Goal: Task Accomplishment & Management: Complete application form

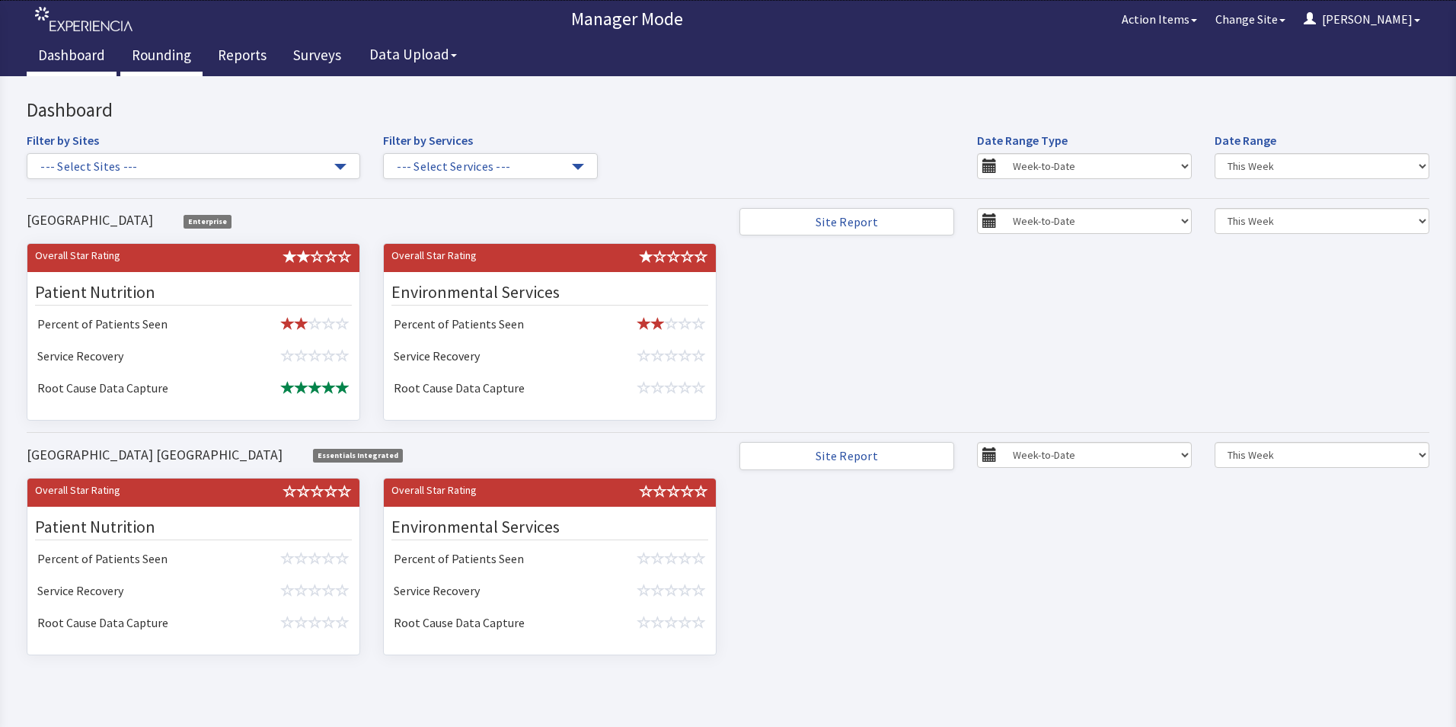
click at [161, 53] on link "Rounding" at bounding box center [161, 57] width 82 height 38
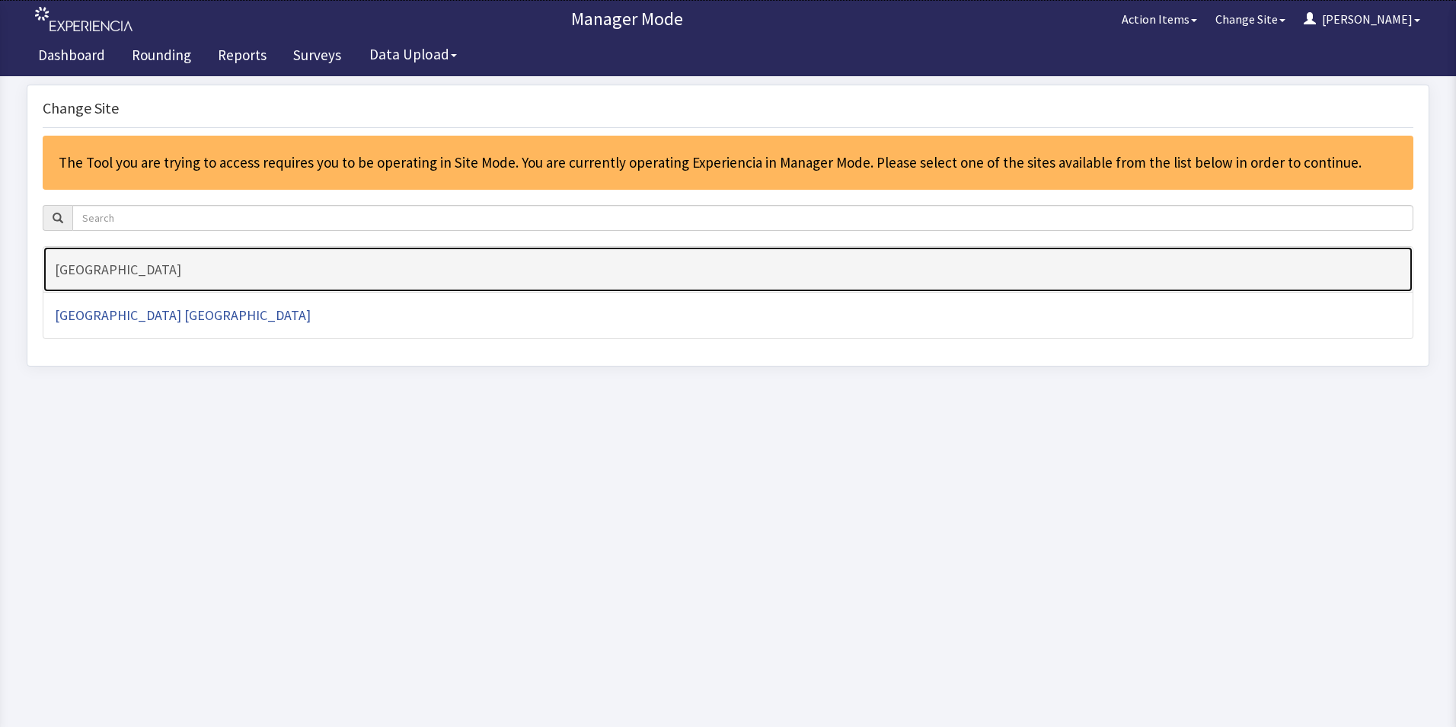
click at [152, 267] on h4 "[GEOGRAPHIC_DATA]" at bounding box center [728, 269] width 1346 height 15
click at [152, 266] on h4 "[GEOGRAPHIC_DATA]" at bounding box center [728, 269] width 1346 height 15
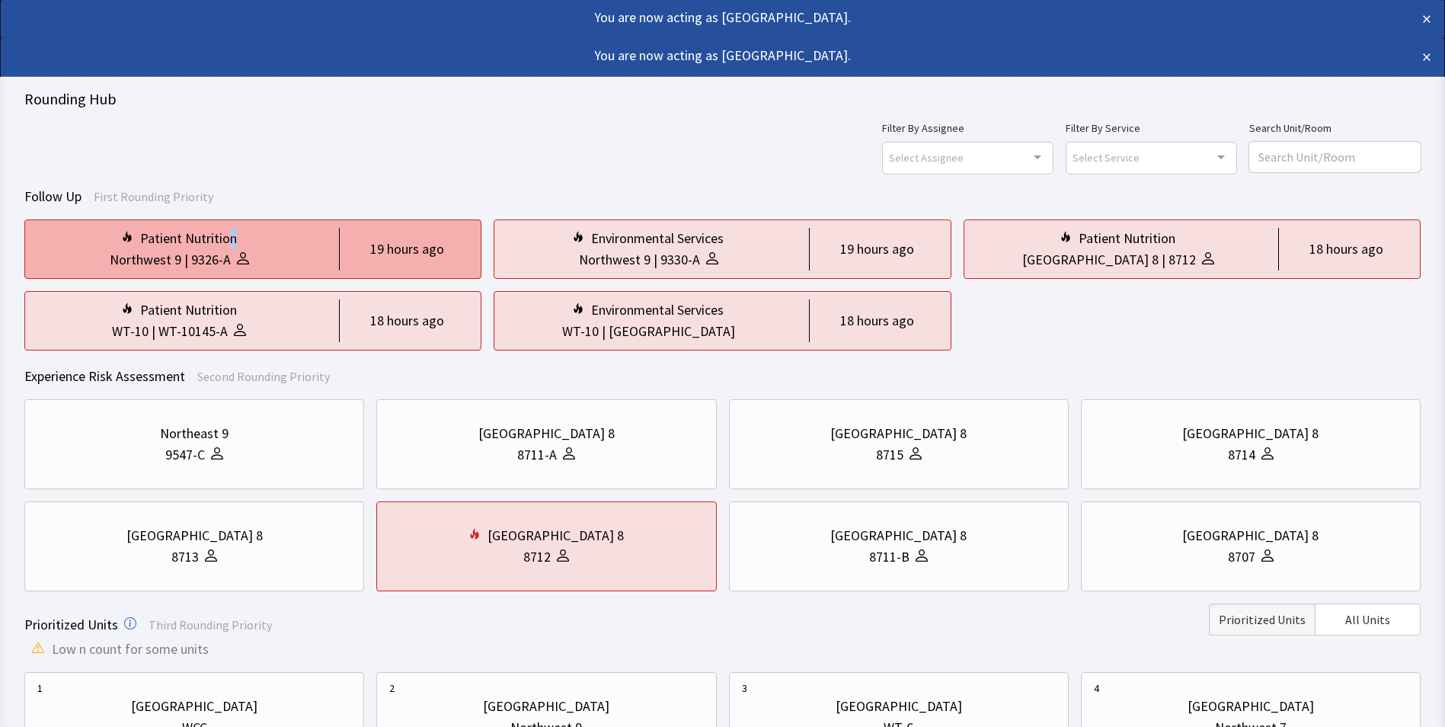
click at [232, 243] on div "Patient Nutrition" at bounding box center [188, 238] width 97 height 21
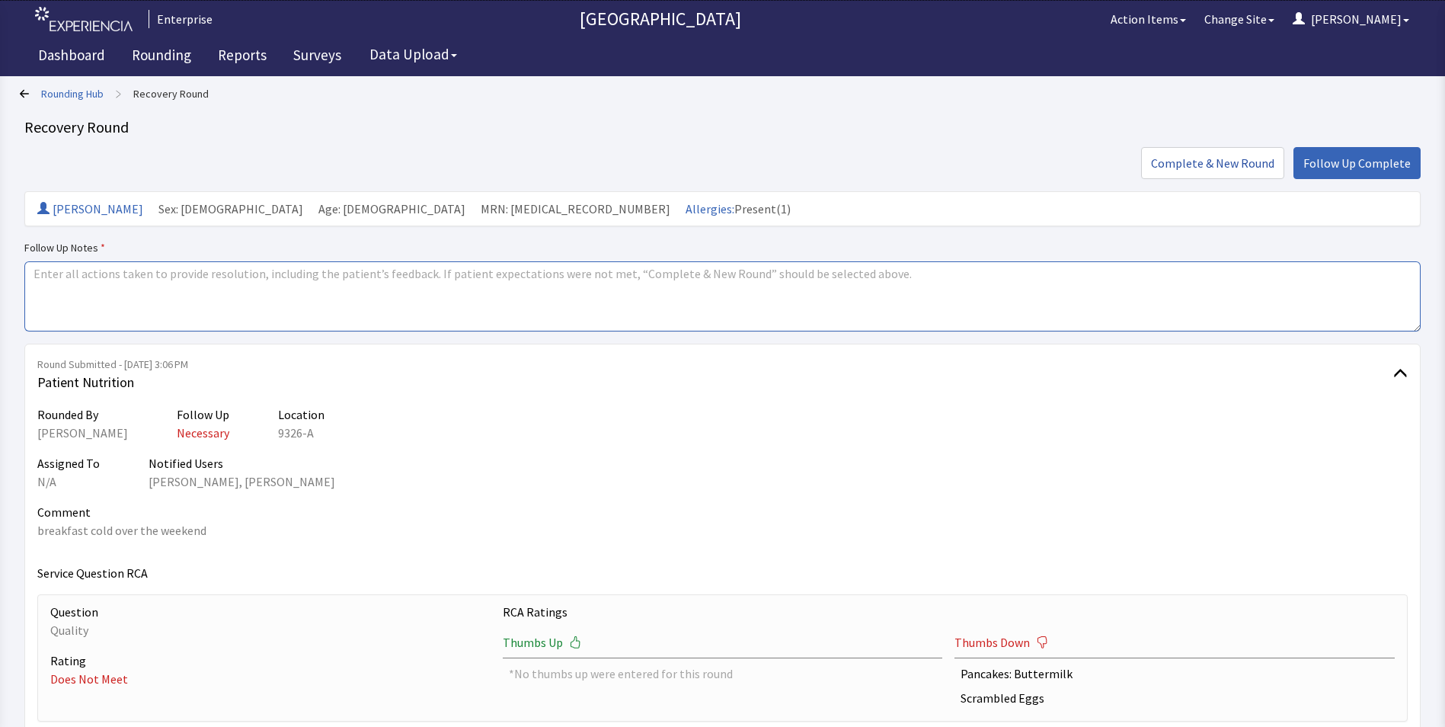
click at [102, 270] on textarea at bounding box center [722, 296] width 1396 height 70
drag, startPoint x: 33, startPoint y: 273, endPoint x: 129, endPoint y: 273, distance: 96.7
click at [129, 273] on textarea "issues resolved" at bounding box center [722, 296] width 1396 height 70
type textarea "issues resolved"
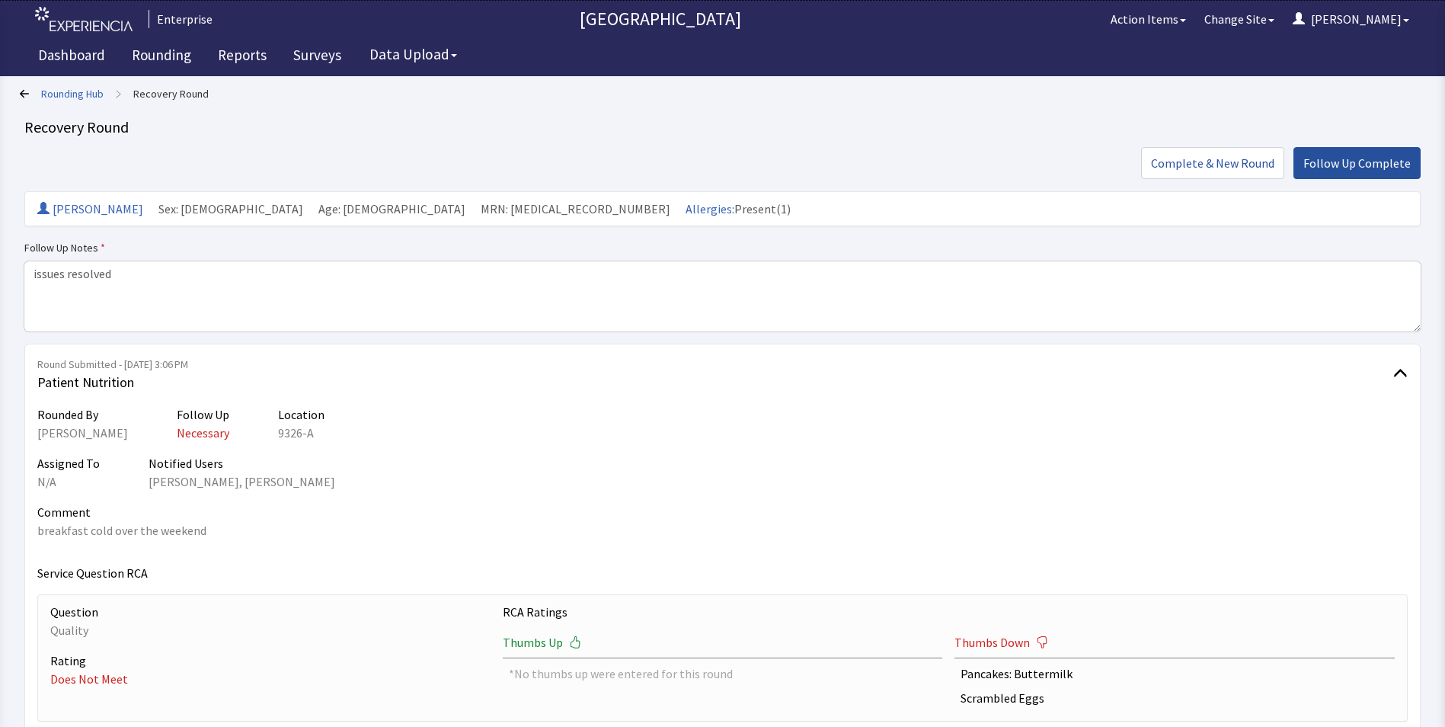
click at [1375, 164] on span "Follow Up Complete" at bounding box center [1356, 163] width 107 height 18
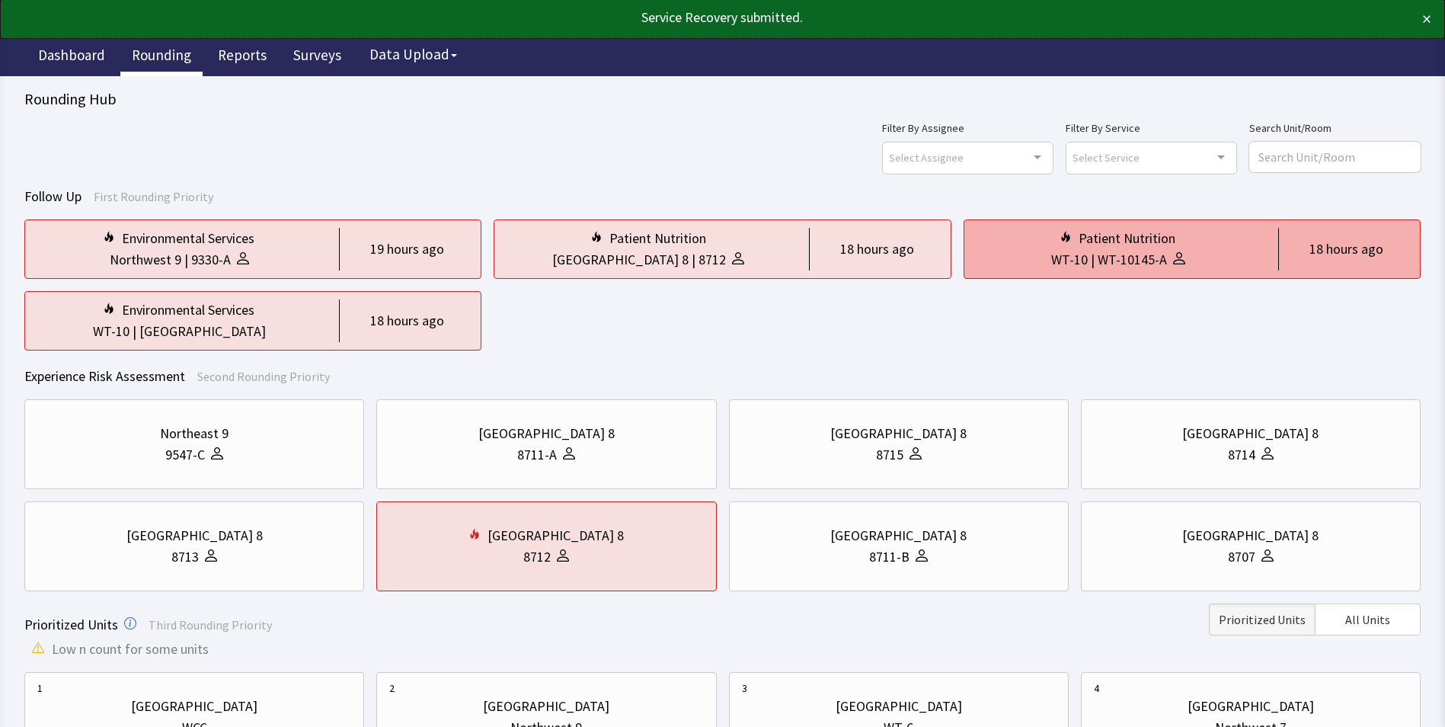
click at [1073, 253] on div "WT-10" at bounding box center [1069, 259] width 37 height 21
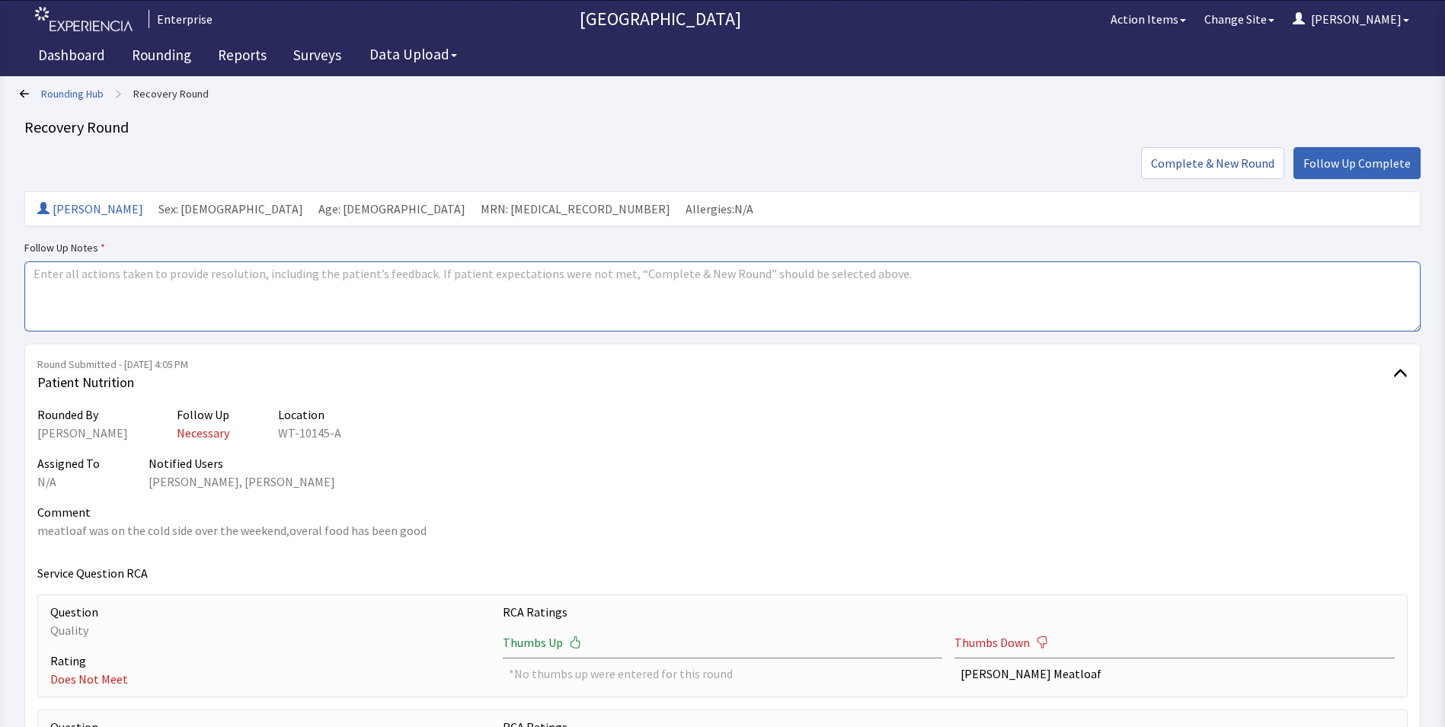
click at [37, 272] on textarea at bounding box center [722, 296] width 1396 height 70
paste textarea "issues resolved"
type textarea "issues resolved"
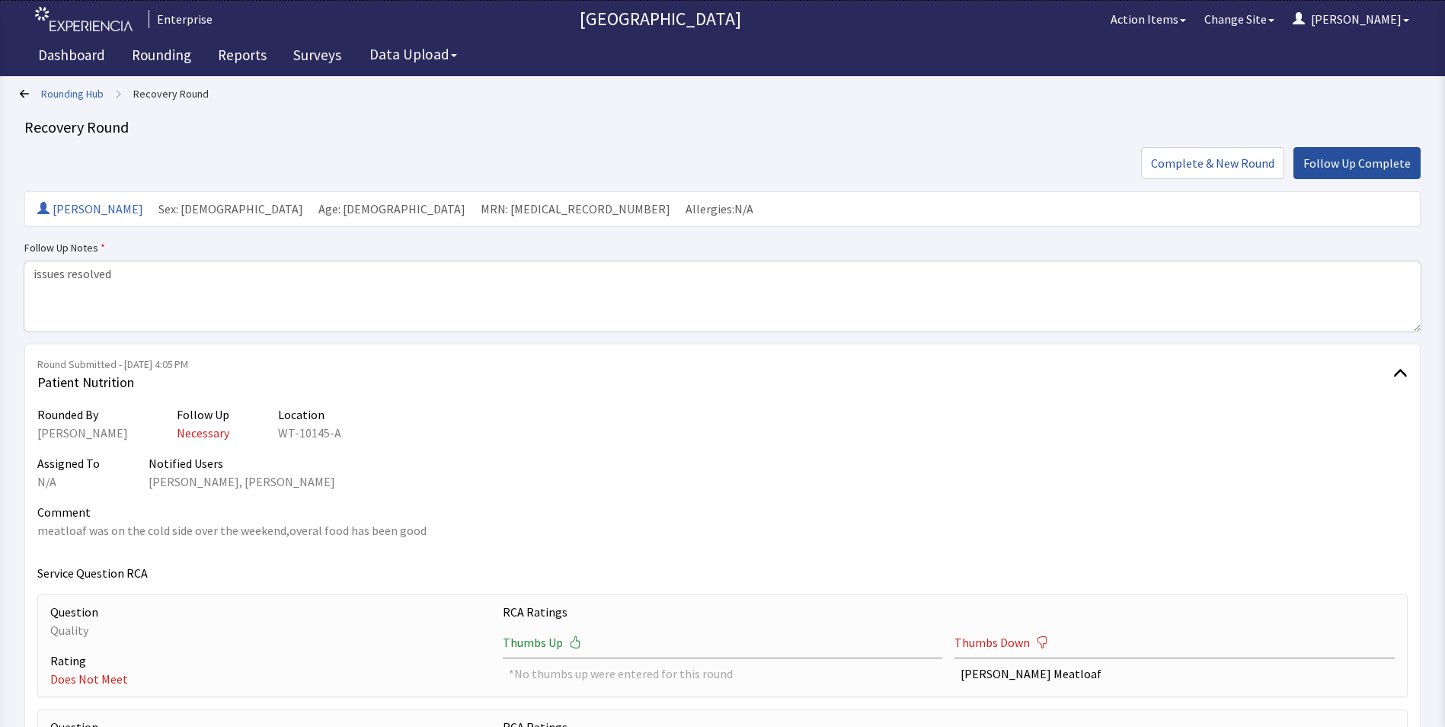
click at [1334, 164] on span "Follow Up Complete" at bounding box center [1356, 163] width 107 height 18
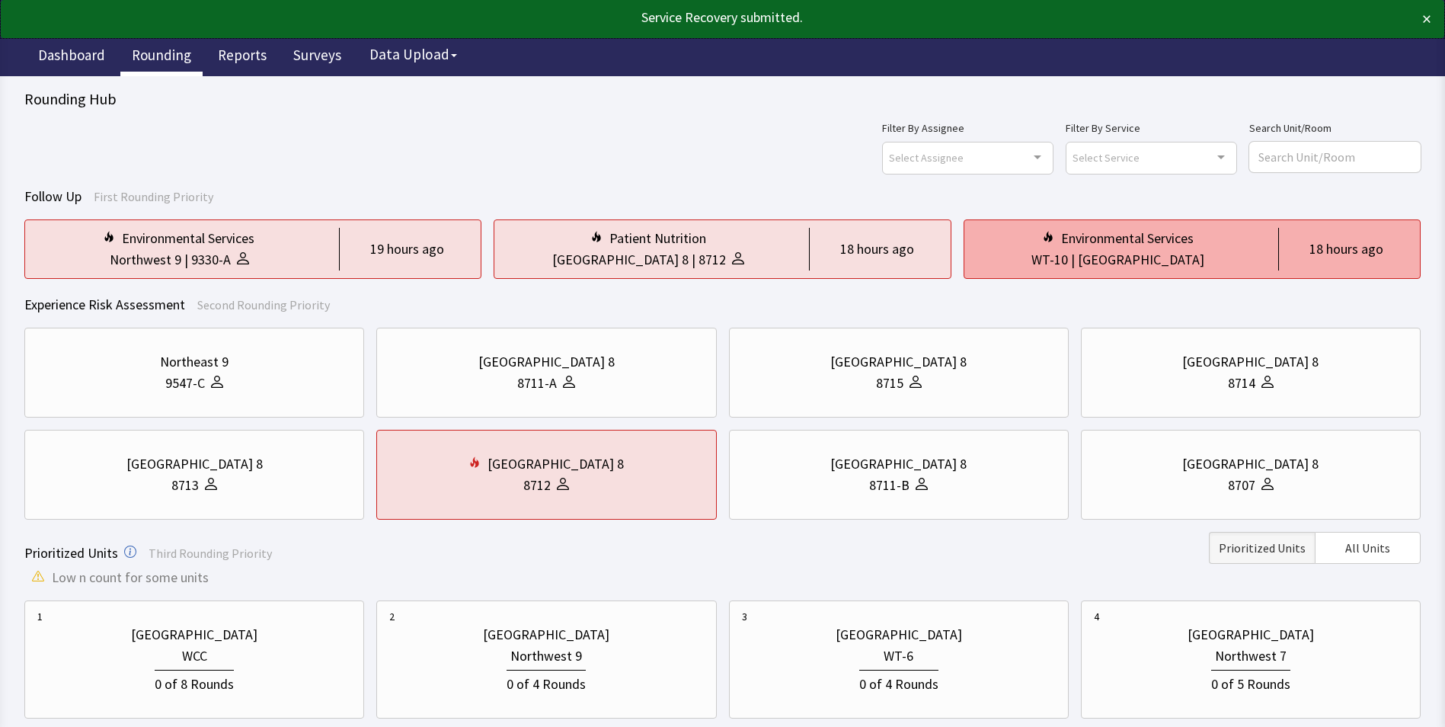
click at [1123, 257] on div "Nurse Station" at bounding box center [1141, 259] width 126 height 21
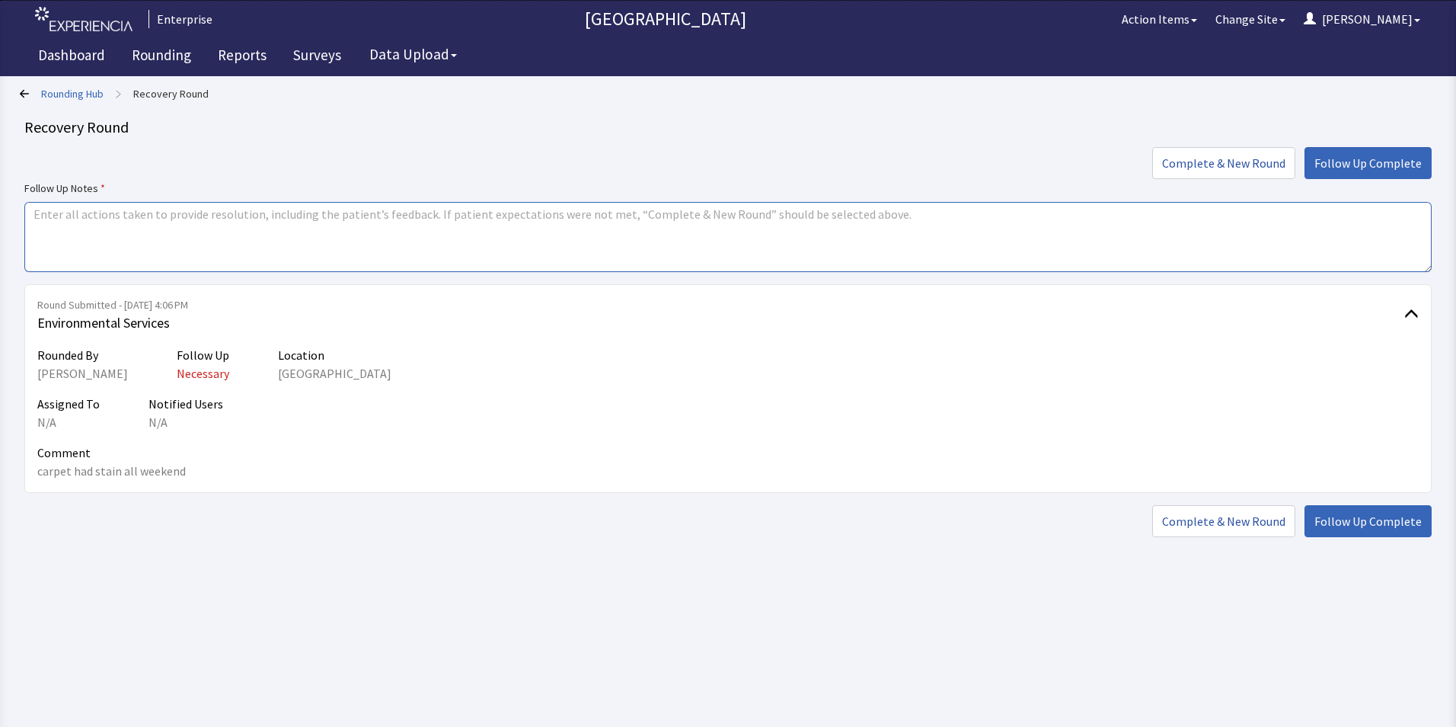
click at [44, 212] on textarea at bounding box center [727, 237] width 1407 height 70
paste textarea "issues resolved"
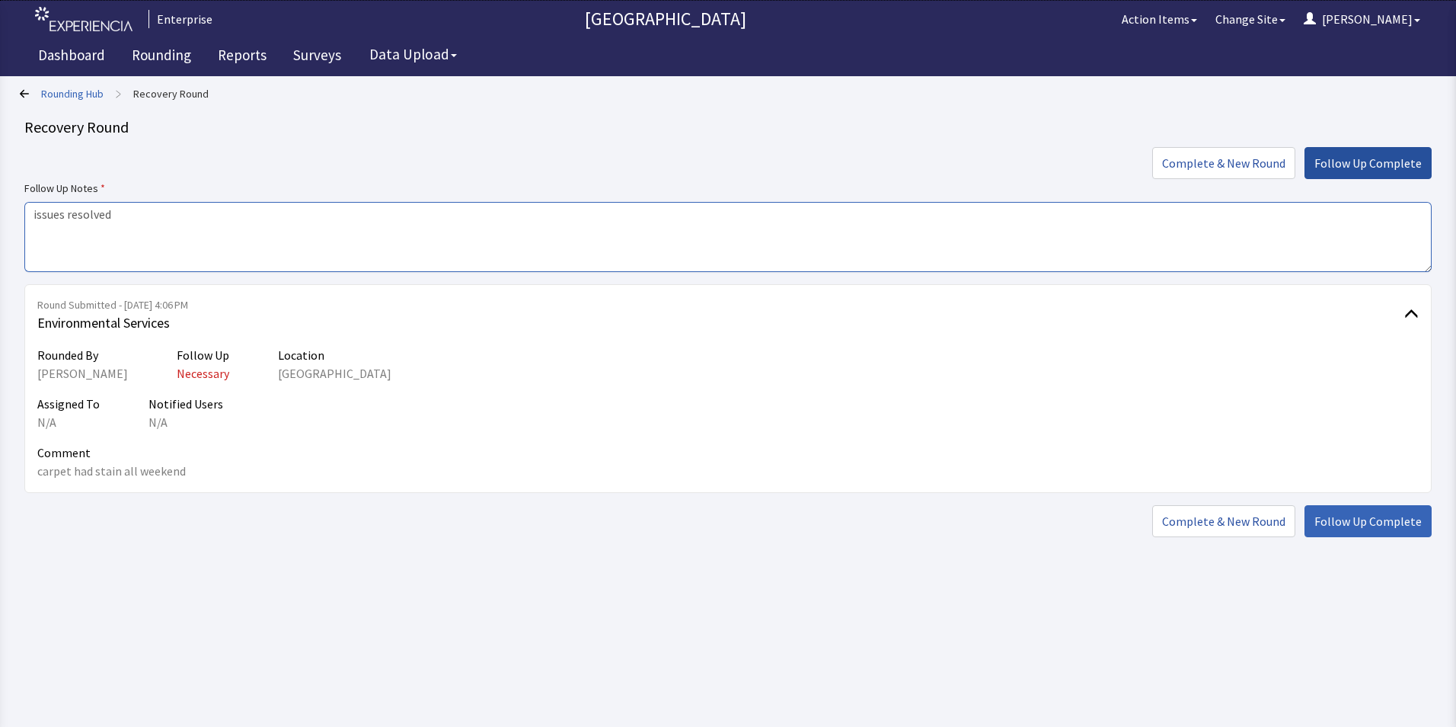
type textarea "issues resolved"
click at [1341, 158] on span "Follow Up Complete" at bounding box center [1367, 163] width 107 height 18
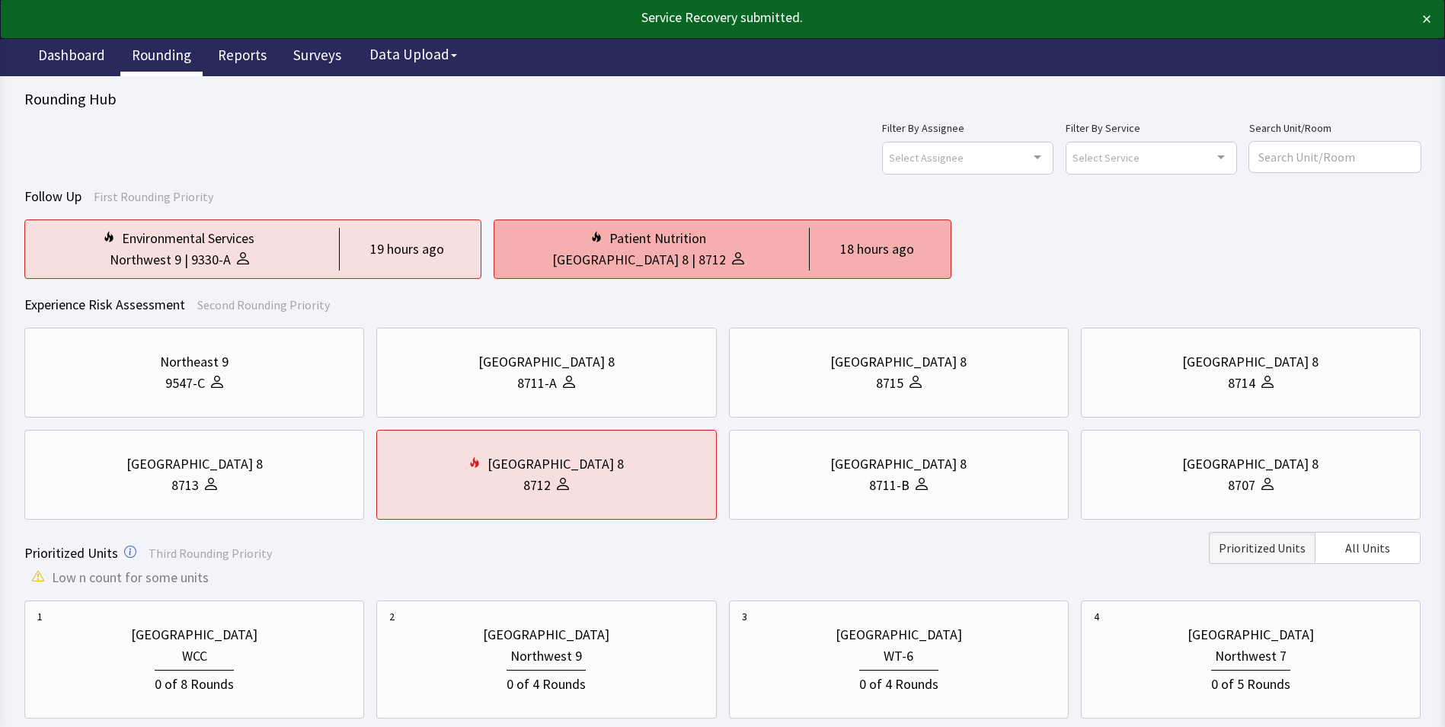
click at [762, 253] on div "[GEOGRAPHIC_DATA] 8 | 8712" at bounding box center [647, 259] width 283 height 21
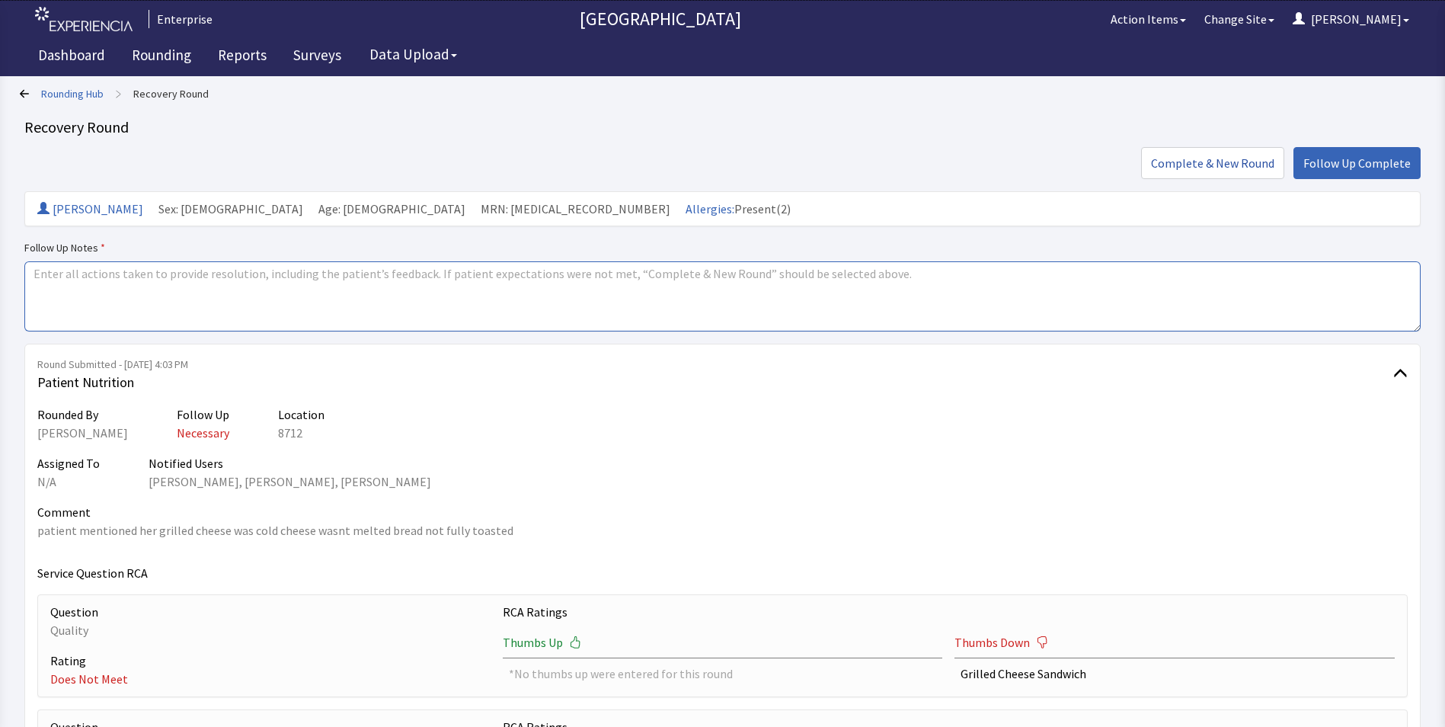
drag, startPoint x: 0, startPoint y: 0, endPoint x: 37, endPoint y: 276, distance: 278.9
click at [37, 276] on textarea at bounding box center [722, 296] width 1396 height 70
paste textarea "issues resolved"
type textarea "issues resolved"
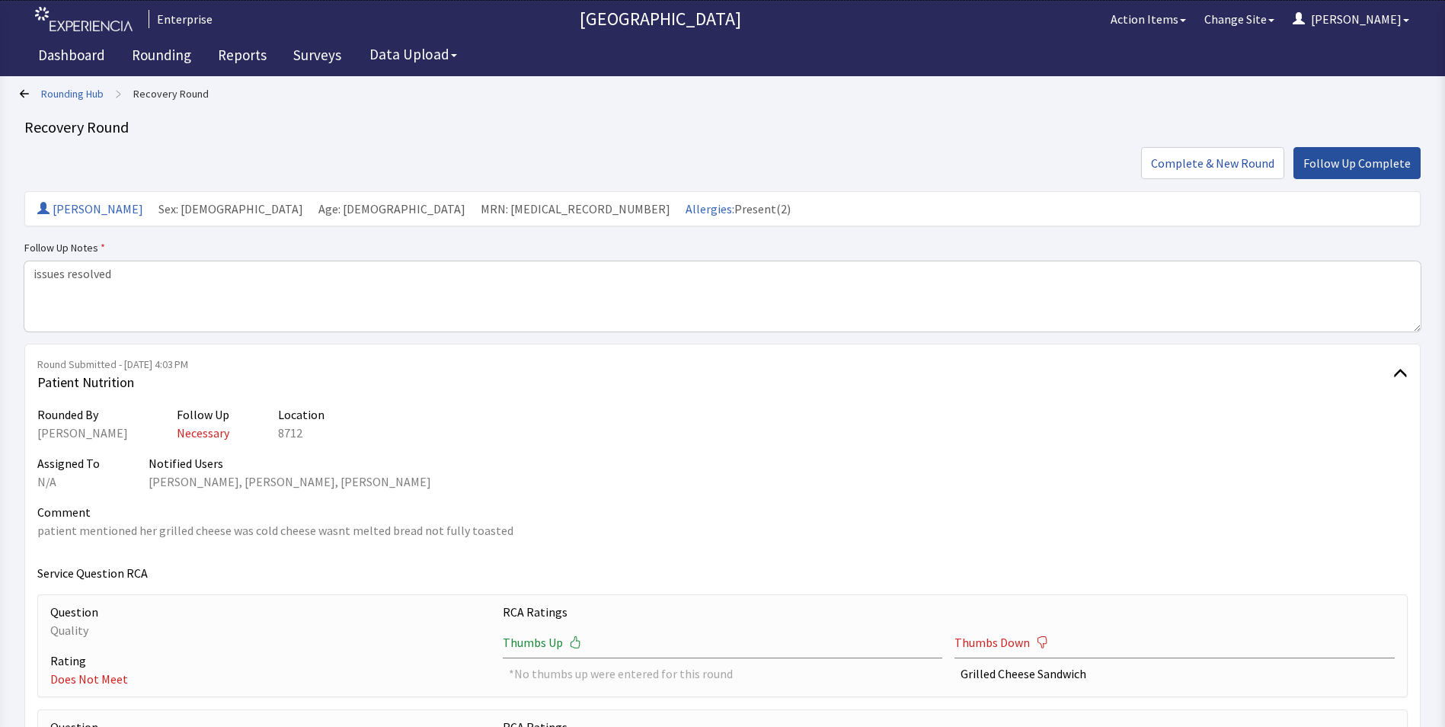
click at [1338, 158] on span "Follow Up Complete" at bounding box center [1356, 163] width 107 height 18
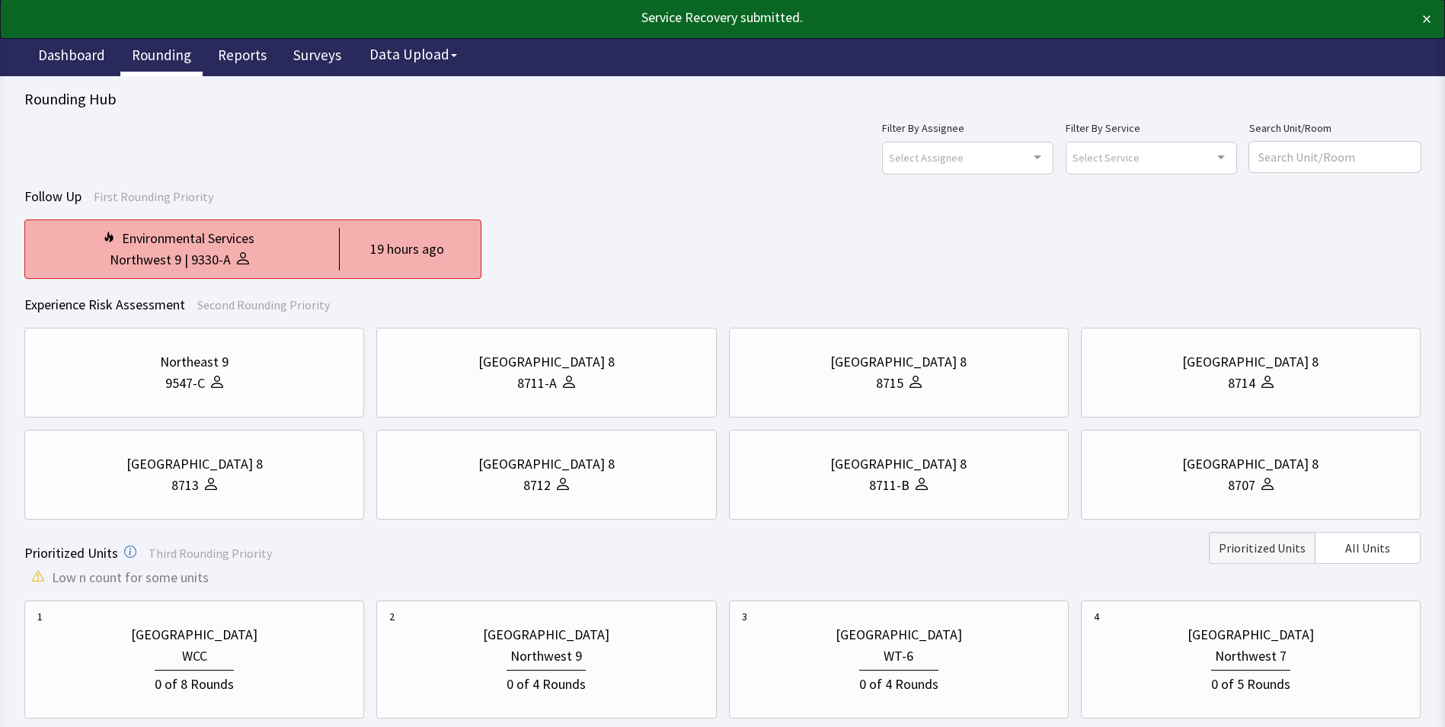
click at [315, 241] on div "Environmental Services" at bounding box center [178, 238] width 283 height 21
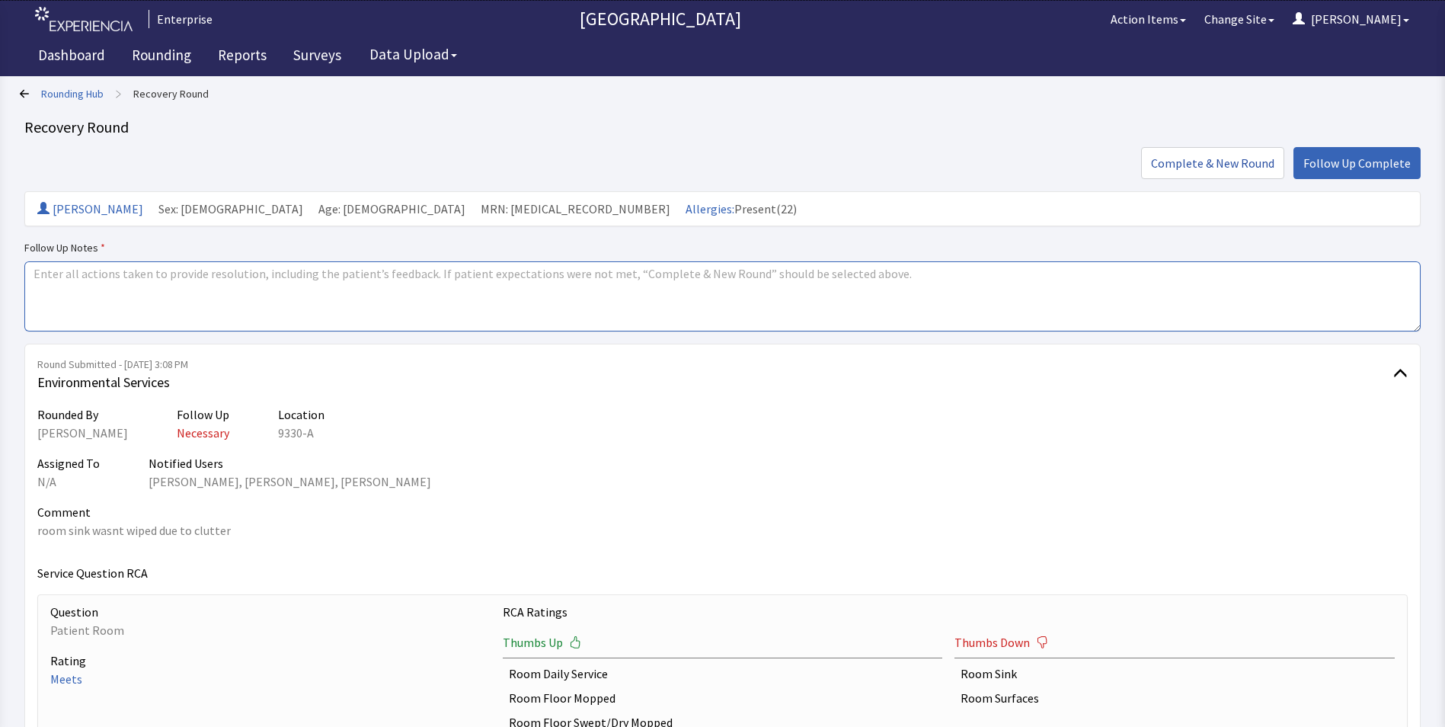
click at [49, 276] on textarea at bounding box center [722, 296] width 1396 height 70
paste textarea "issues resolved"
type textarea "issues resolved"
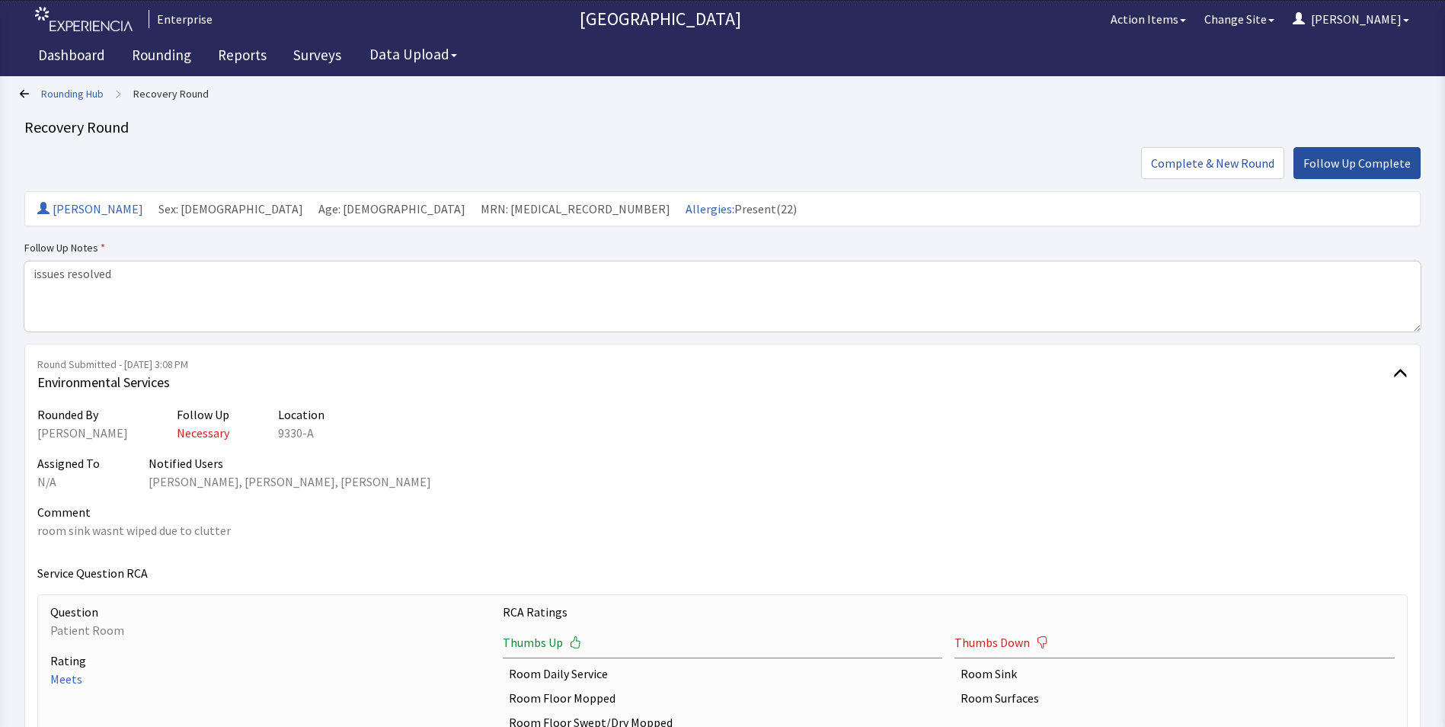
click at [1368, 158] on span "Follow Up Complete" at bounding box center [1356, 163] width 107 height 18
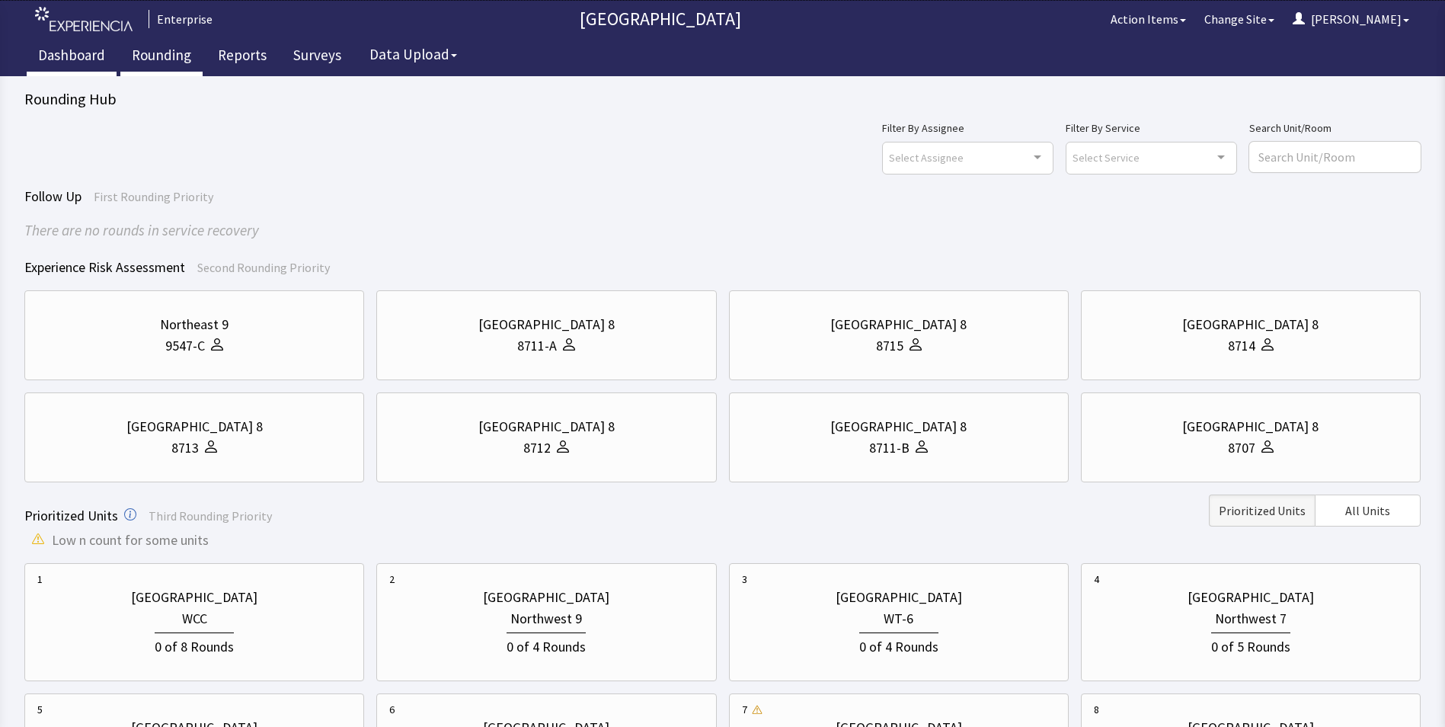
click at [53, 50] on link "Dashboard" at bounding box center [72, 57] width 90 height 38
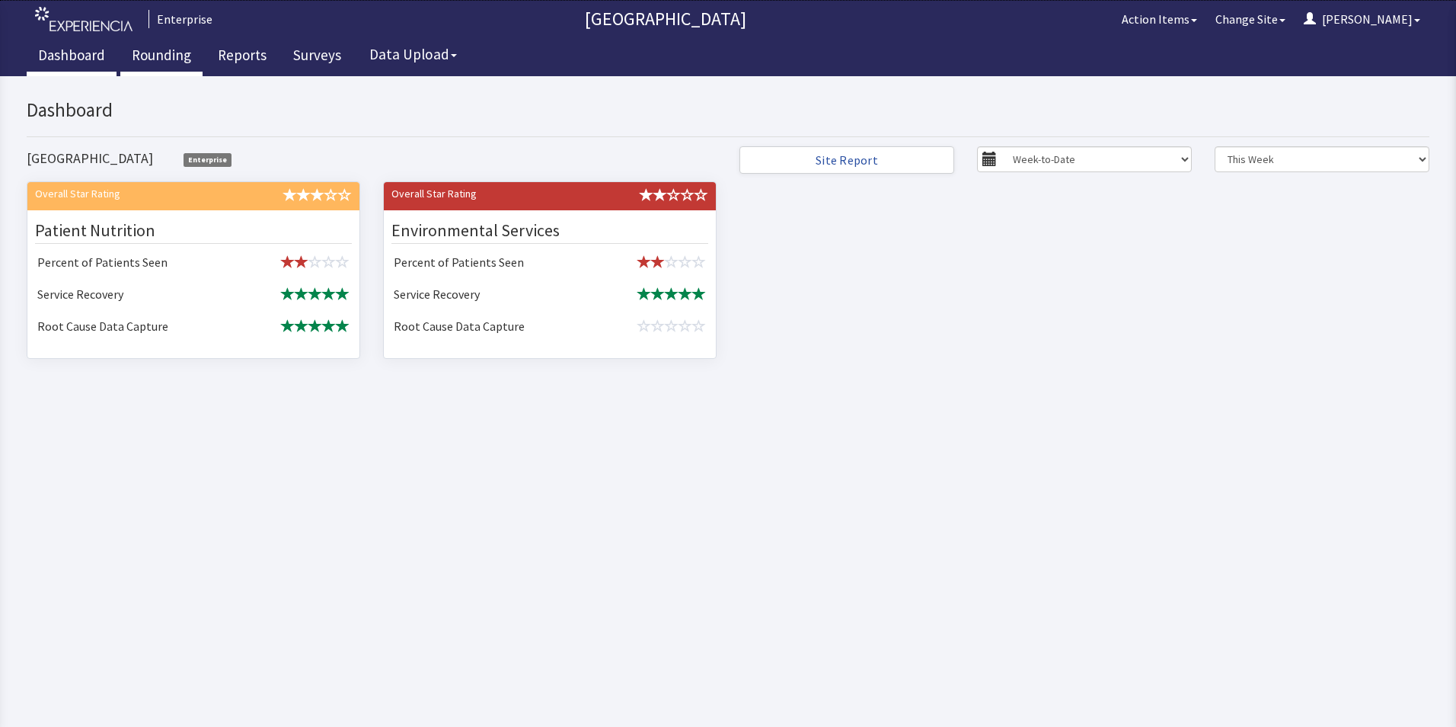
click at [166, 54] on link "Rounding" at bounding box center [161, 57] width 82 height 38
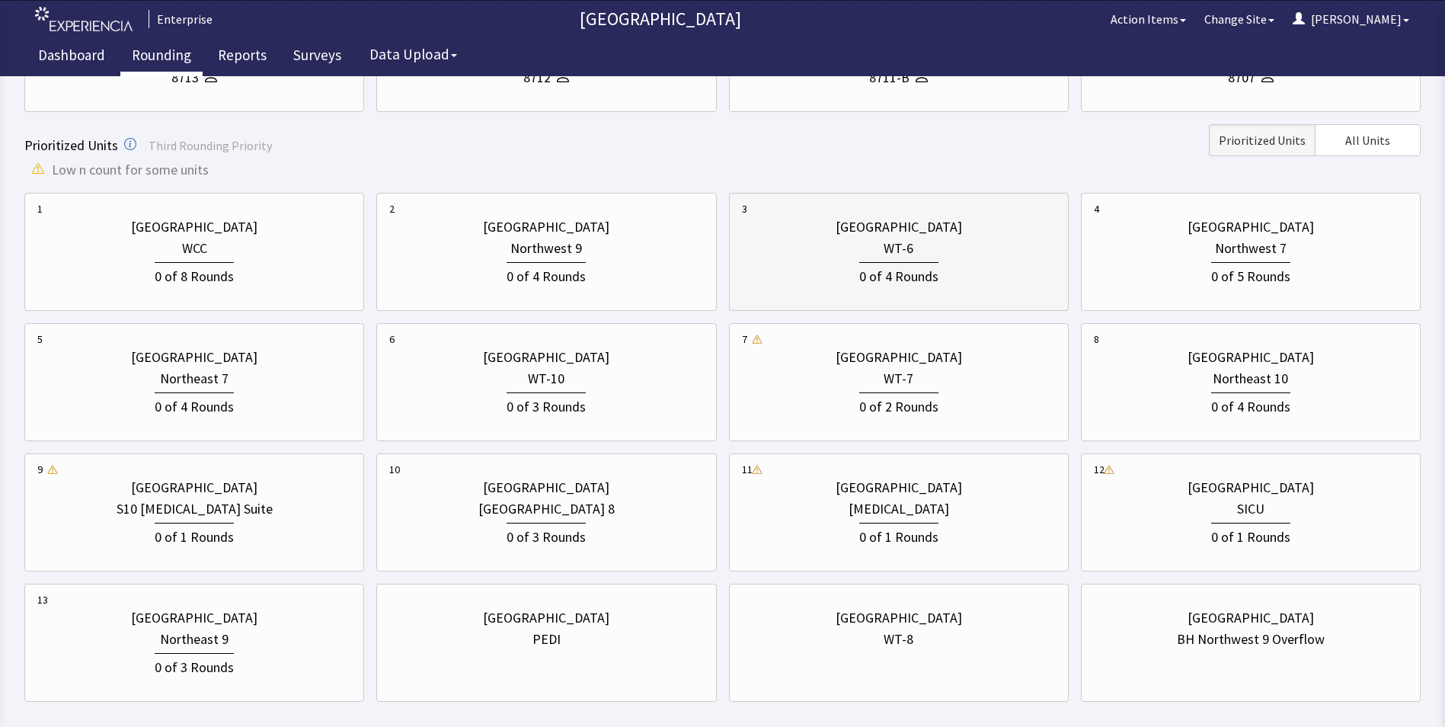
scroll to position [381, 0]
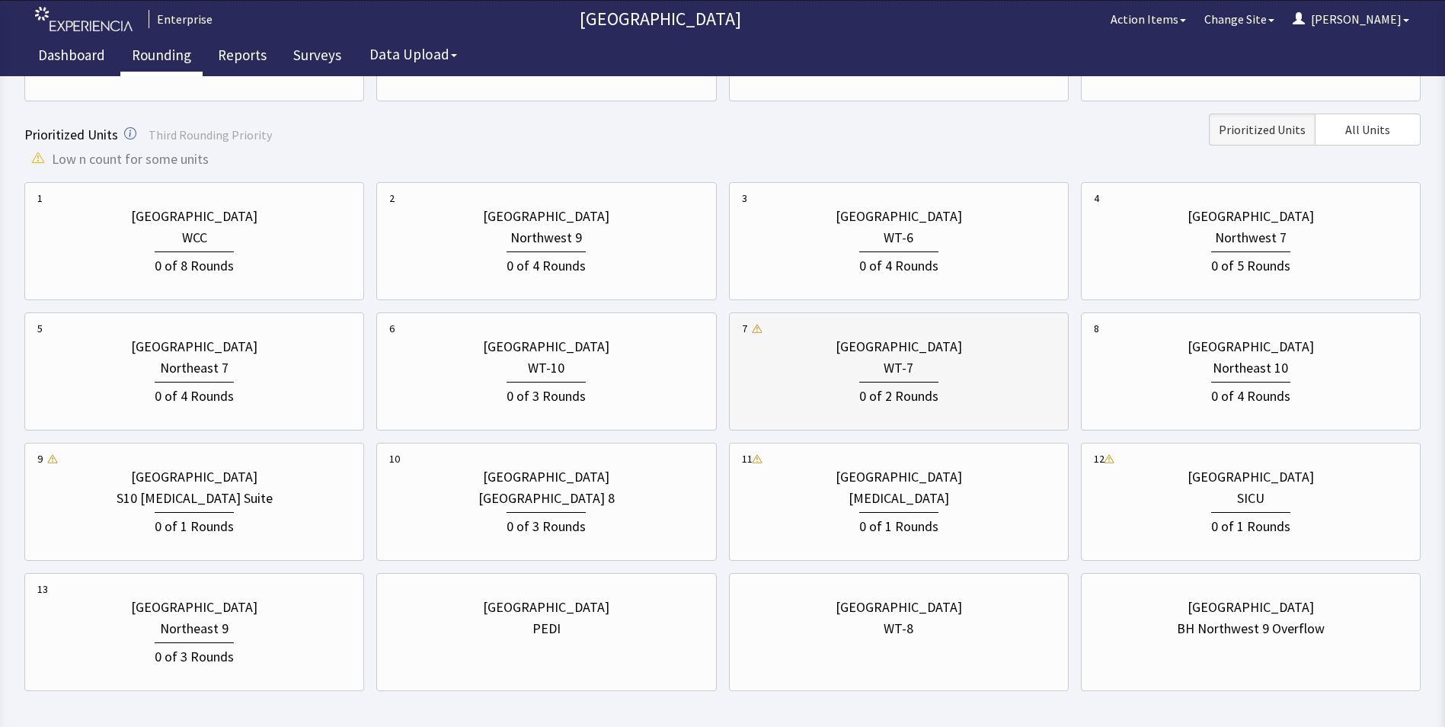
click at [933, 375] on div "WT-7" at bounding box center [899, 367] width 314 height 21
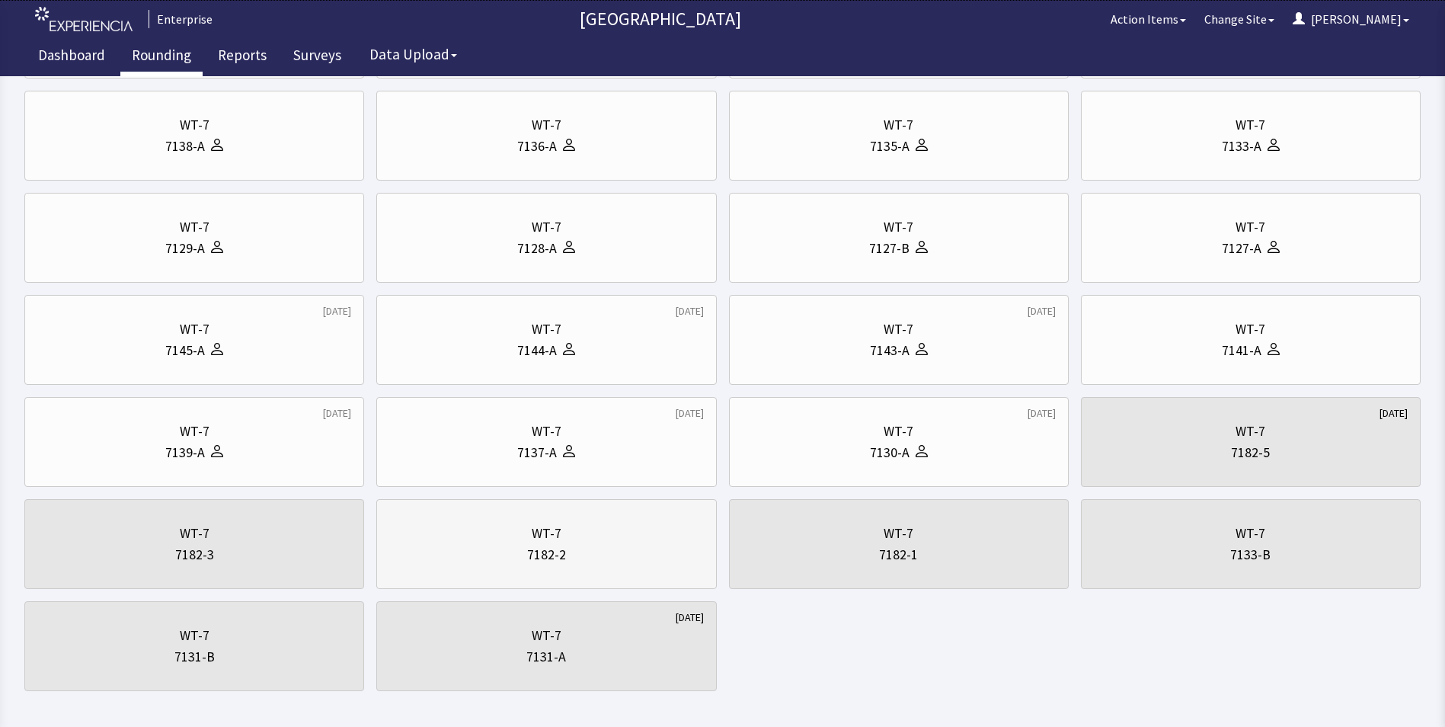
scroll to position [228, 0]
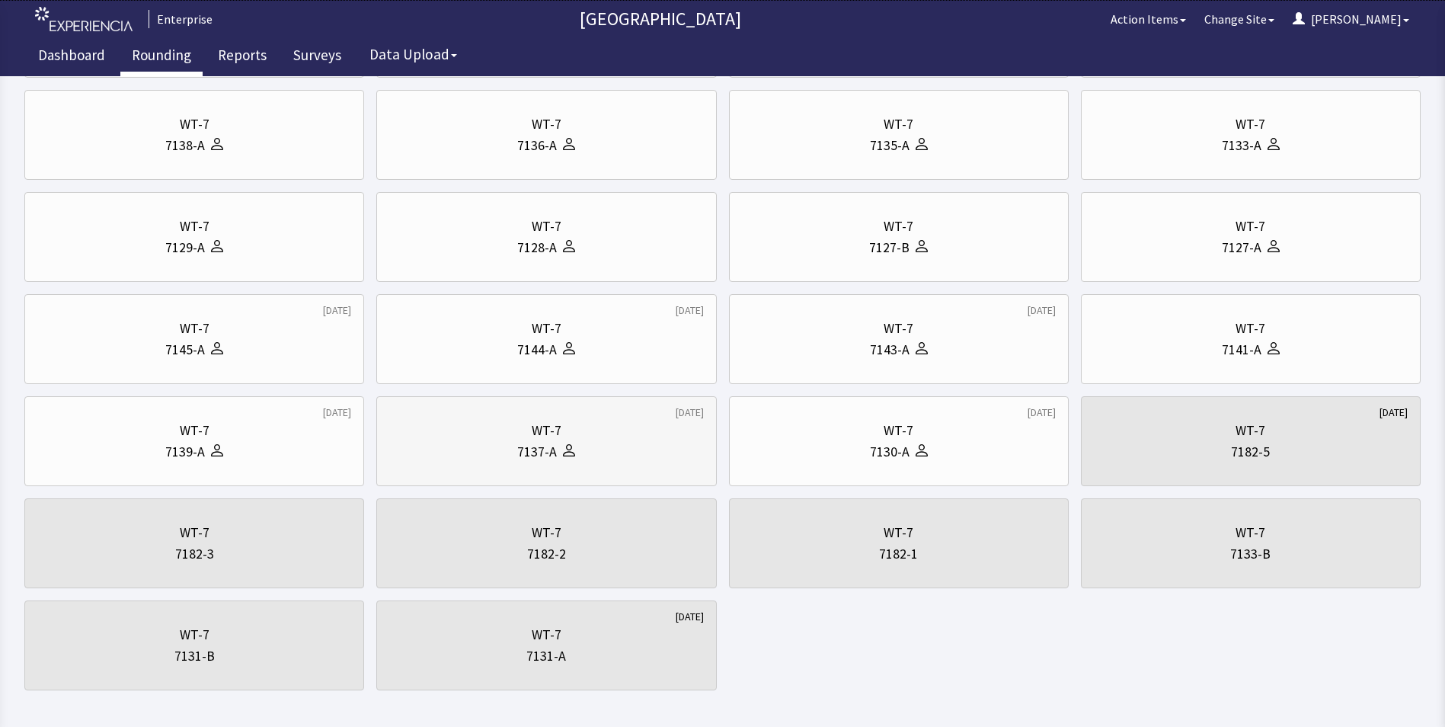
click at [473, 439] on div "WT-7" at bounding box center [546, 430] width 314 height 21
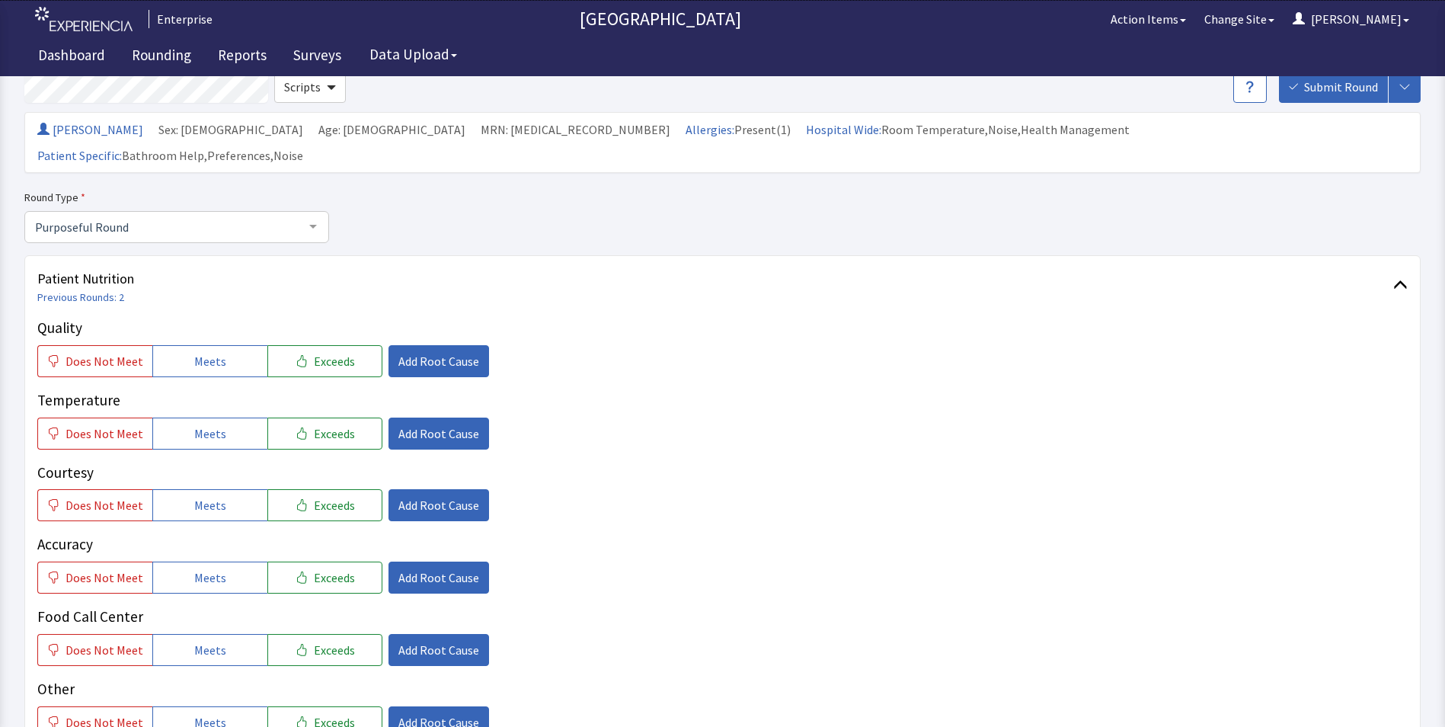
scroll to position [228, 0]
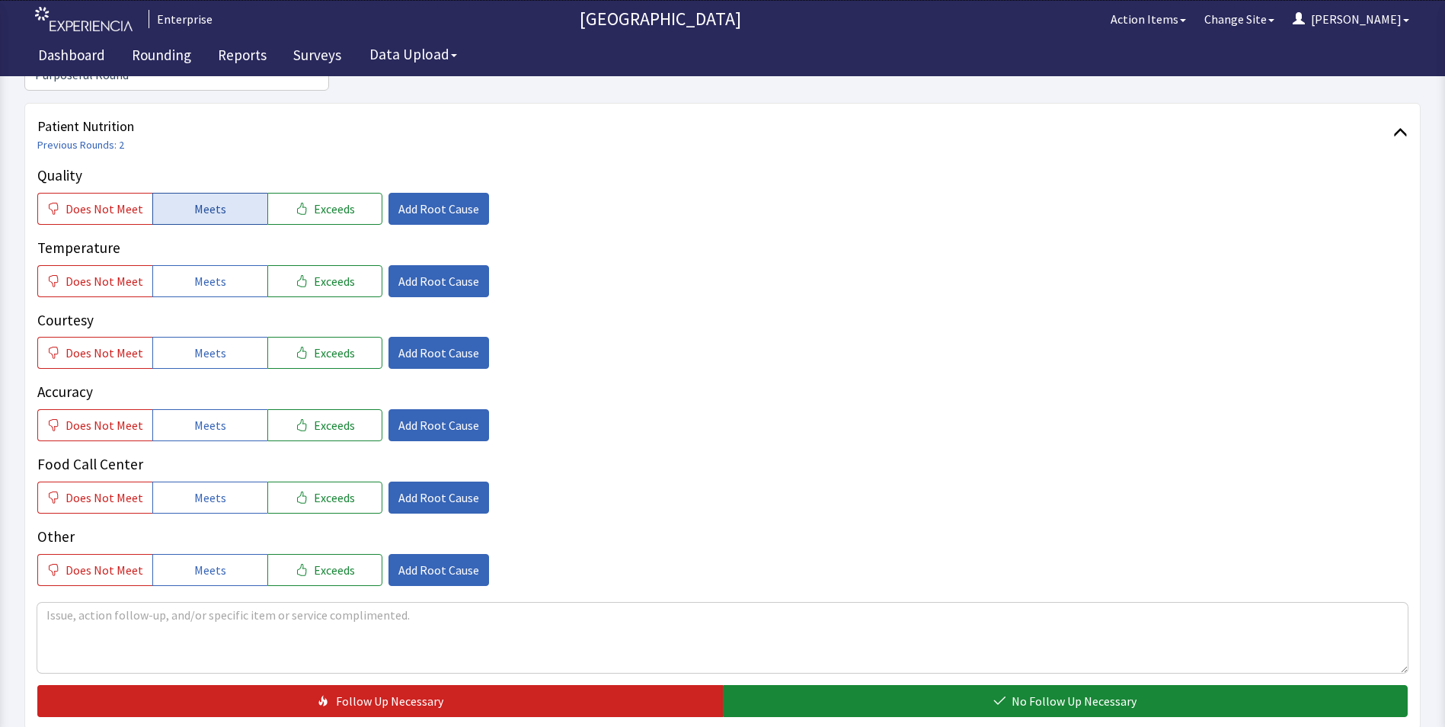
drag, startPoint x: 215, startPoint y: 179, endPoint x: 214, endPoint y: 233, distance: 54.1
click at [216, 200] on span "Meets" at bounding box center [210, 209] width 32 height 18
click at [216, 272] on span "Meets" at bounding box center [210, 281] width 32 height 18
drag, startPoint x: 208, startPoint y: 323, endPoint x: 209, endPoint y: 371, distance: 48.0
click at [208, 343] on span "Meets" at bounding box center [210, 352] width 32 height 18
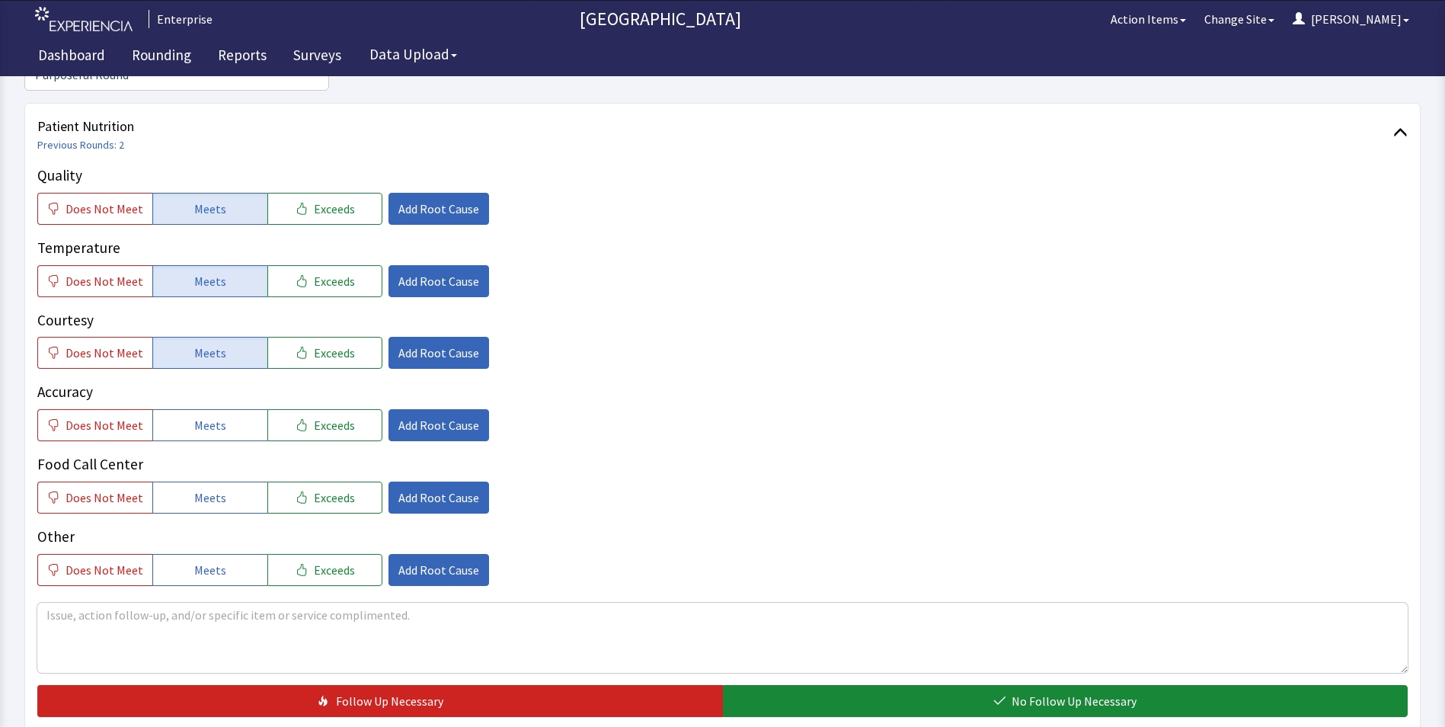
drag, startPoint x: 209, startPoint y: 391, endPoint x: 209, endPoint y: 426, distance: 34.3
click at [209, 416] on span "Meets" at bounding box center [210, 425] width 32 height 18
click at [209, 488] on span "Meets" at bounding box center [210, 497] width 32 height 18
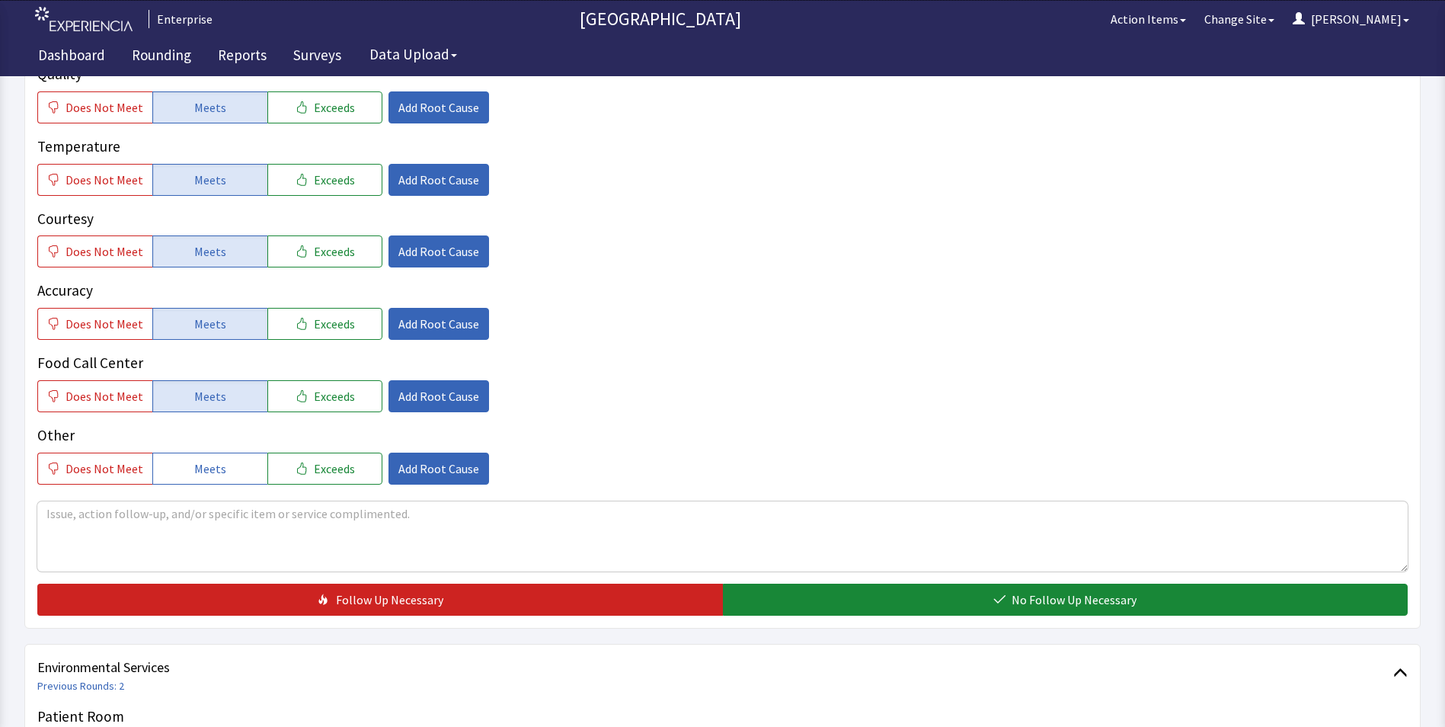
scroll to position [533, 0]
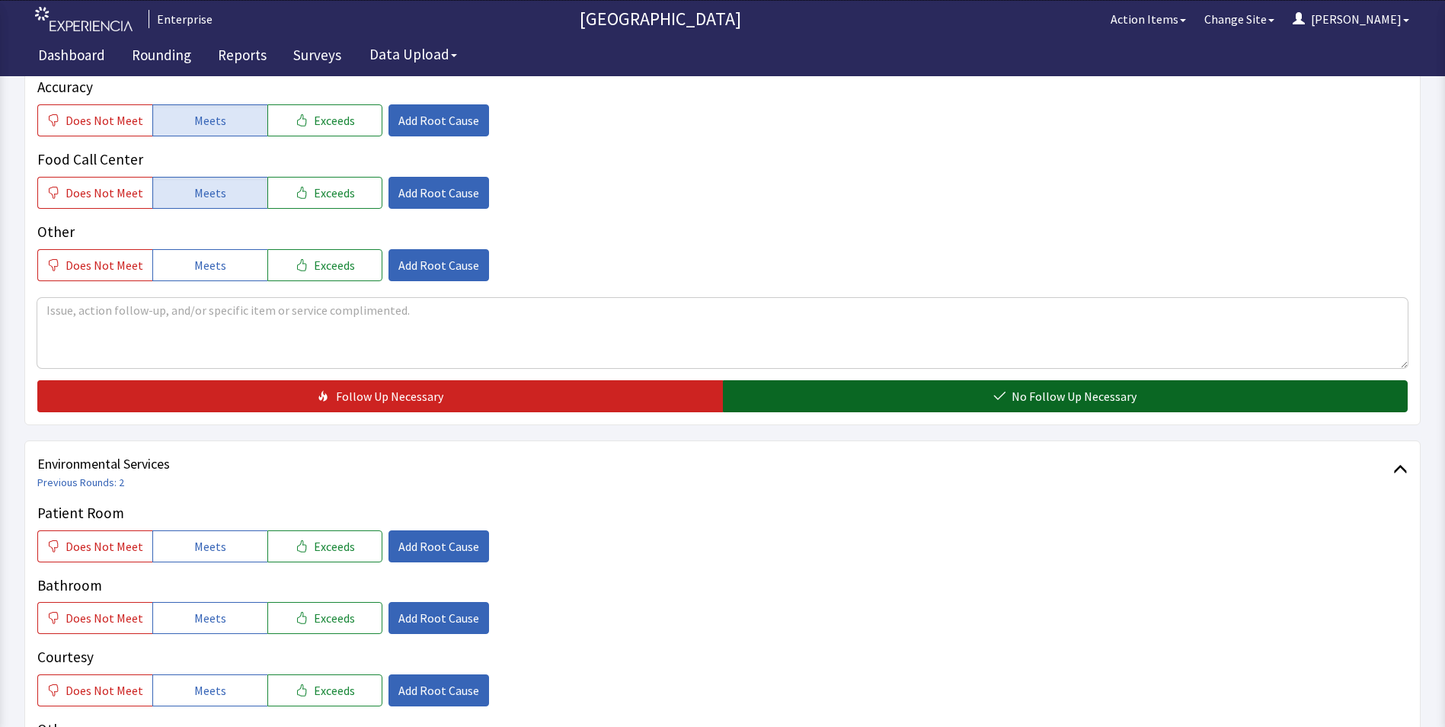
click at [831, 380] on button "No Follow Up Necessary" at bounding box center [1065, 396] width 685 height 32
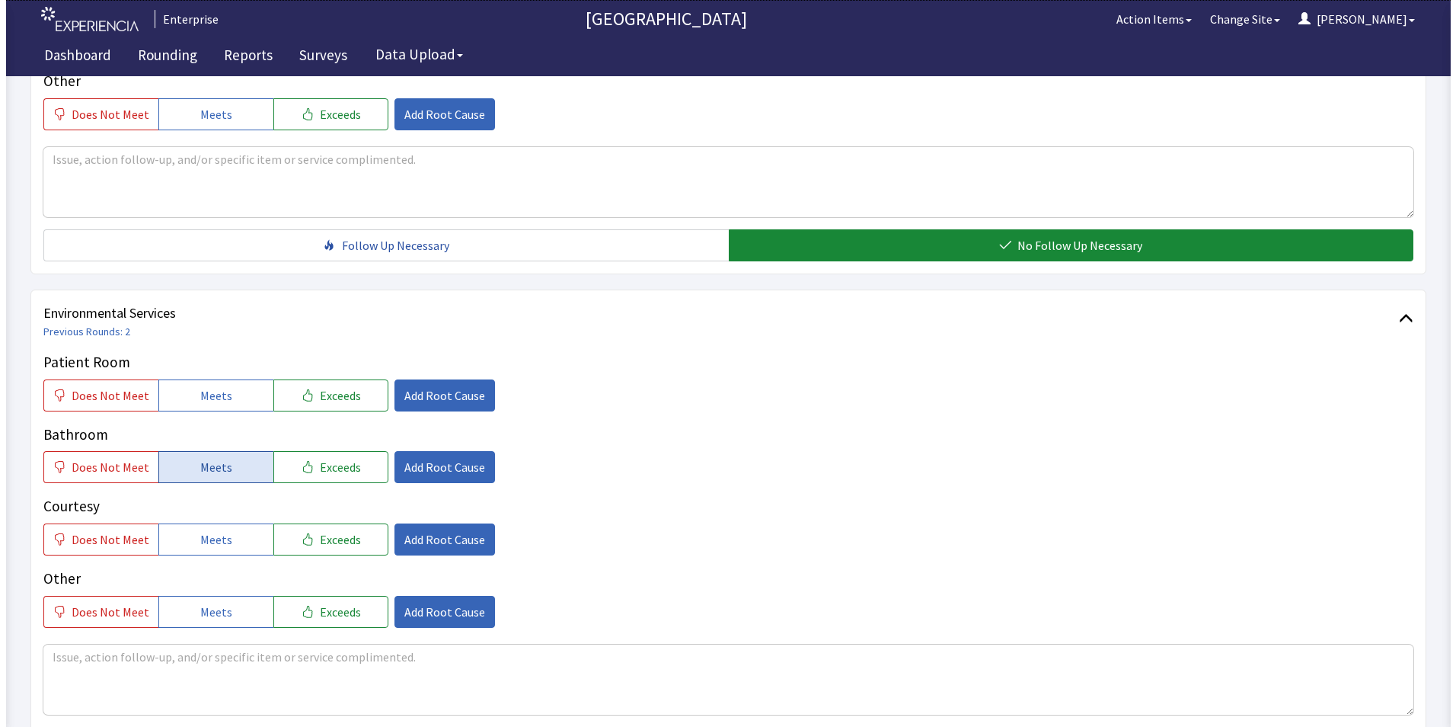
scroll to position [685, 0]
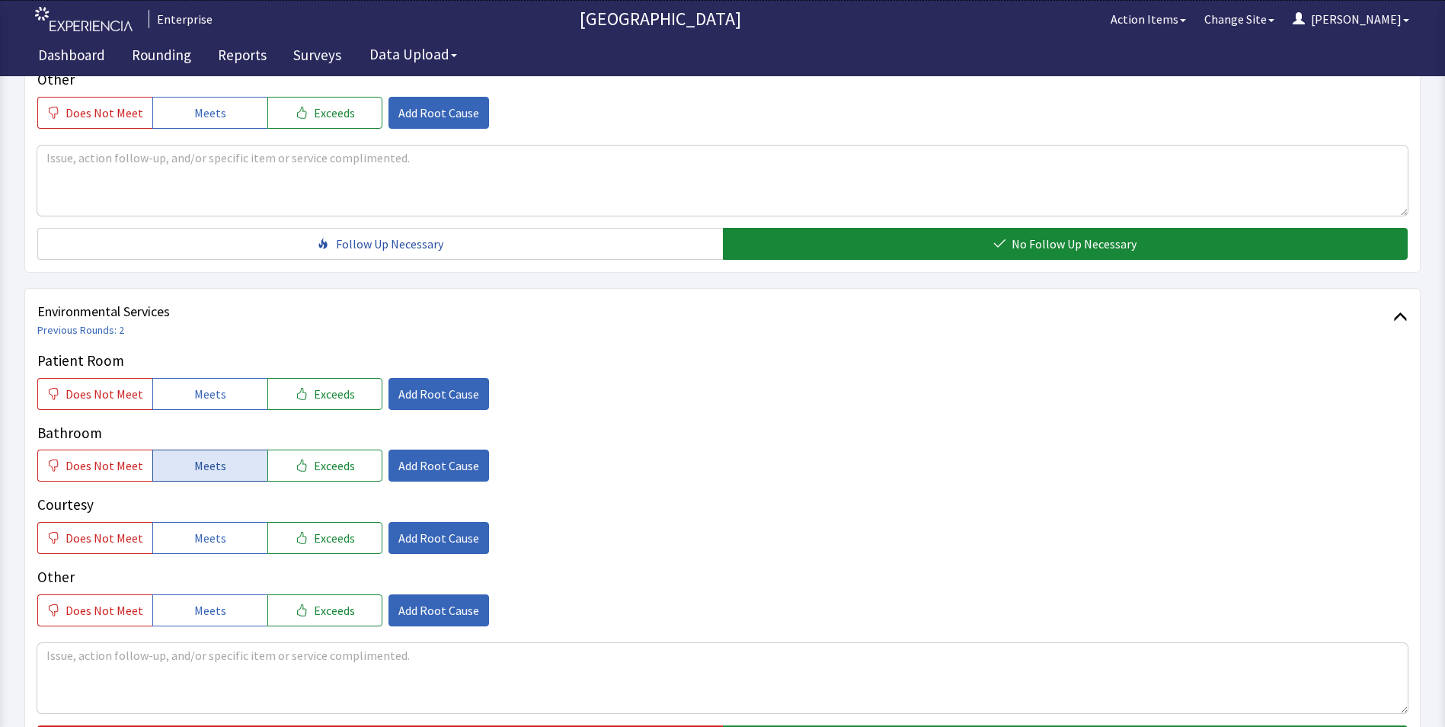
drag, startPoint x: 235, startPoint y: 378, endPoint x: 223, endPoint y: 440, distance: 63.6
click at [235, 383] on button "Meets" at bounding box center [209, 394] width 115 height 32
drag, startPoint x: 221, startPoint y: 446, endPoint x: 219, endPoint y: 466, distance: 19.9
click at [221, 449] on button "Meets" at bounding box center [209, 465] width 115 height 32
drag, startPoint x: 214, startPoint y: 509, endPoint x: 246, endPoint y: 481, distance: 42.6
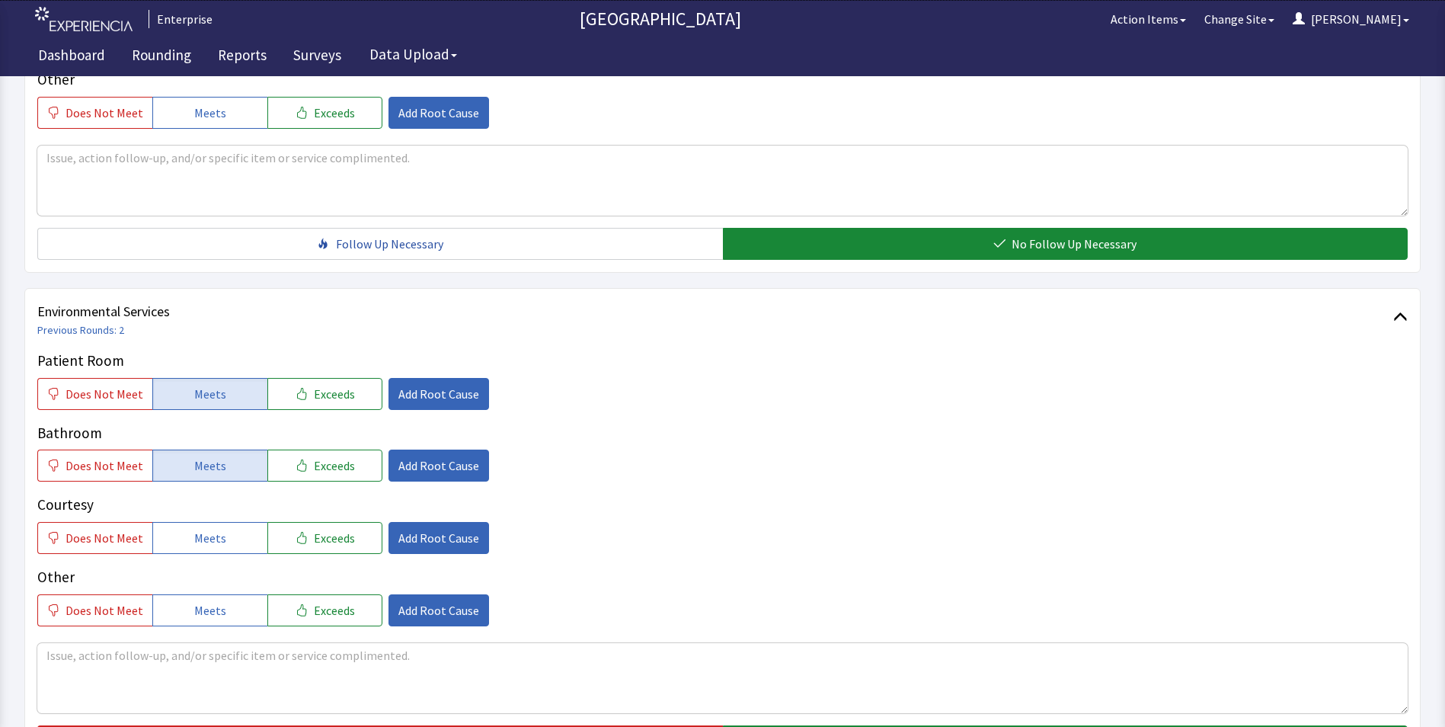
click at [217, 529] on span "Meets" at bounding box center [210, 538] width 32 height 18
click at [434, 385] on span "Add Root Cause" at bounding box center [438, 394] width 81 height 18
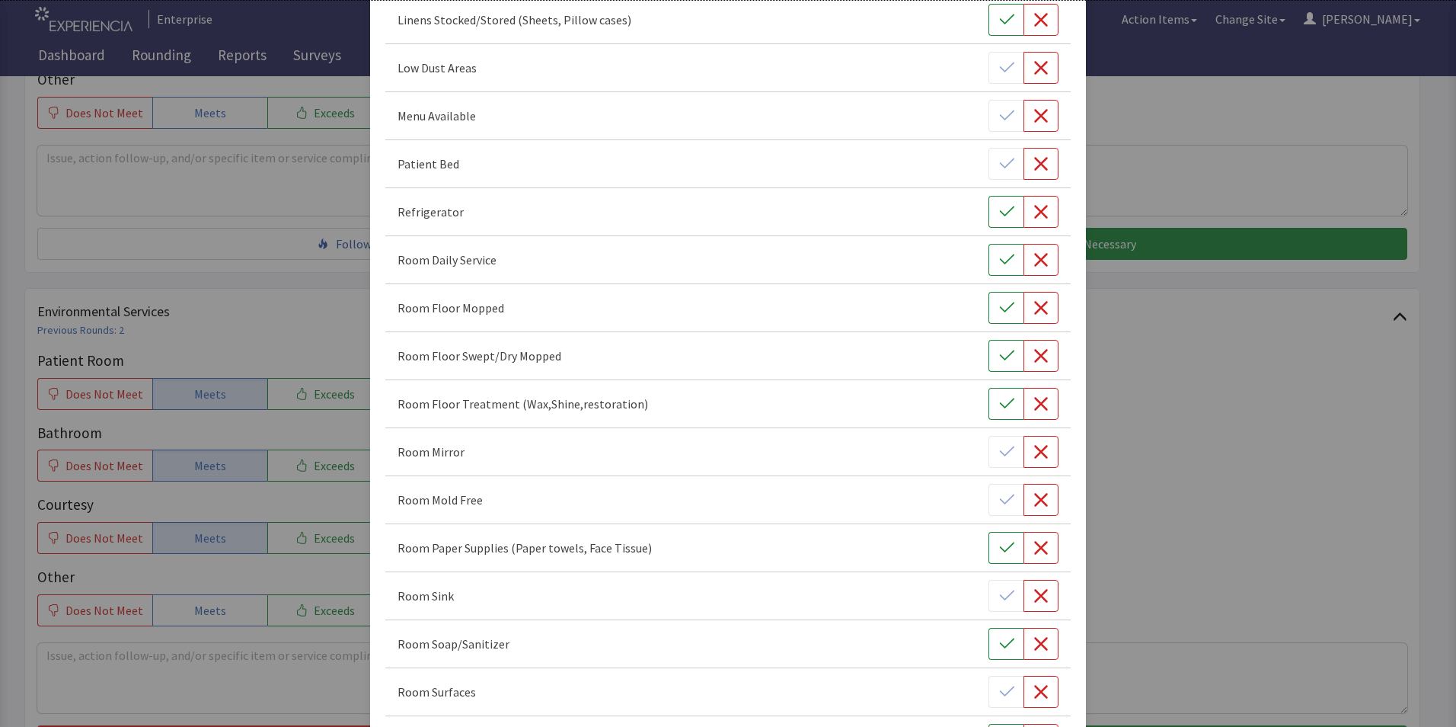
scroll to position [457, 0]
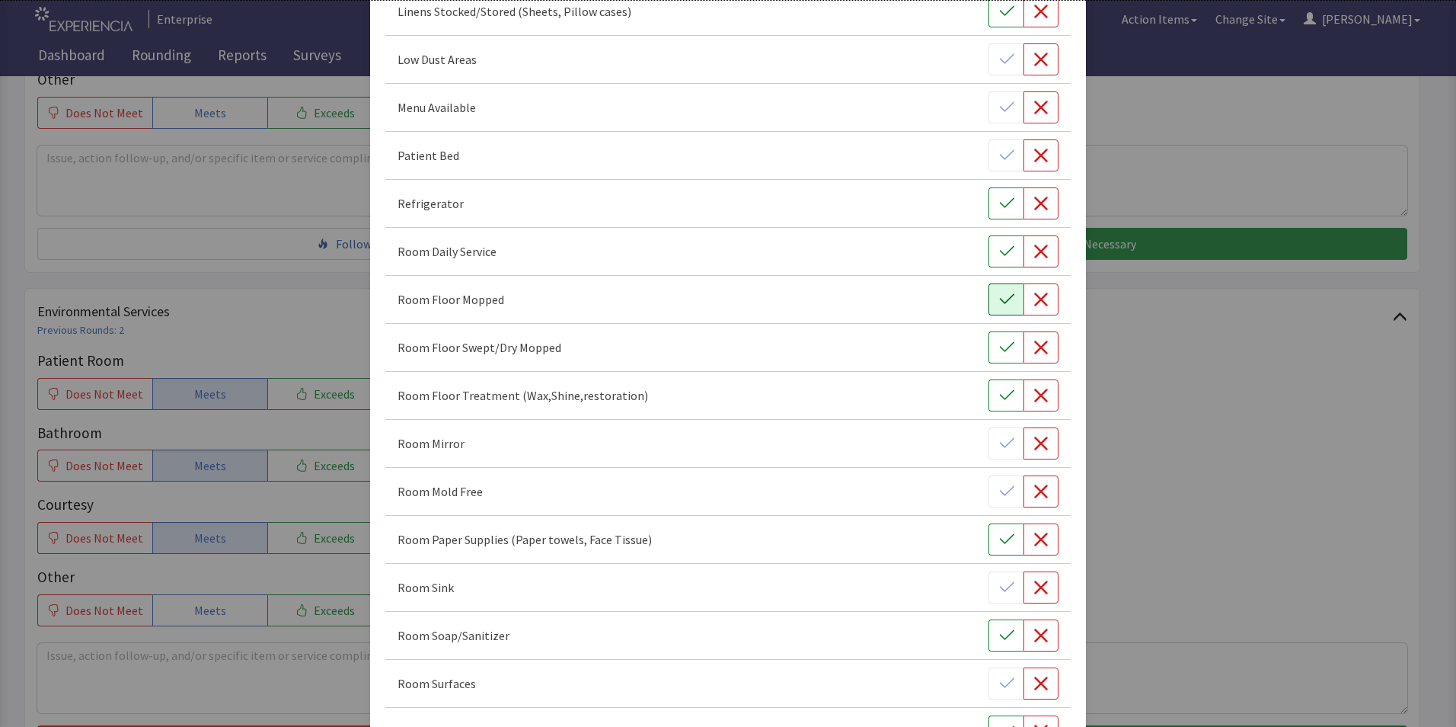
click at [999, 299] on icon "button" at bounding box center [1006, 299] width 15 height 15
click at [999, 347] on icon "button" at bounding box center [1006, 347] width 15 height 15
click at [999, 394] on icon "button" at bounding box center [1006, 395] width 15 height 15
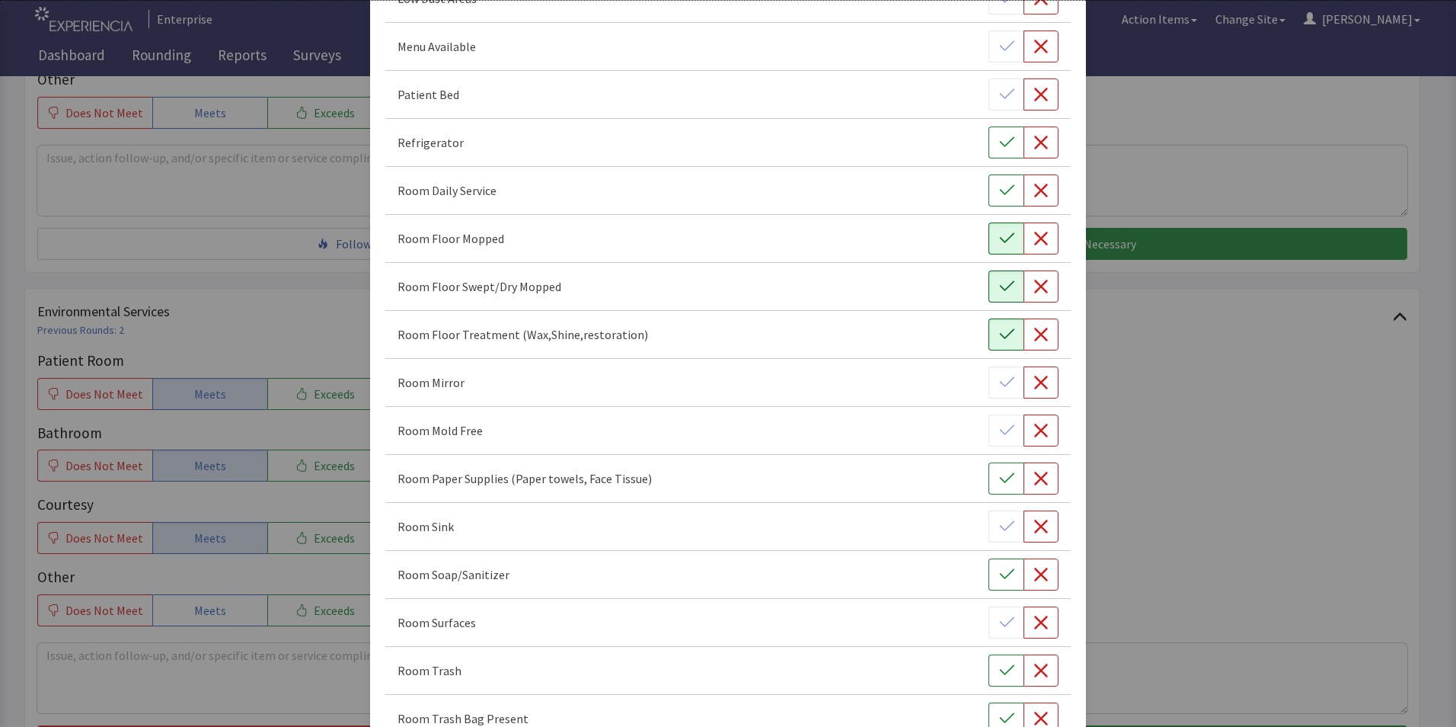
scroll to position [685, 0]
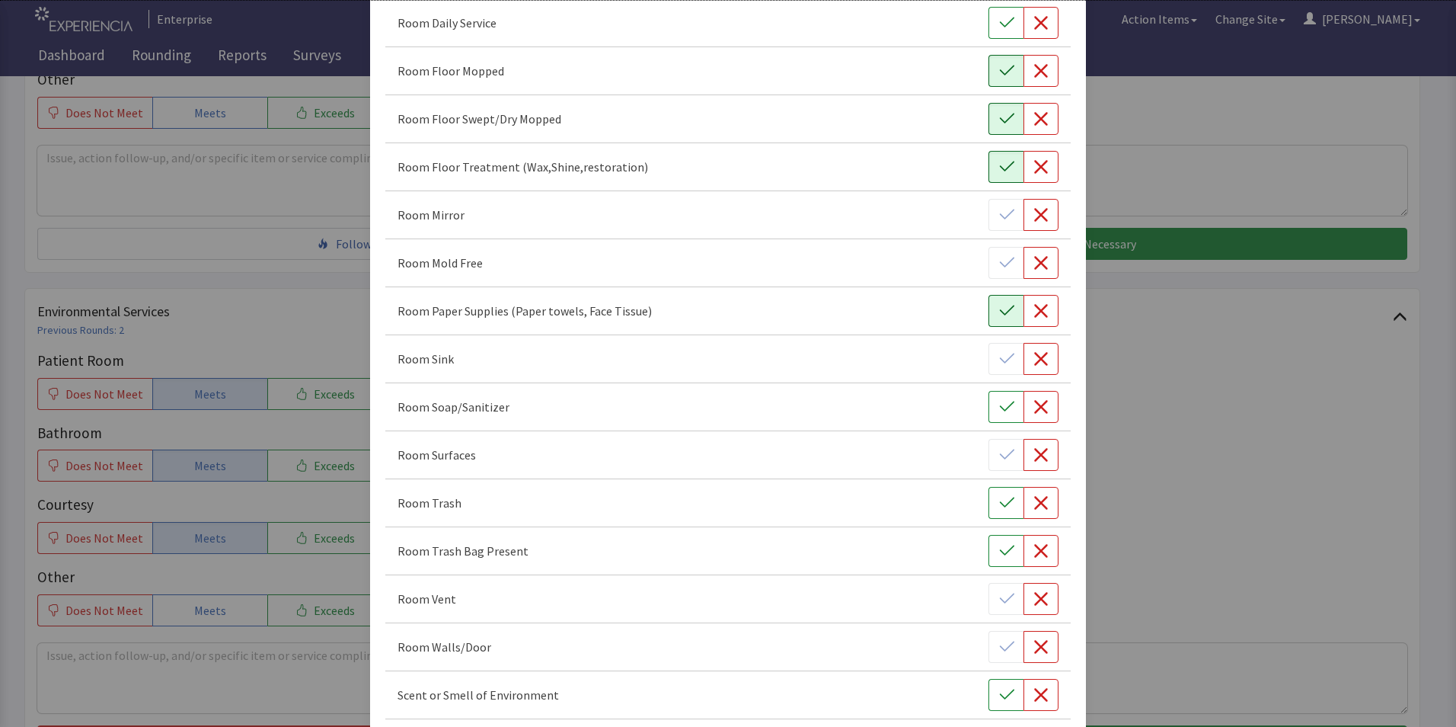
click at [999, 315] on icon "button" at bounding box center [1006, 310] width 15 height 15
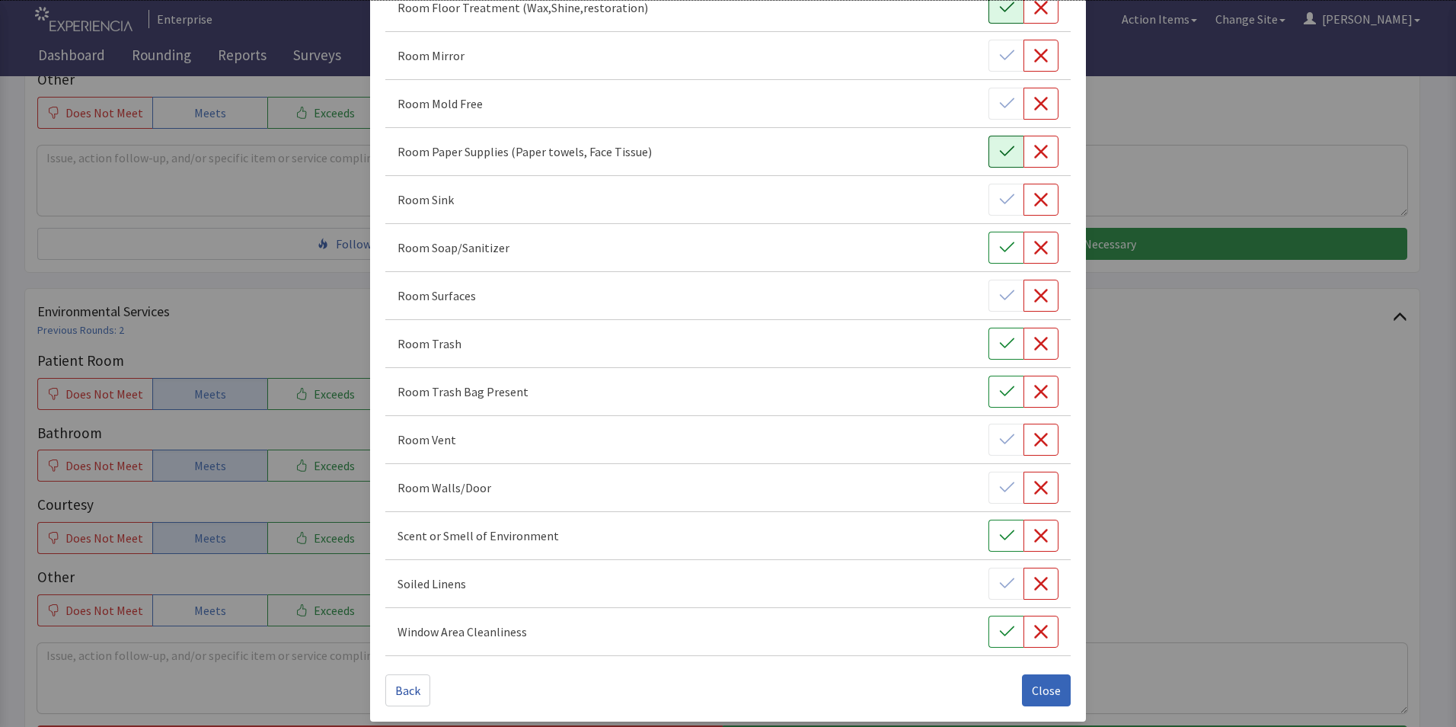
scroll to position [851, 0]
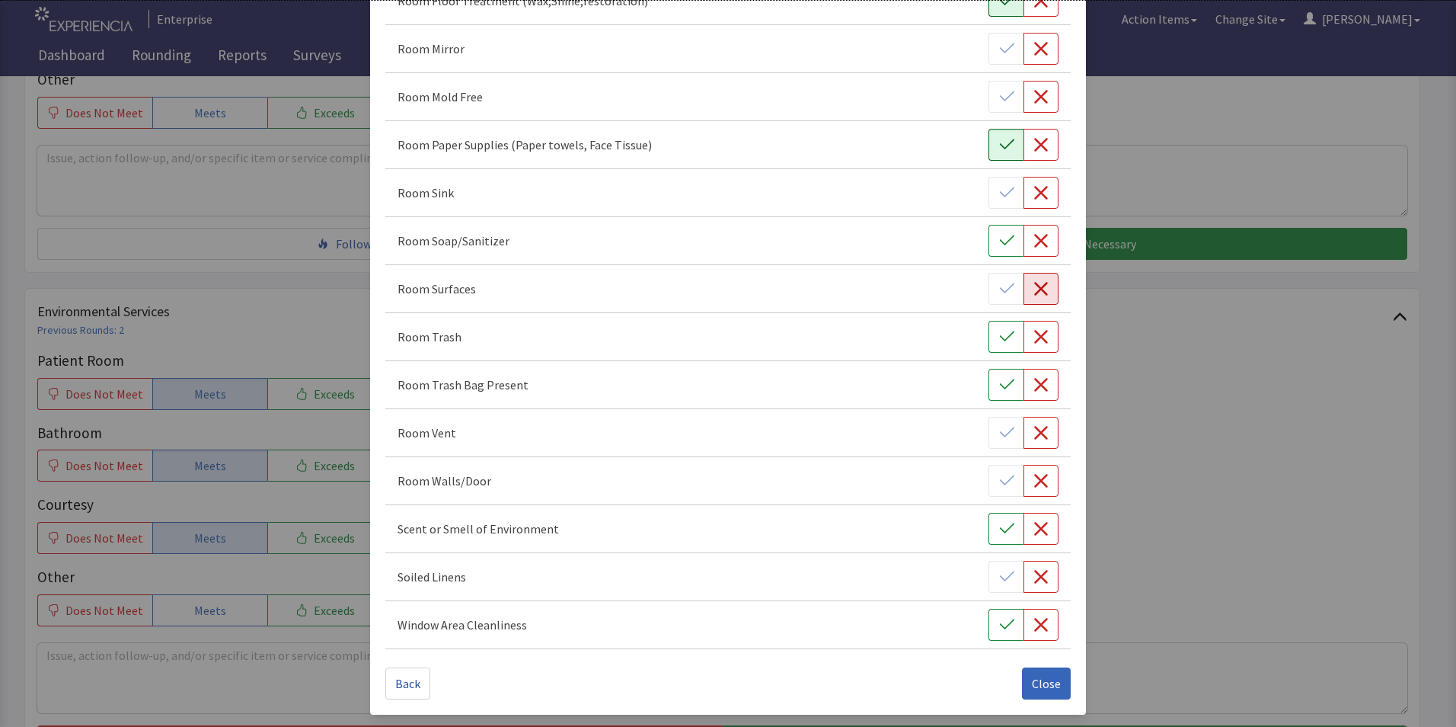
click at [1033, 291] on icon "button" at bounding box center [1040, 288] width 15 height 15
click at [999, 340] on icon "button" at bounding box center [1006, 336] width 15 height 15
click at [1032, 684] on span "Close" at bounding box center [1046, 683] width 29 height 18
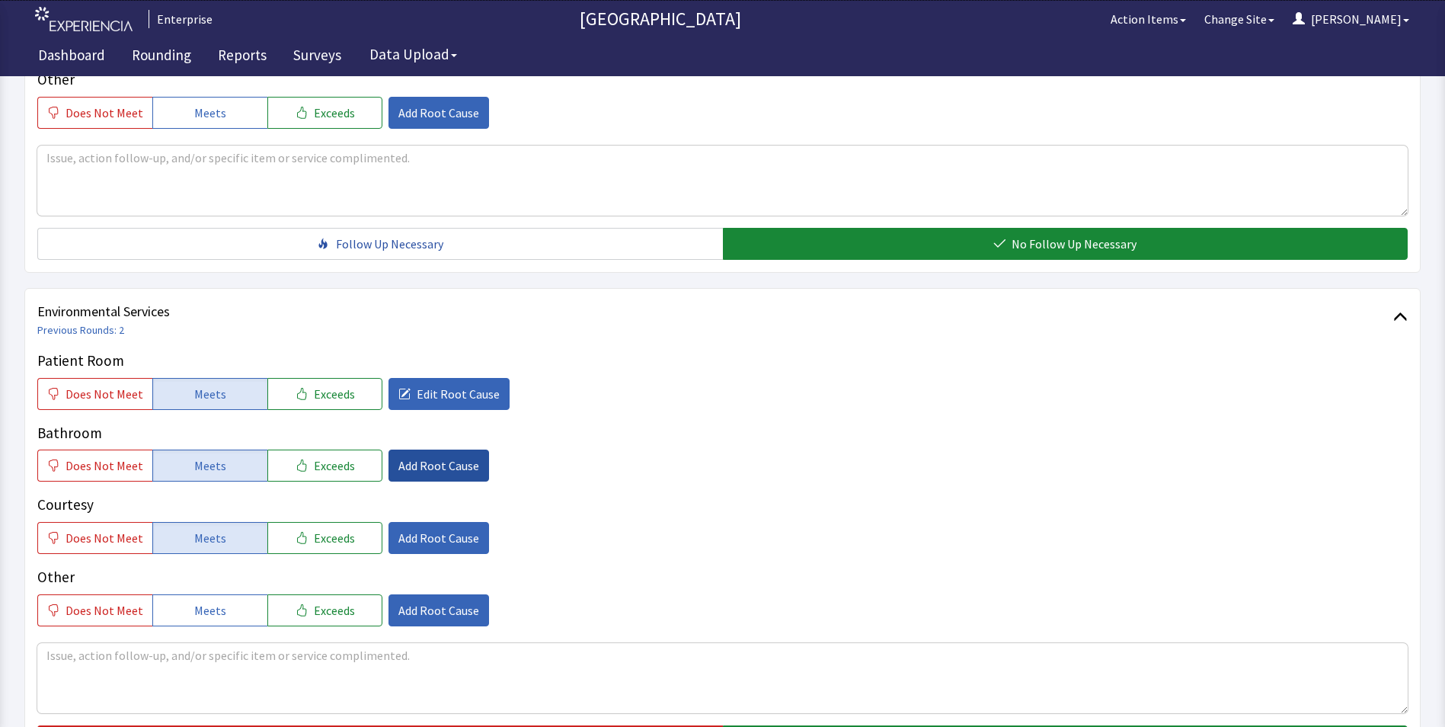
click at [413, 456] on span "Add Root Cause" at bounding box center [438, 465] width 81 height 18
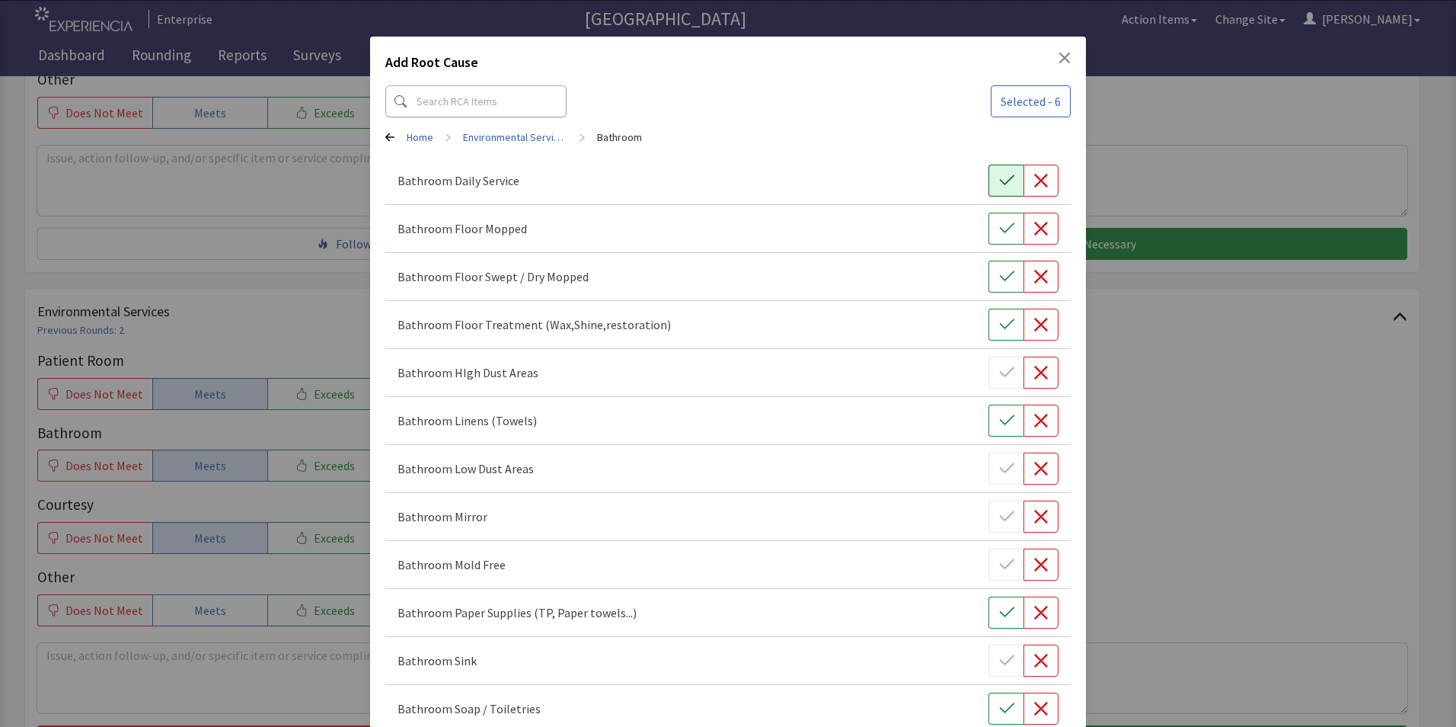
click at [999, 180] on icon "button" at bounding box center [1006, 180] width 15 height 15
click at [989, 231] on button "button" at bounding box center [1006, 228] width 35 height 32
click at [992, 266] on button "button" at bounding box center [1006, 276] width 35 height 32
click at [999, 326] on icon "button" at bounding box center [1006, 324] width 15 height 15
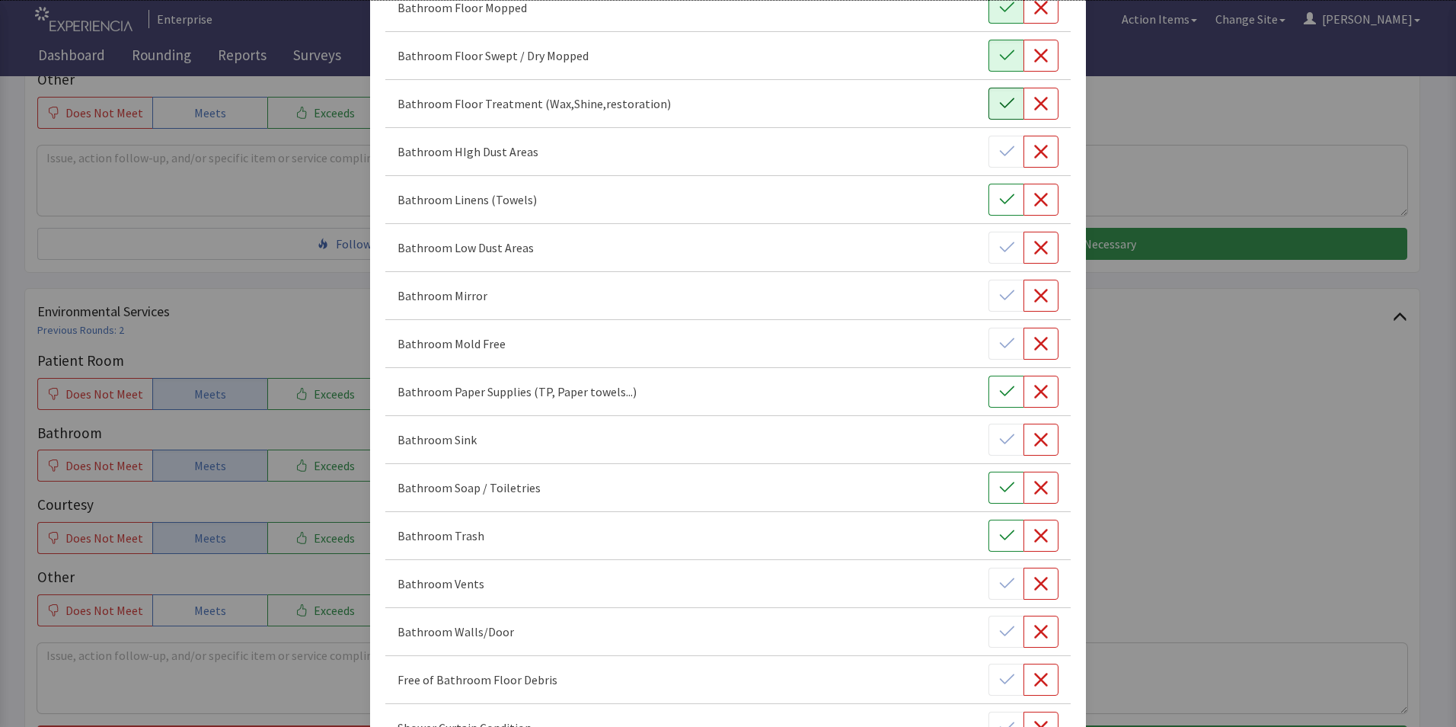
scroll to position [305, 0]
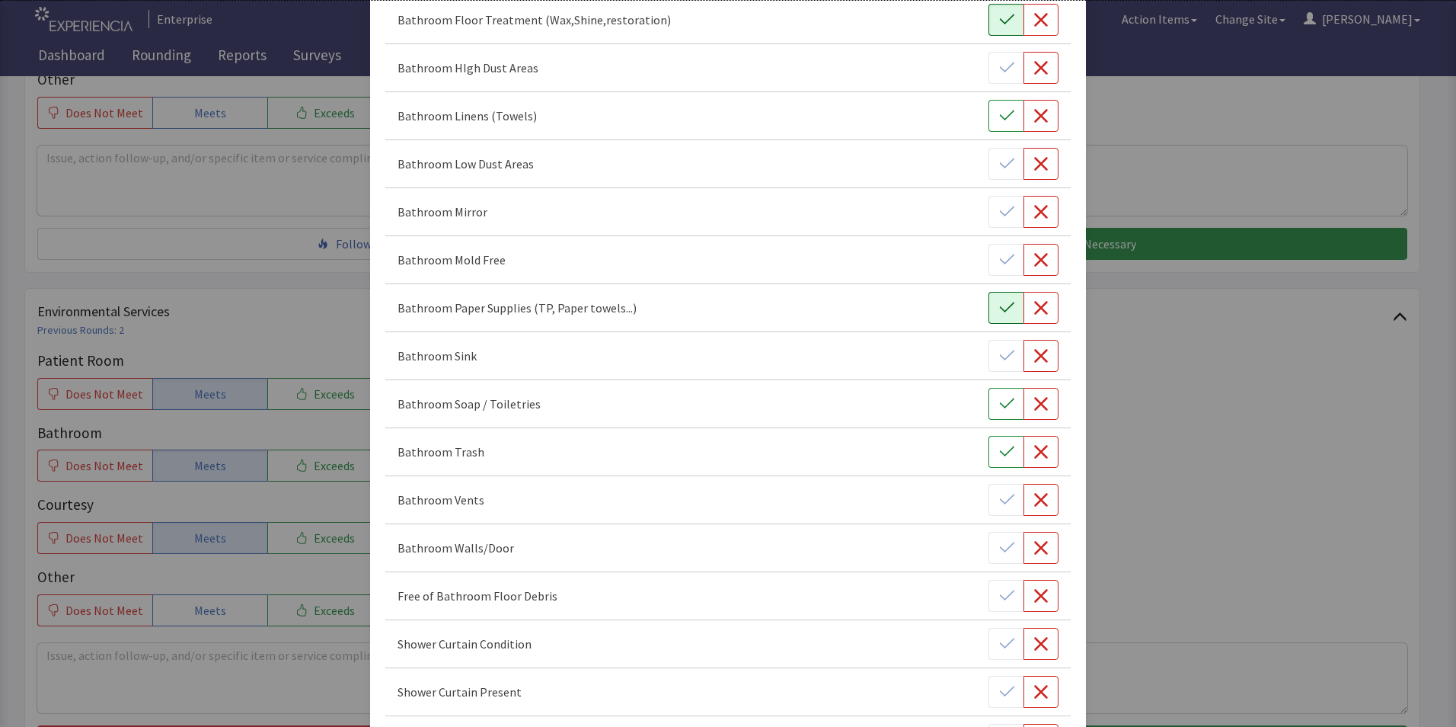
click at [999, 312] on icon "button" at bounding box center [1006, 307] width 15 height 15
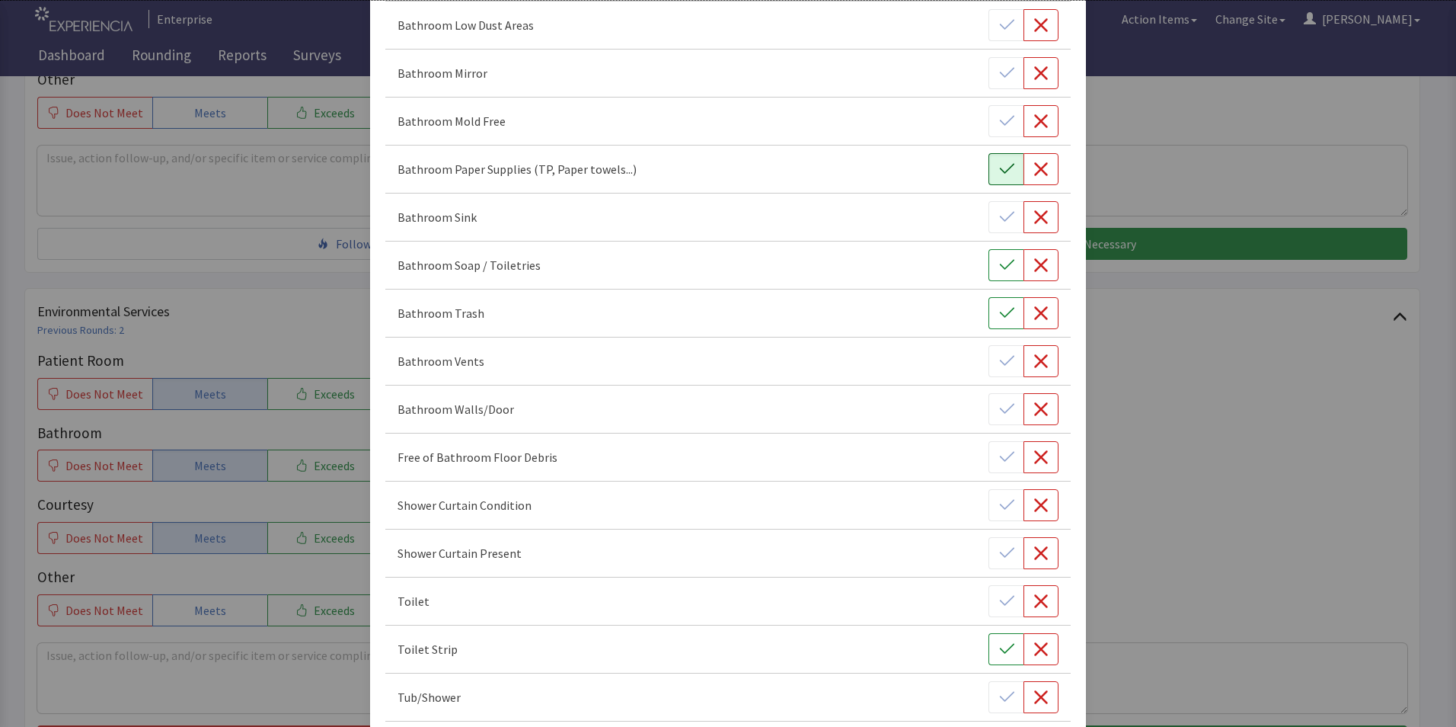
scroll to position [457, 0]
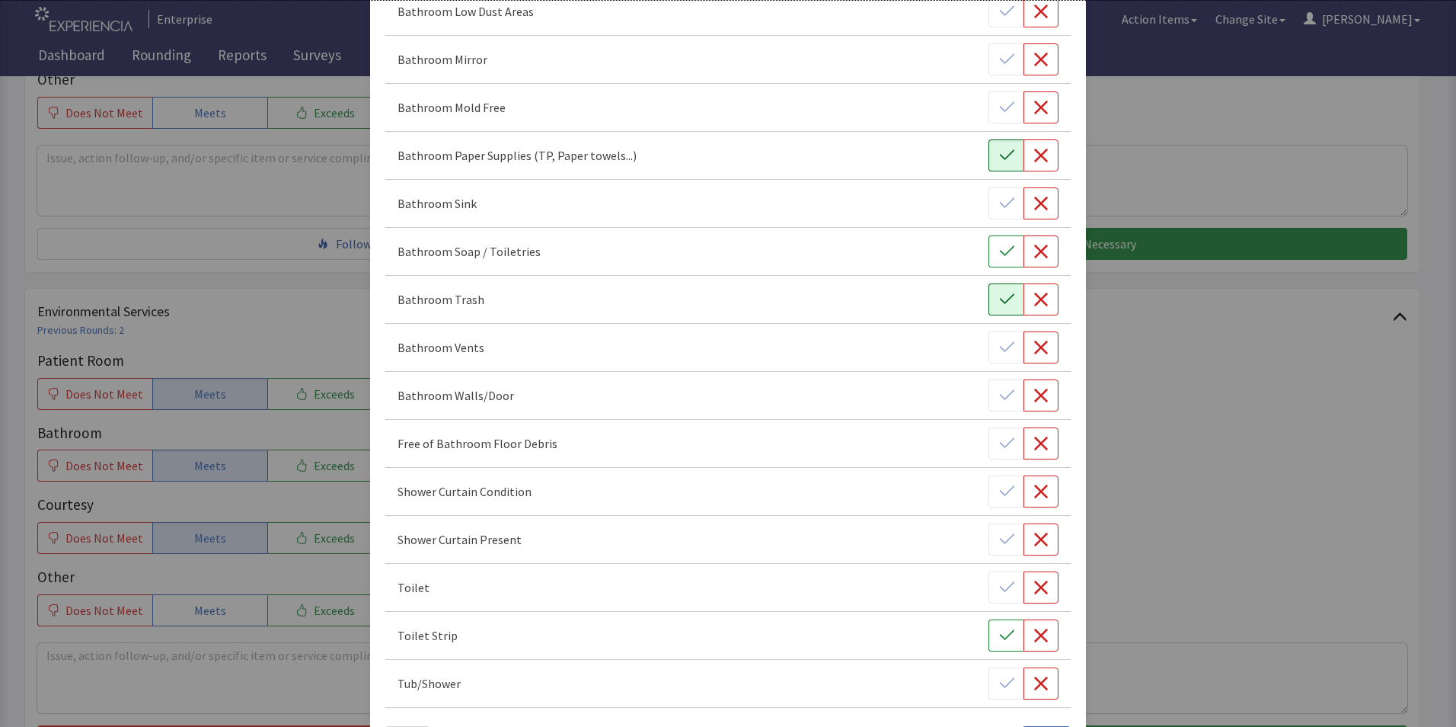
click at [999, 302] on icon "button" at bounding box center [1006, 299] width 15 height 15
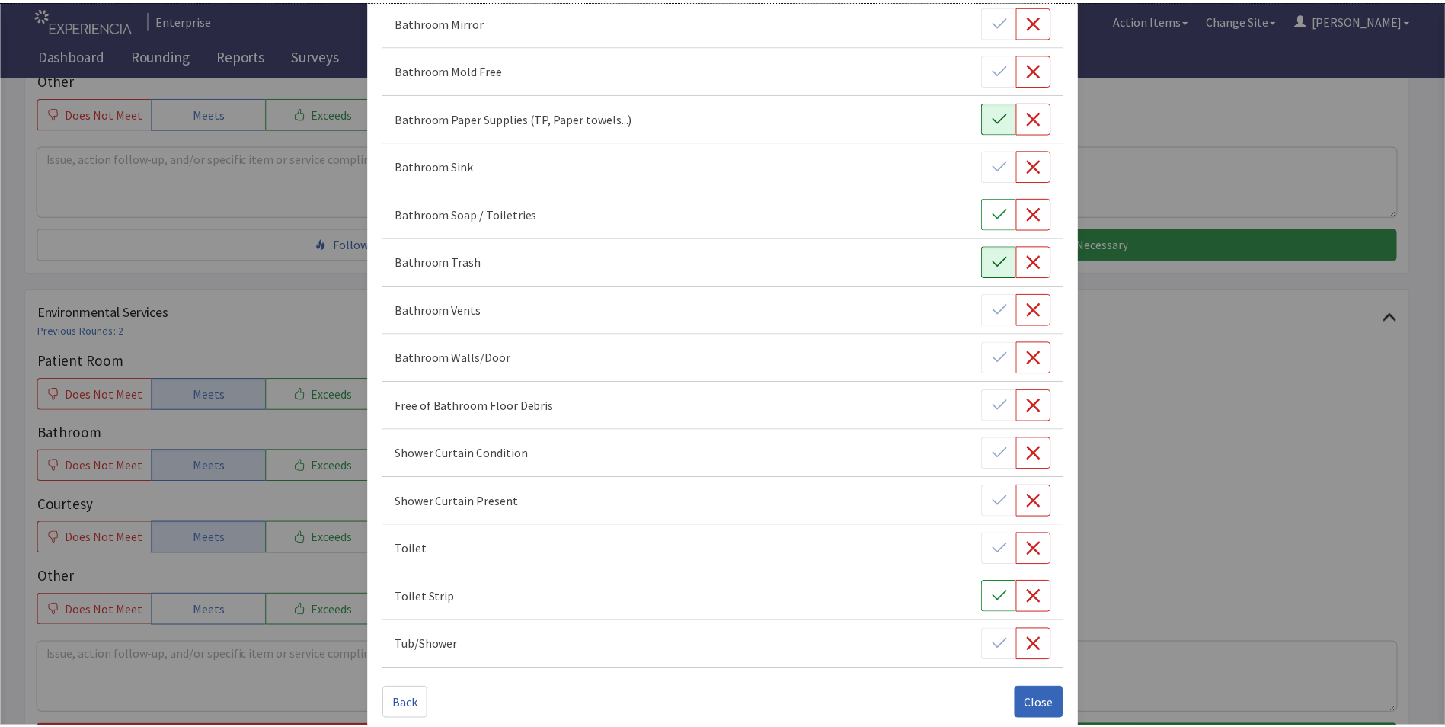
scroll to position [516, 0]
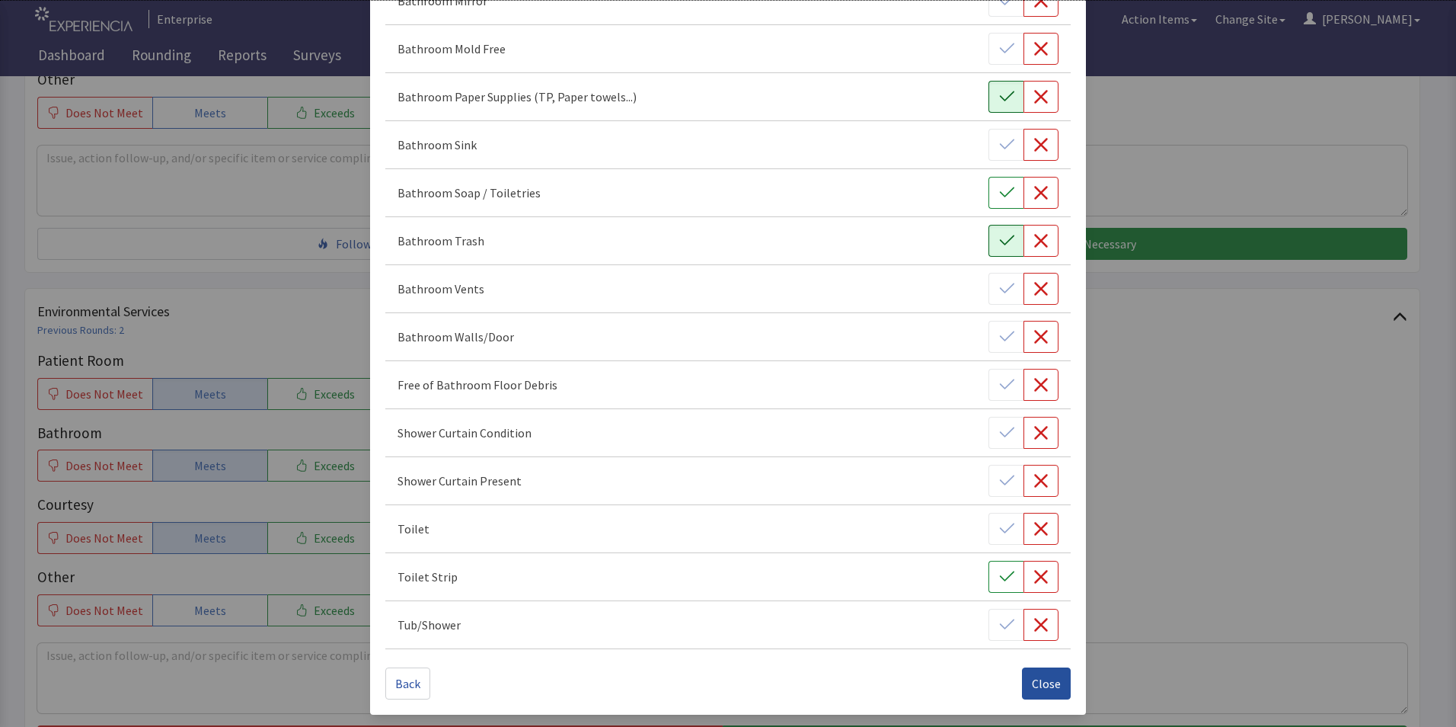
click at [1032, 680] on span "Close" at bounding box center [1046, 683] width 29 height 18
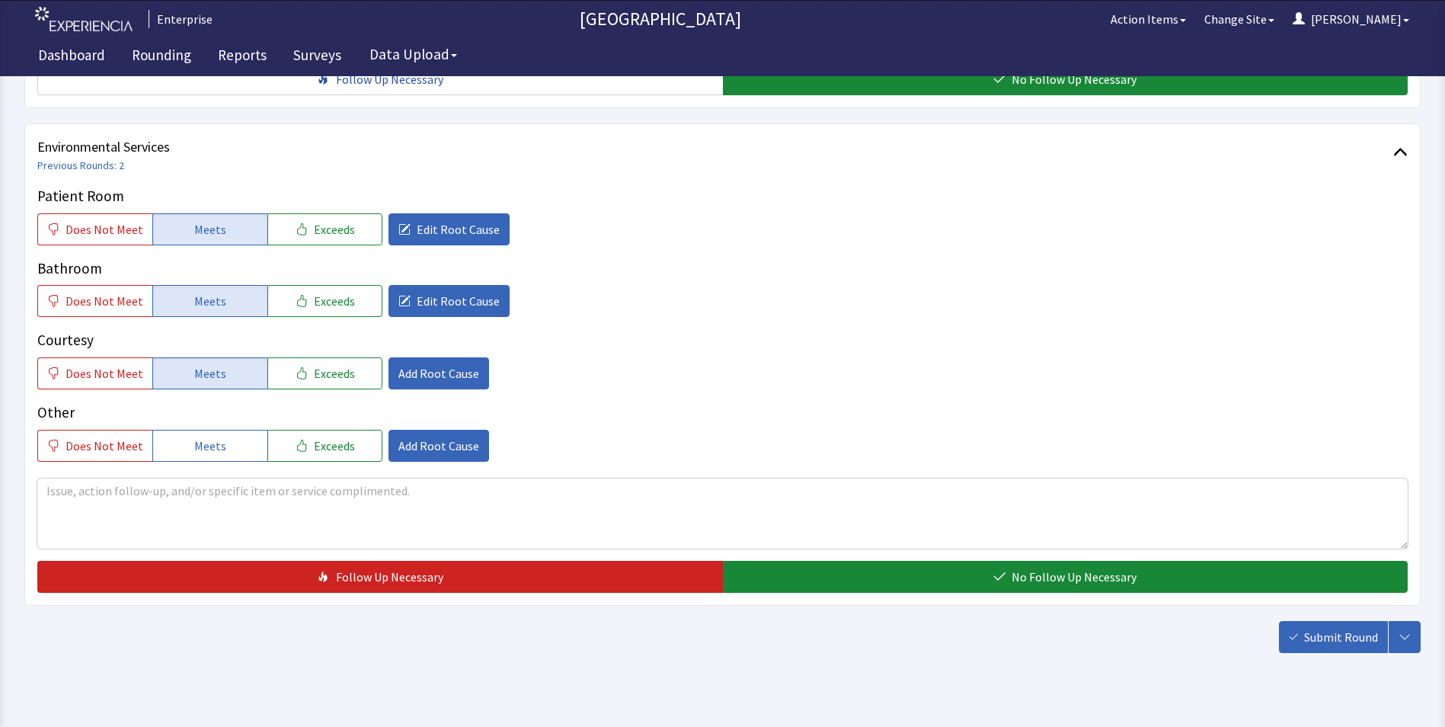
scroll to position [851, 0]
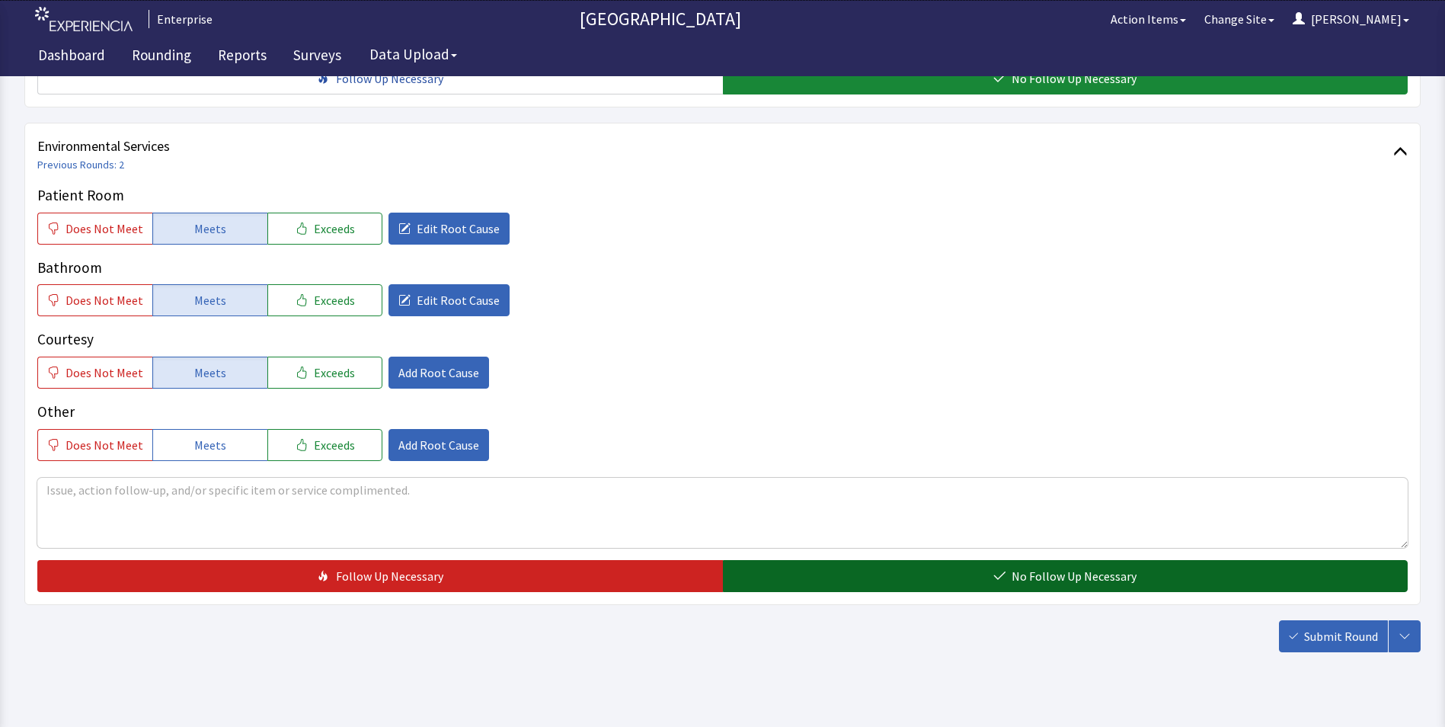
click at [856, 560] on button "No Follow Up Necessary" at bounding box center [1065, 576] width 685 height 32
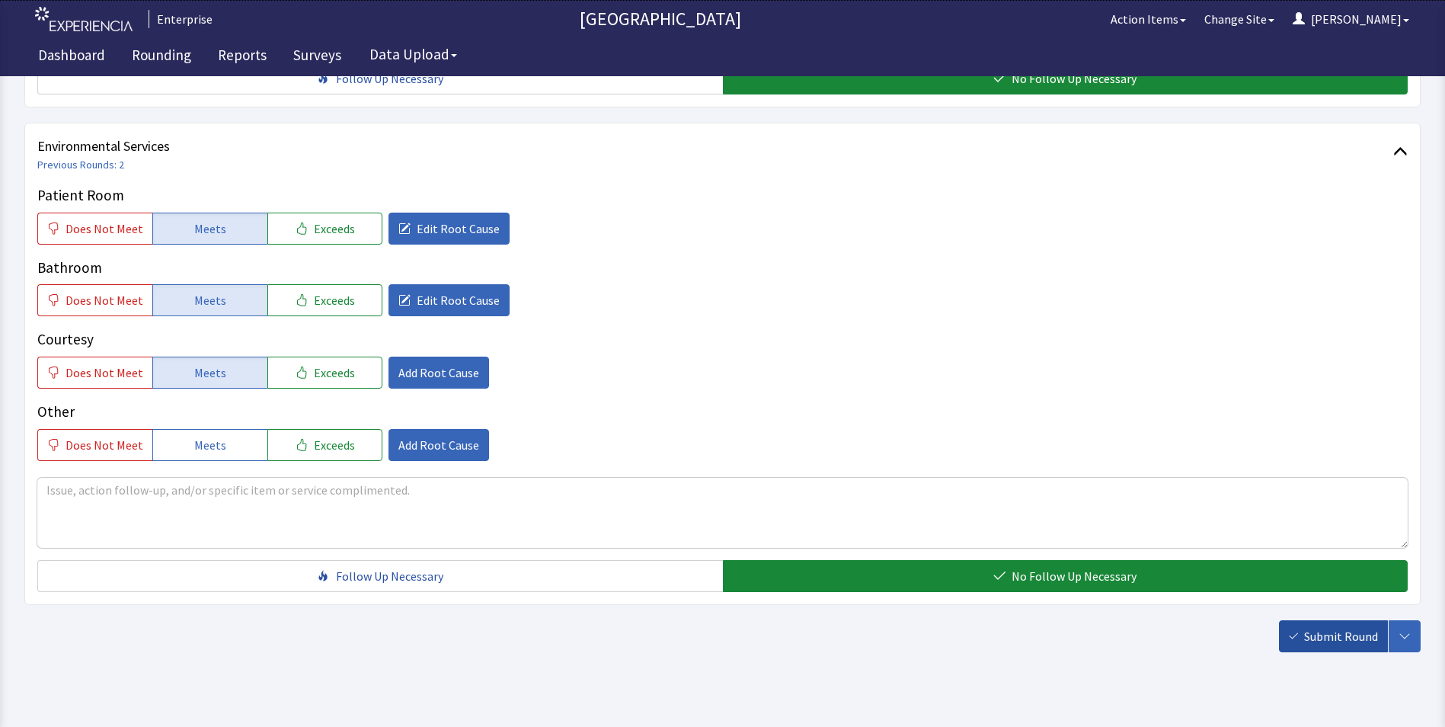
click at [1348, 627] on span "Submit Round" at bounding box center [1341, 636] width 74 height 18
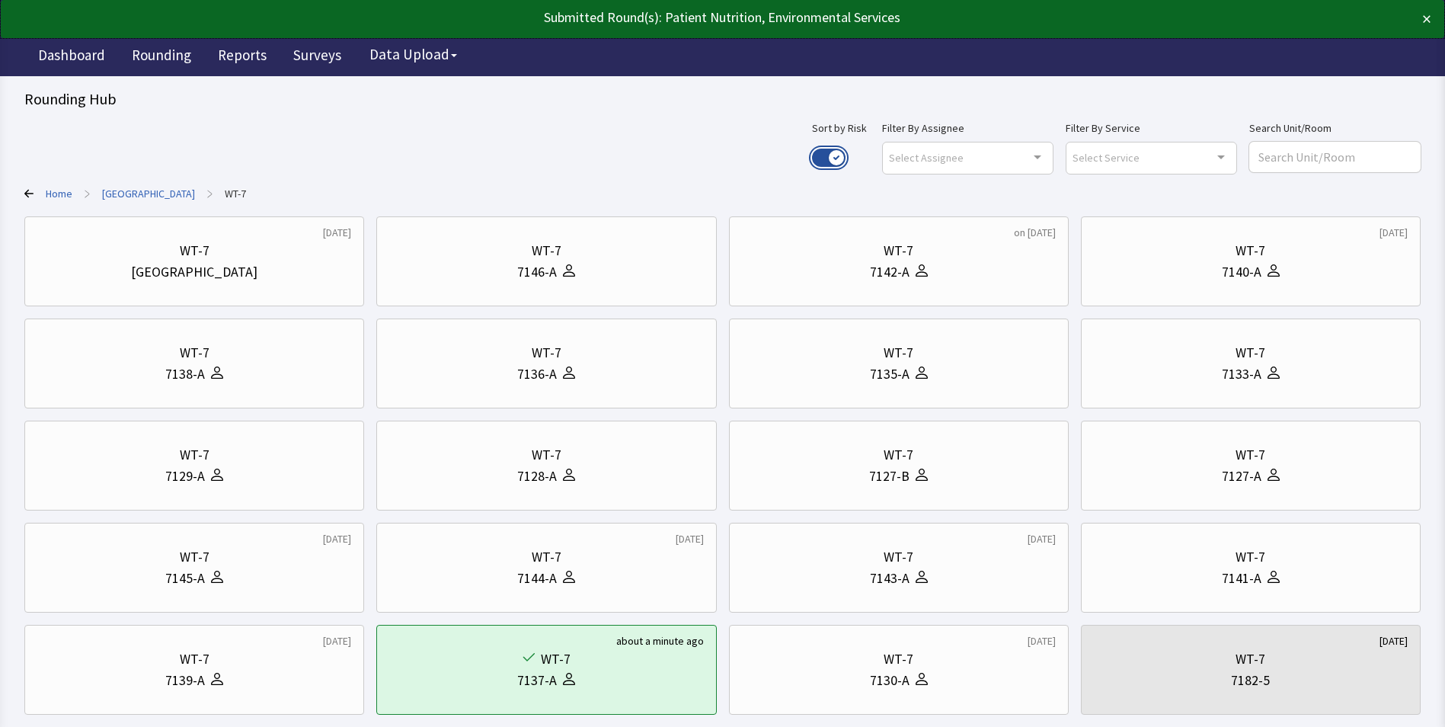
click at [845, 161] on button "Use setting" at bounding box center [829, 158] width 34 height 18
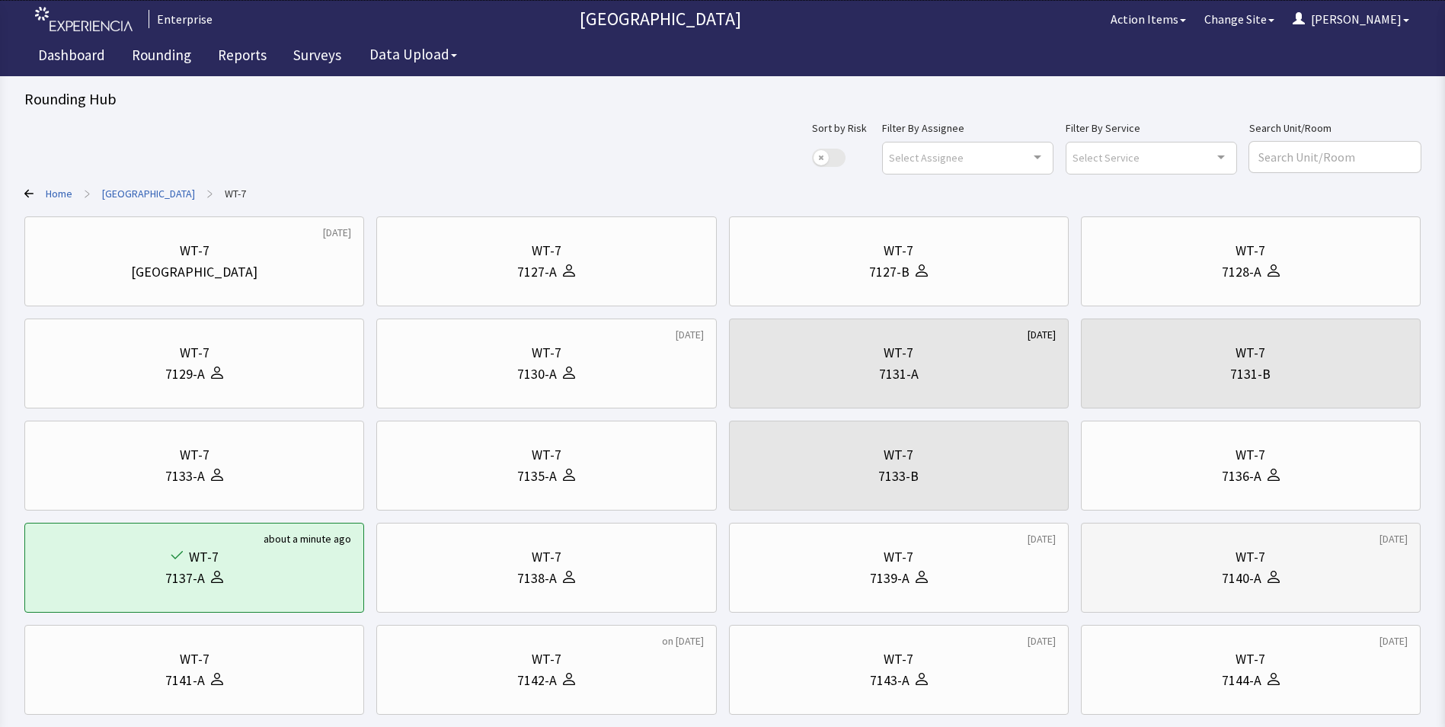
click at [1226, 560] on div "WT-7" at bounding box center [1251, 556] width 314 height 21
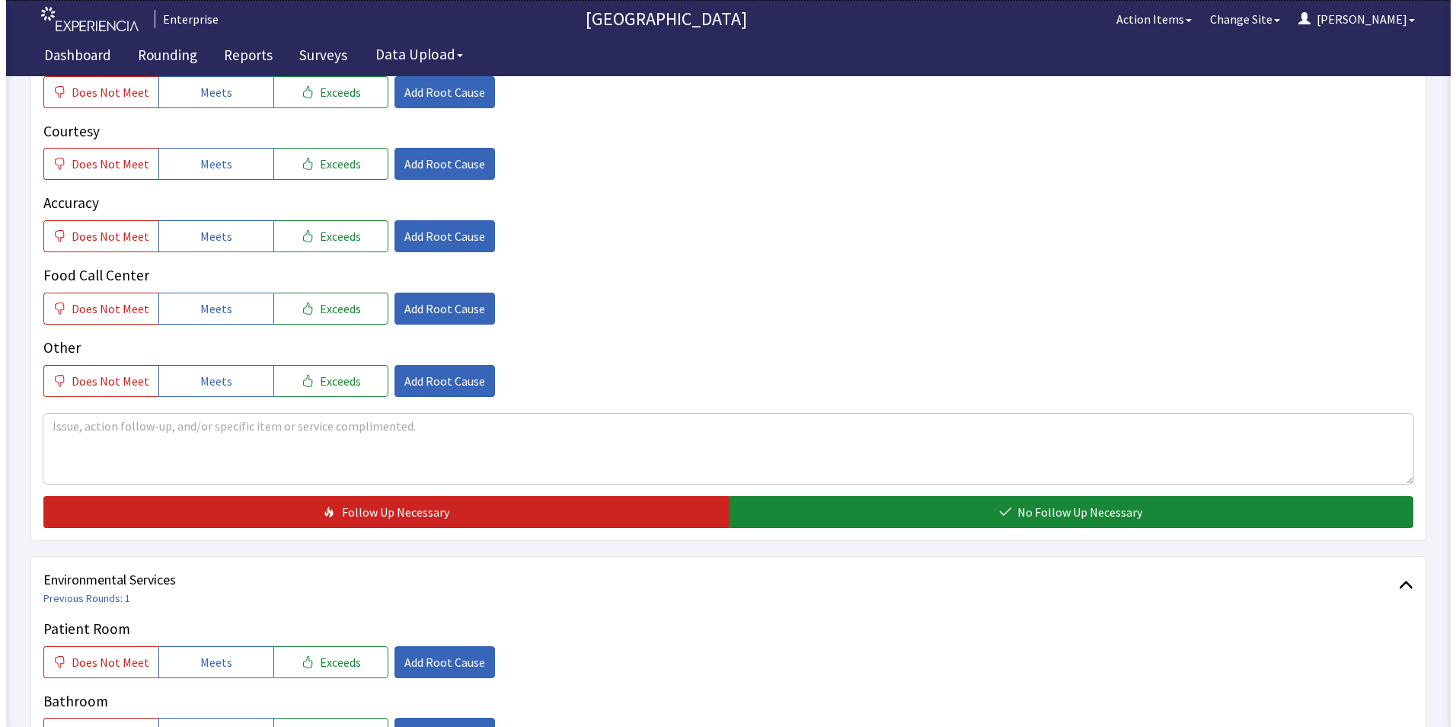
scroll to position [609, 0]
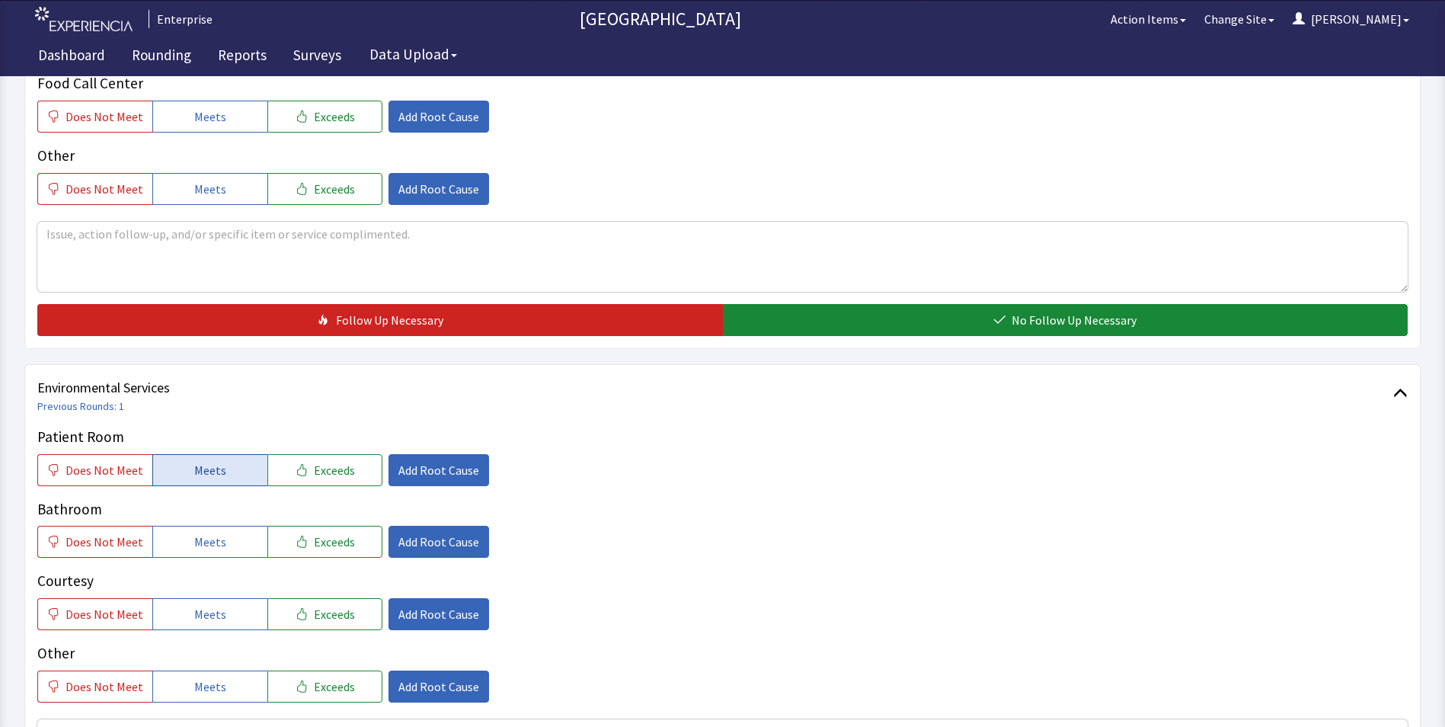
click at [212, 461] on span "Meets" at bounding box center [210, 470] width 32 height 18
drag, startPoint x: 222, startPoint y: 515, endPoint x: 228, endPoint y: 545, distance: 30.3
click at [222, 525] on button "Meets" at bounding box center [209, 541] width 115 height 32
drag, startPoint x: 226, startPoint y: 587, endPoint x: 263, endPoint y: 582, distance: 36.9
click at [228, 598] on button "Meets" at bounding box center [209, 614] width 115 height 32
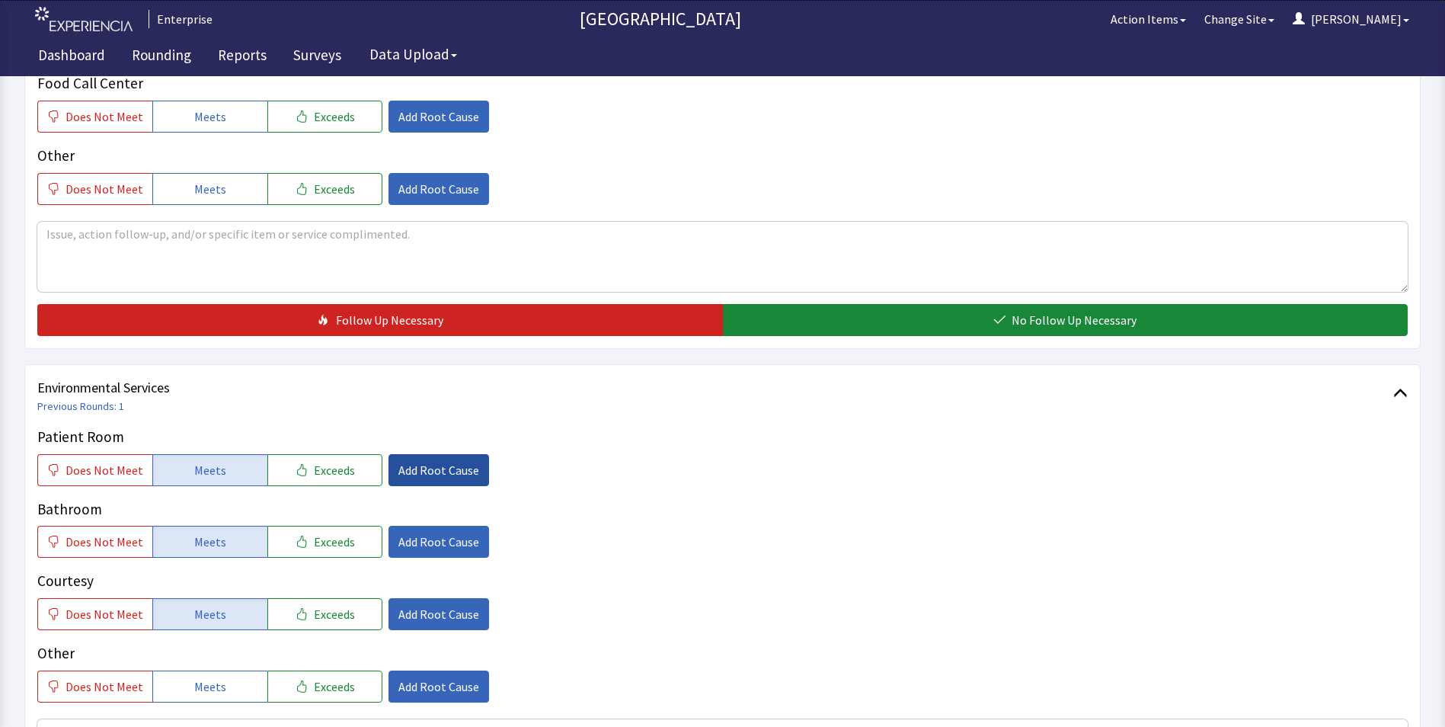
click at [444, 461] on span "Add Root Cause" at bounding box center [438, 470] width 81 height 18
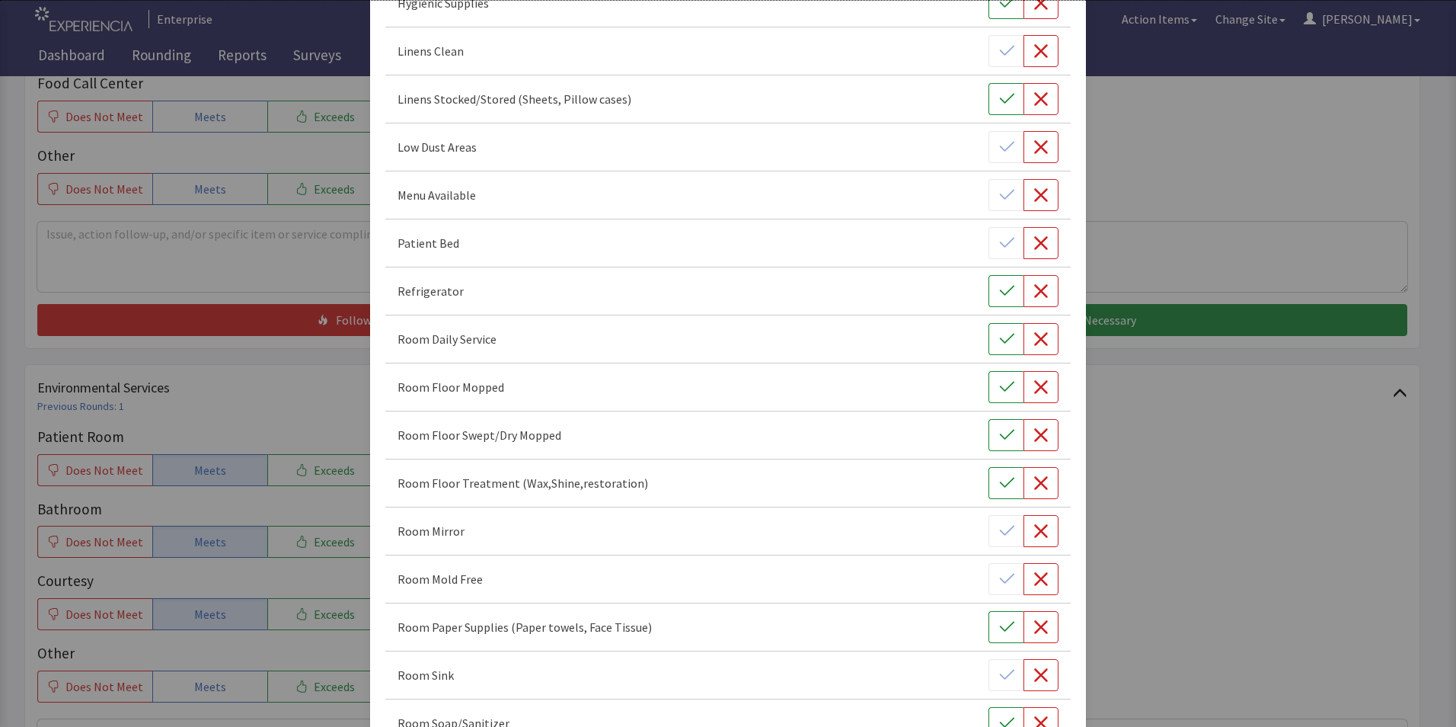
scroll to position [381, 0]
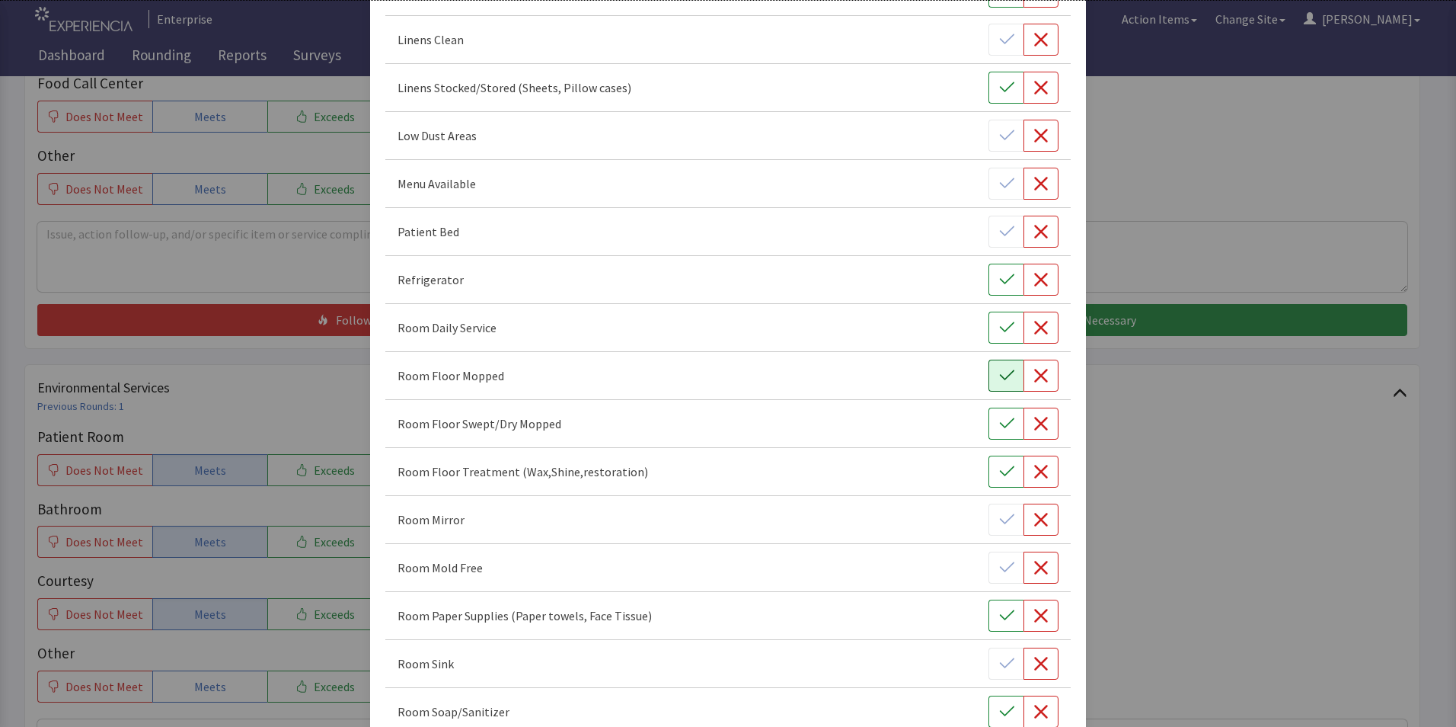
click at [999, 378] on icon "button" at bounding box center [1006, 375] width 15 height 15
drag, startPoint x: 997, startPoint y: 420, endPoint x: 999, endPoint y: 434, distance: 14.6
click at [999, 429] on icon "button" at bounding box center [1006, 423] width 15 height 15
click at [1006, 474] on button "button" at bounding box center [1006, 471] width 35 height 32
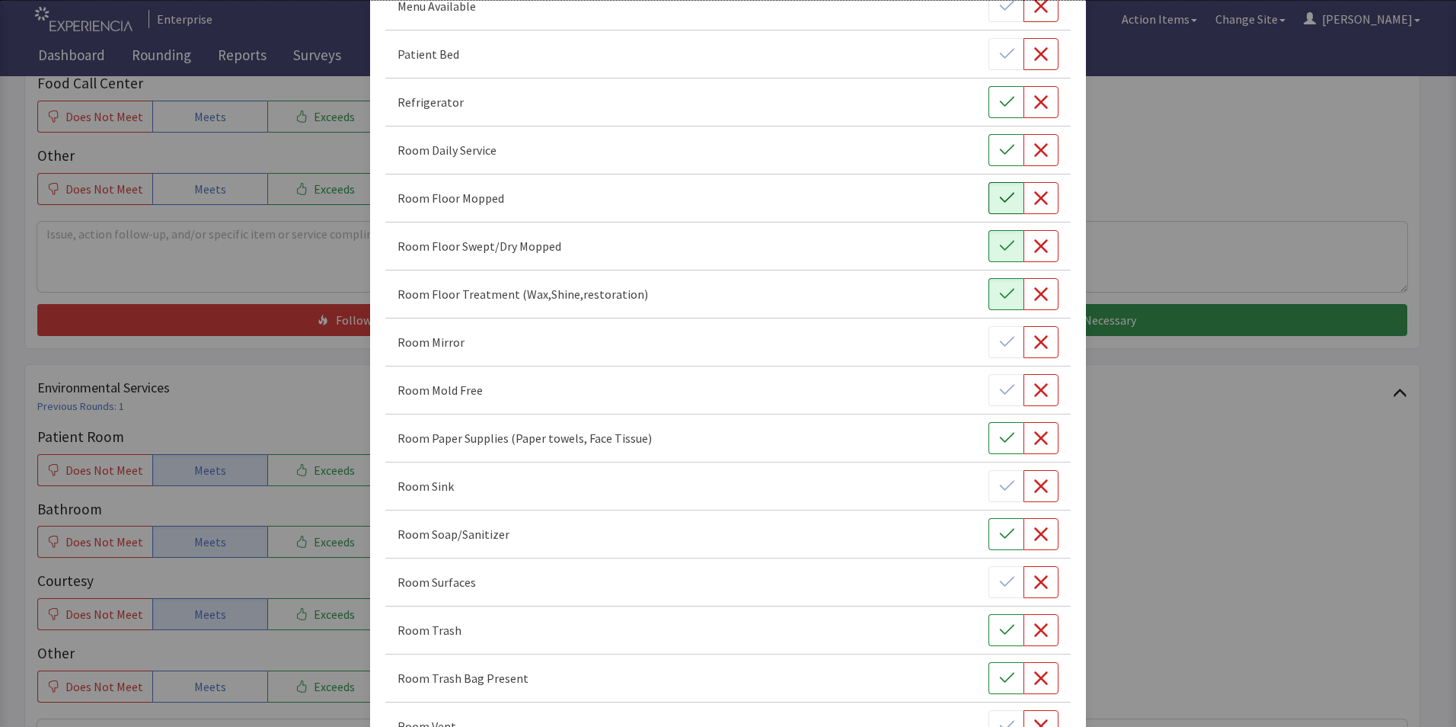
scroll to position [609, 0]
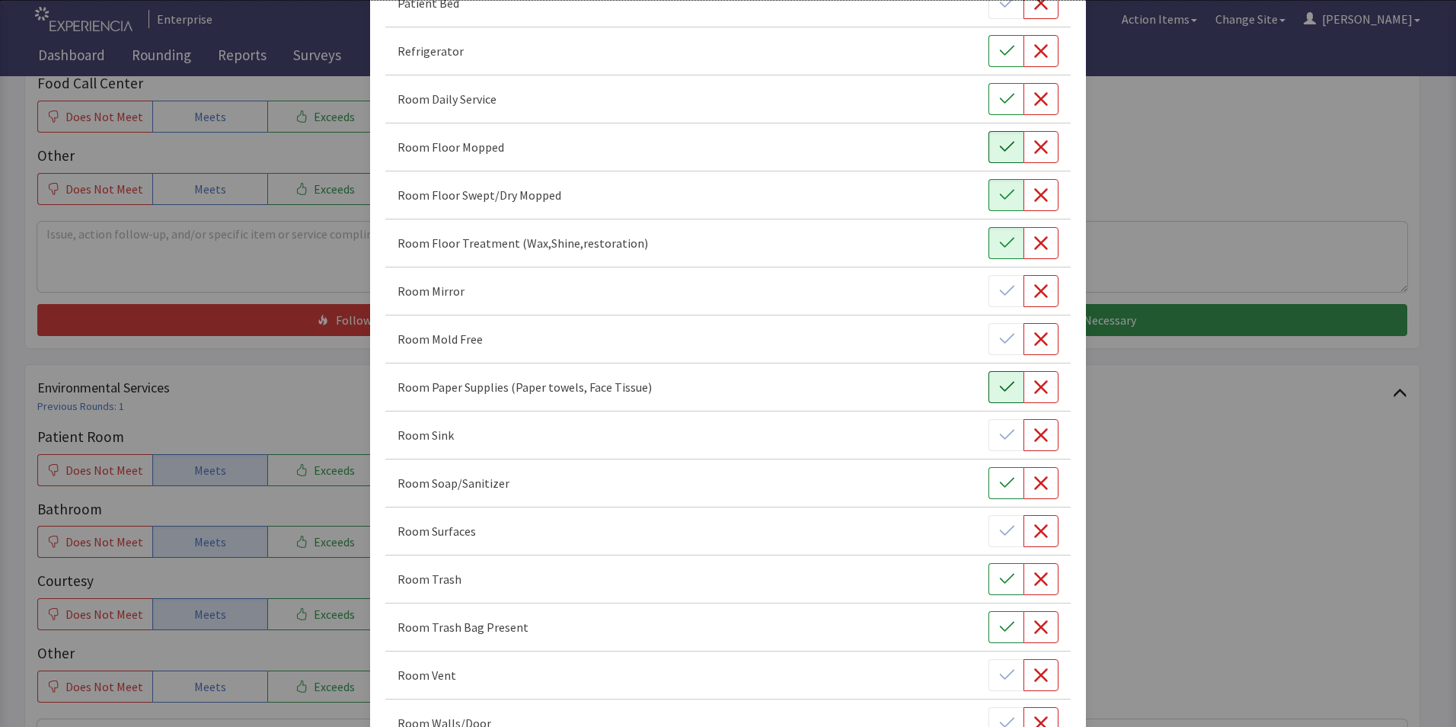
click at [999, 391] on icon "button" at bounding box center [1006, 386] width 15 height 15
click at [999, 489] on icon "button" at bounding box center [1006, 482] width 15 height 15
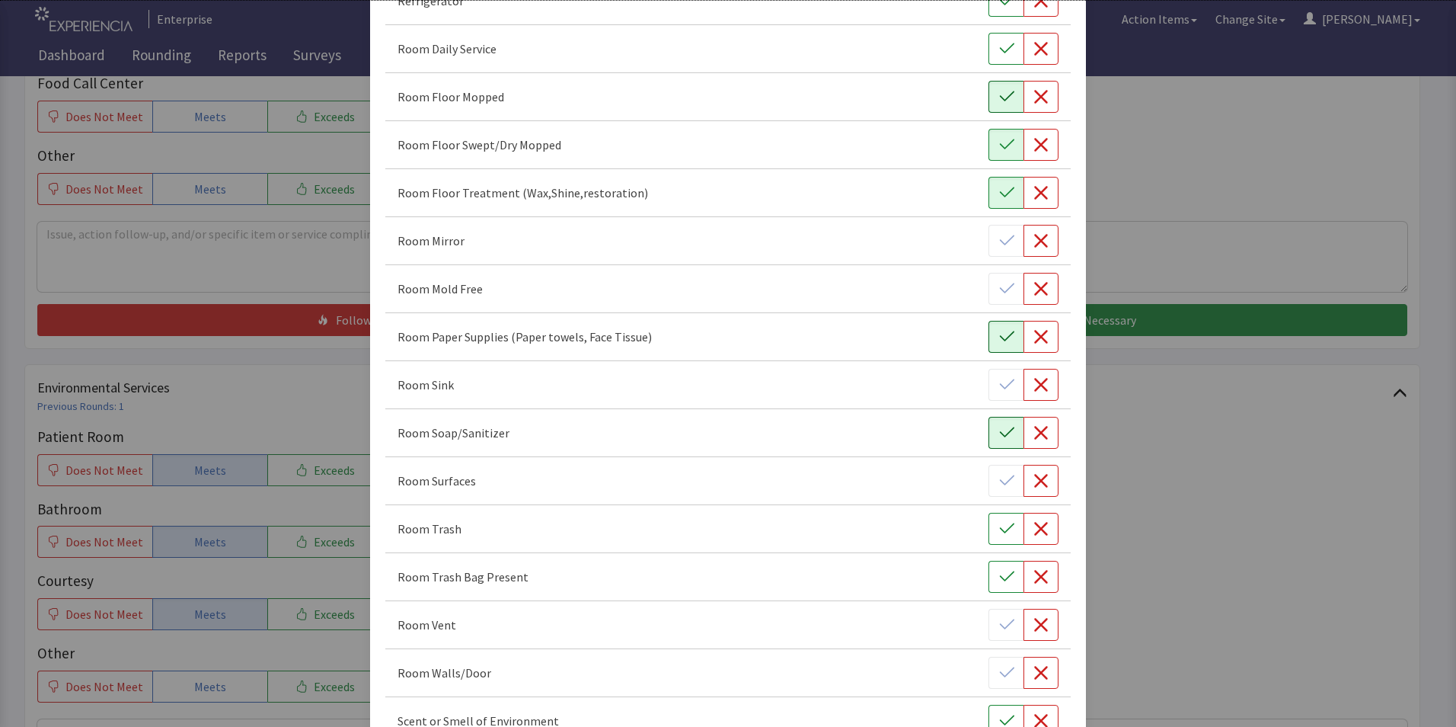
scroll to position [685, 0]
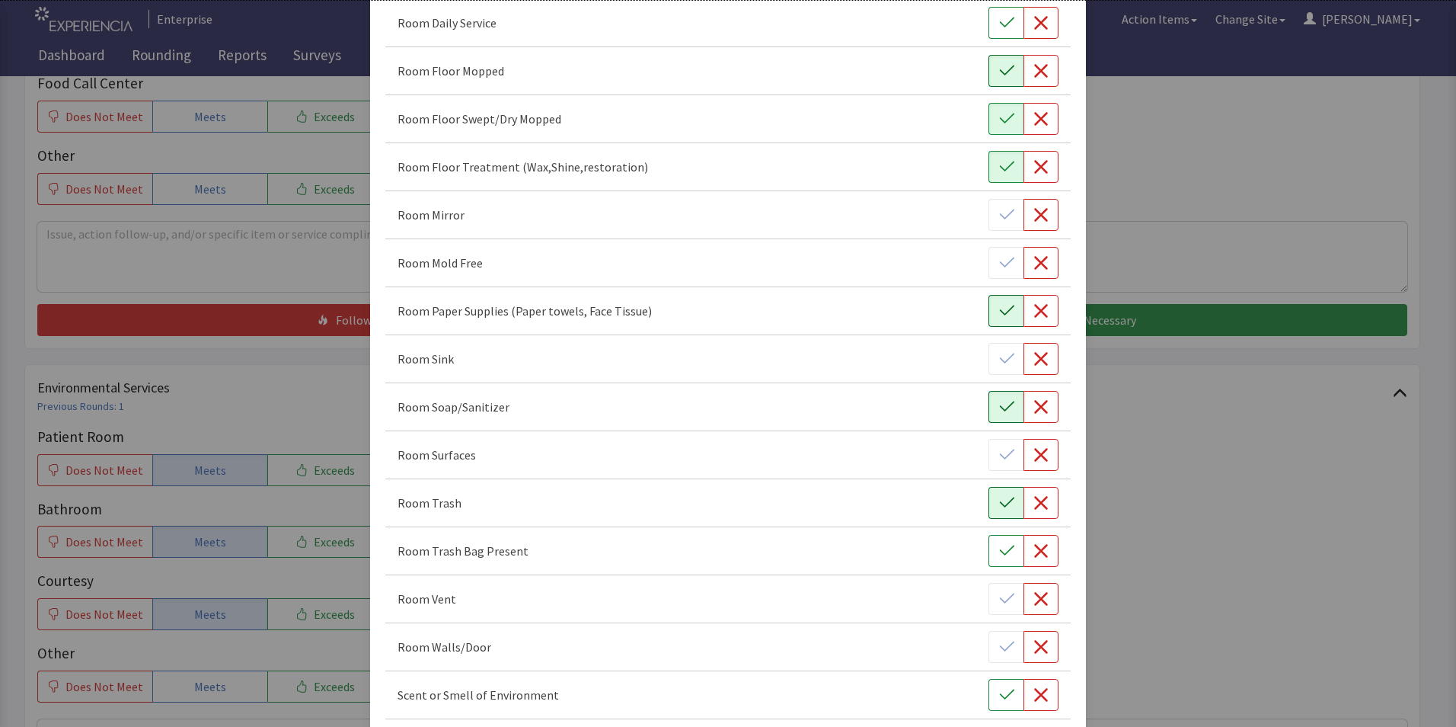
click at [999, 509] on icon "button" at bounding box center [1006, 502] width 15 height 15
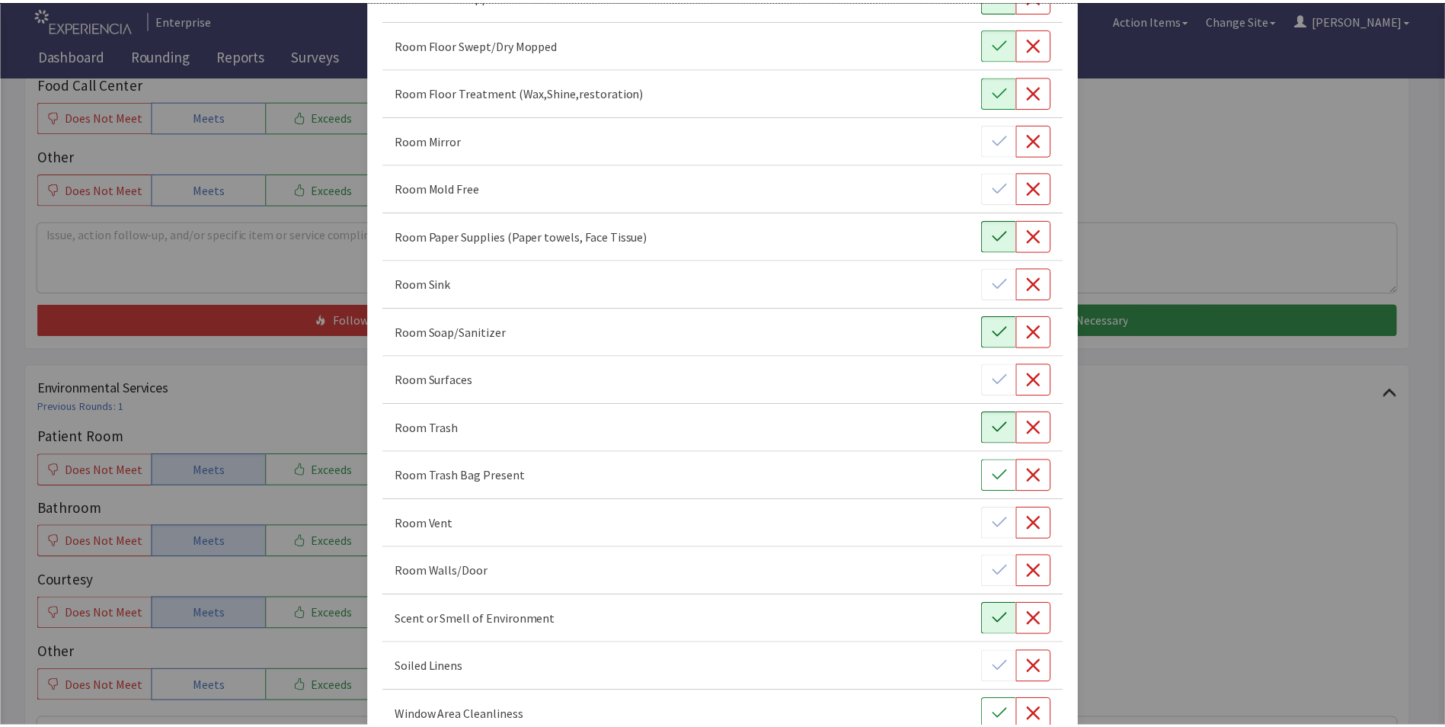
scroll to position [851, 0]
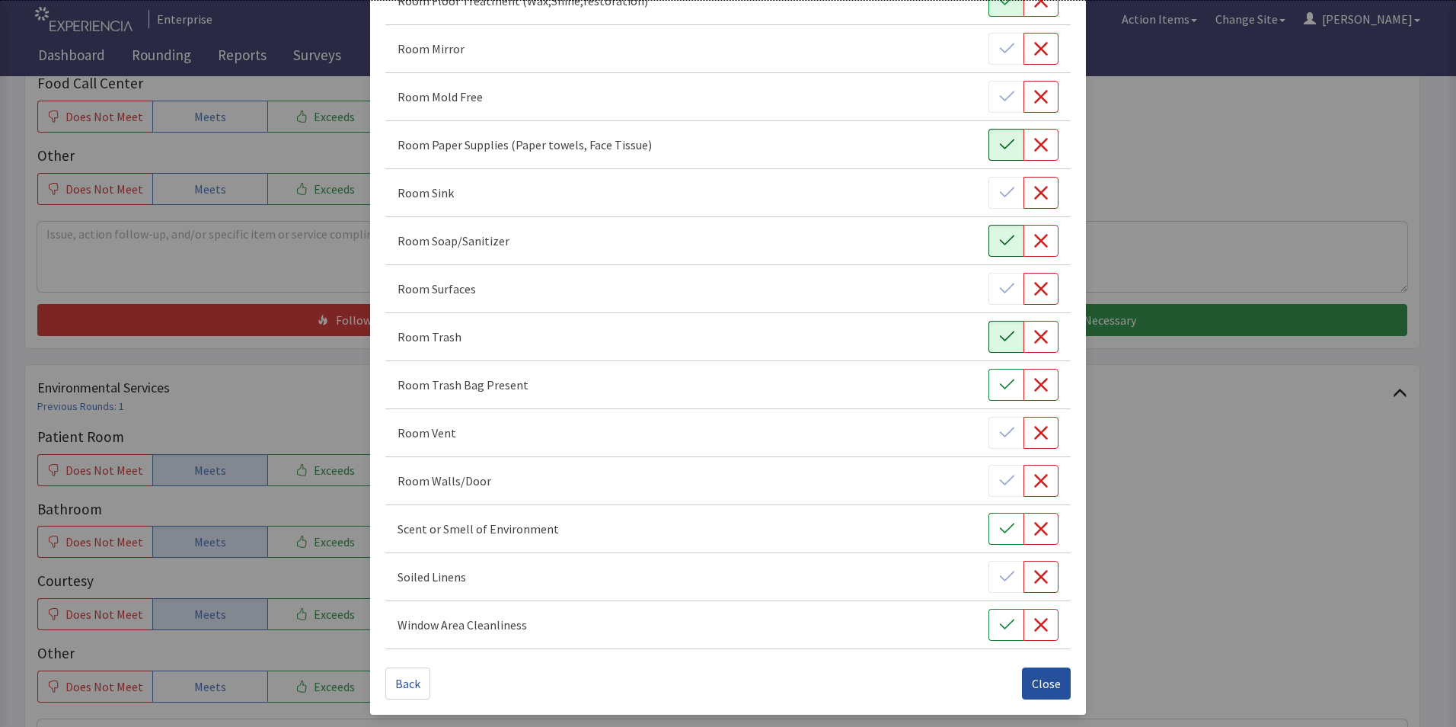
click at [1036, 682] on span "Close" at bounding box center [1046, 683] width 29 height 18
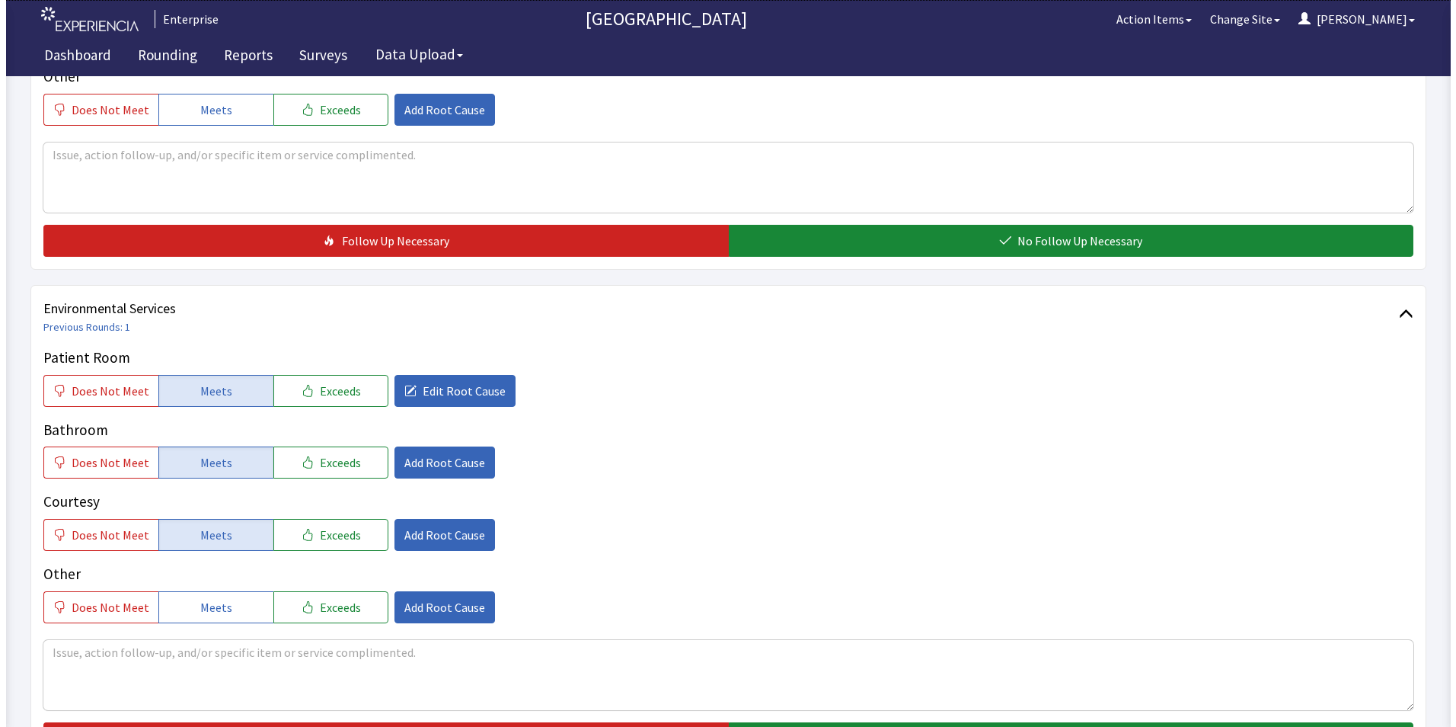
scroll to position [762, 0]
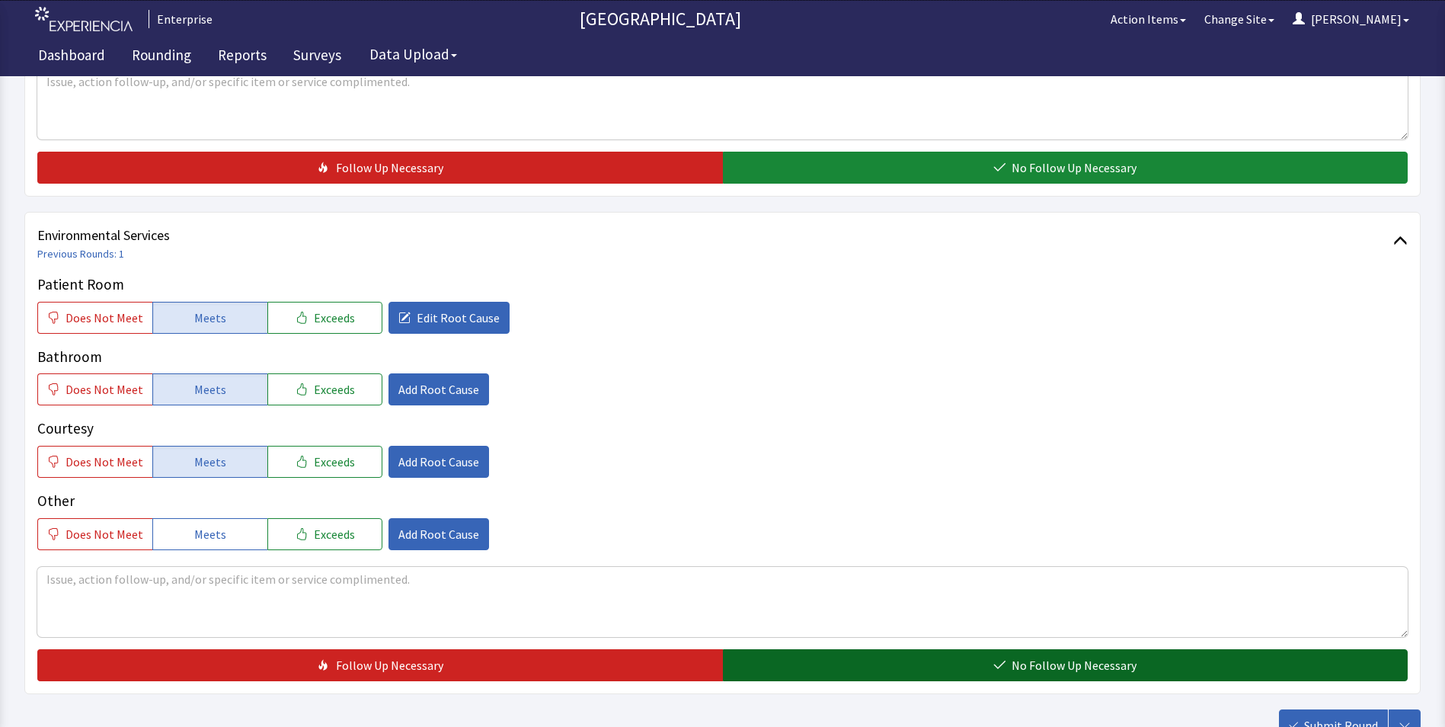
click at [810, 649] on button "No Follow Up Necessary" at bounding box center [1065, 665] width 685 height 32
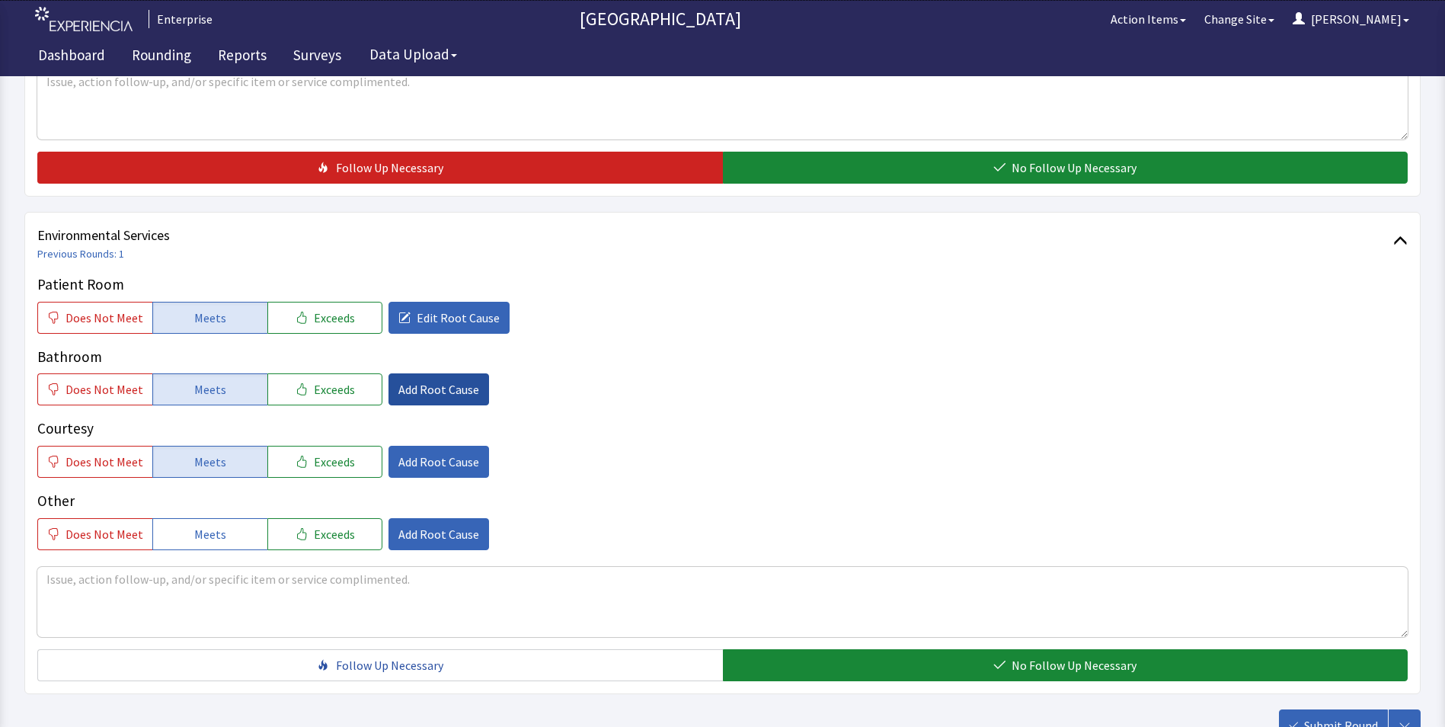
click at [452, 380] on span "Add Root Cause" at bounding box center [438, 389] width 81 height 18
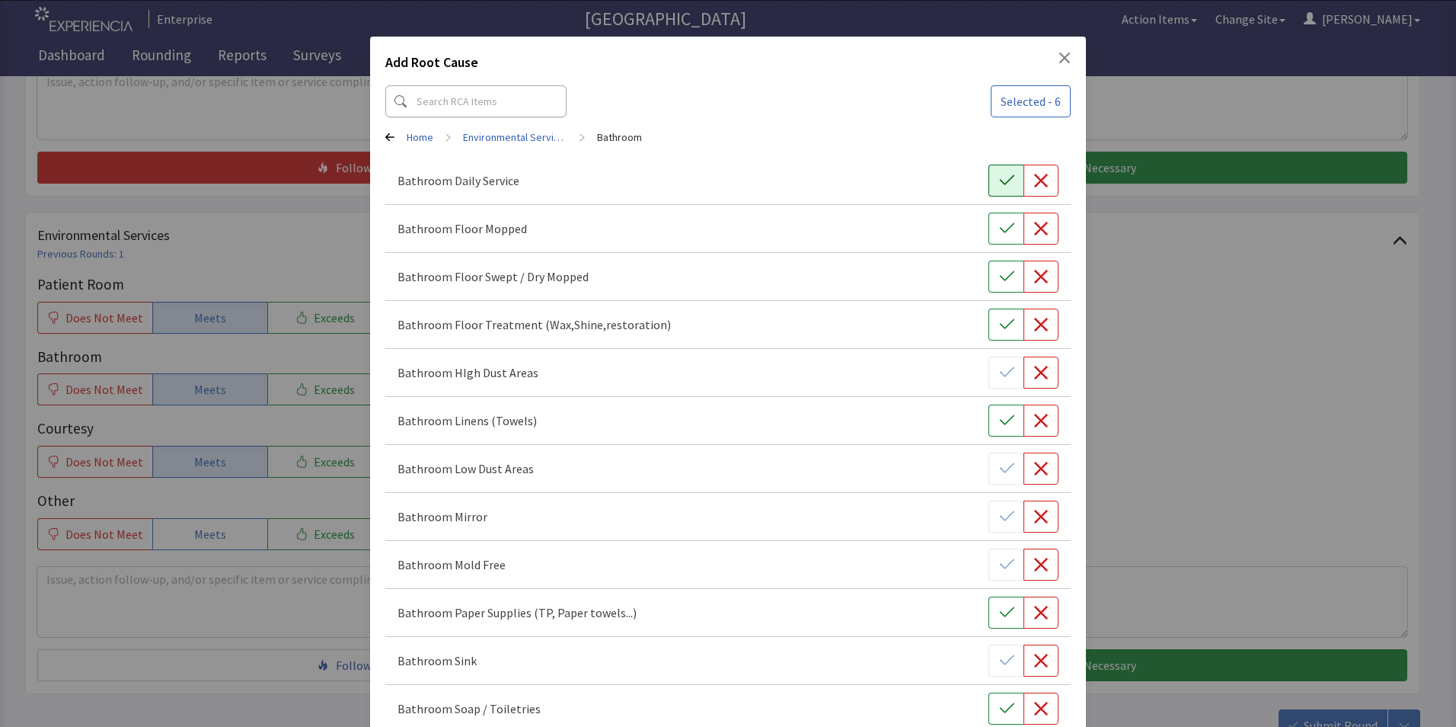
click at [999, 186] on icon "button" at bounding box center [1006, 180] width 15 height 15
click at [1003, 241] on button "button" at bounding box center [1006, 228] width 35 height 32
click at [1011, 283] on button "button" at bounding box center [1006, 276] width 35 height 32
click at [1009, 323] on button "button" at bounding box center [1006, 324] width 35 height 32
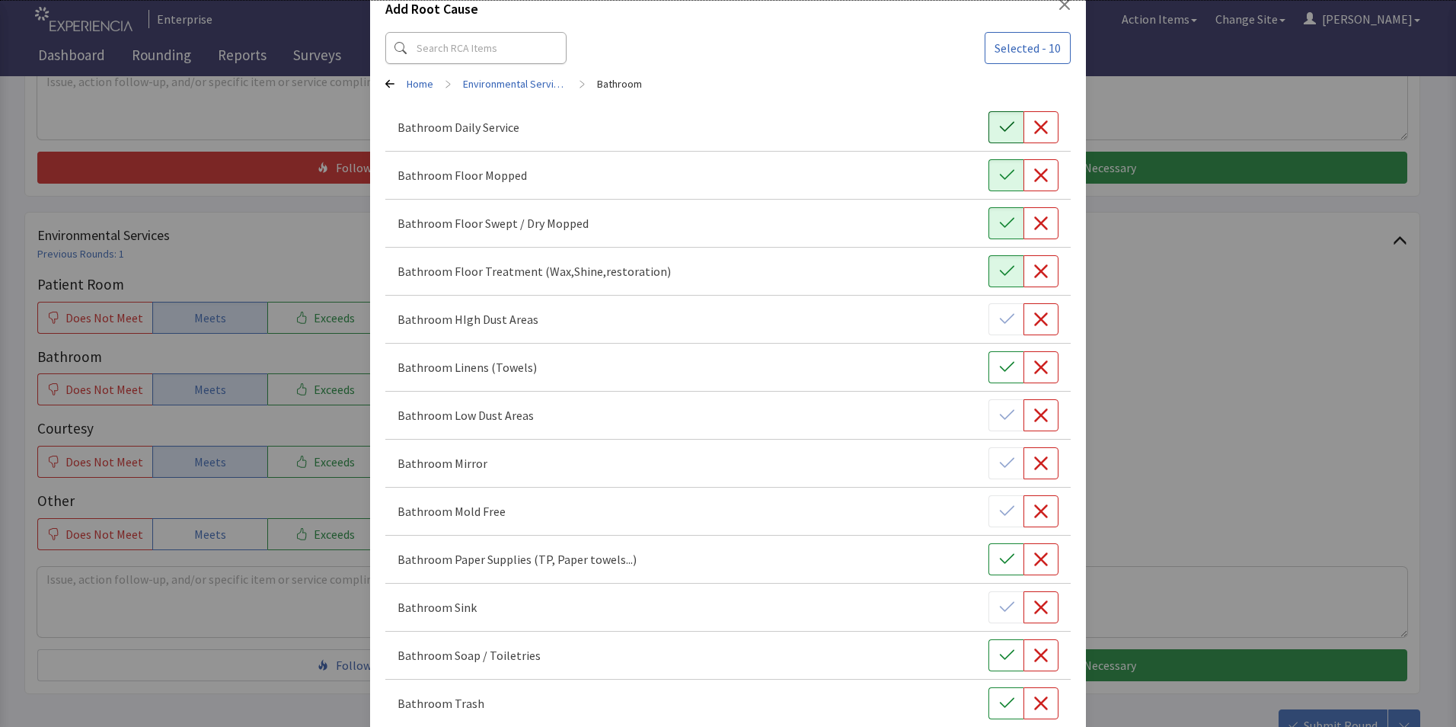
scroll to position [228, 0]
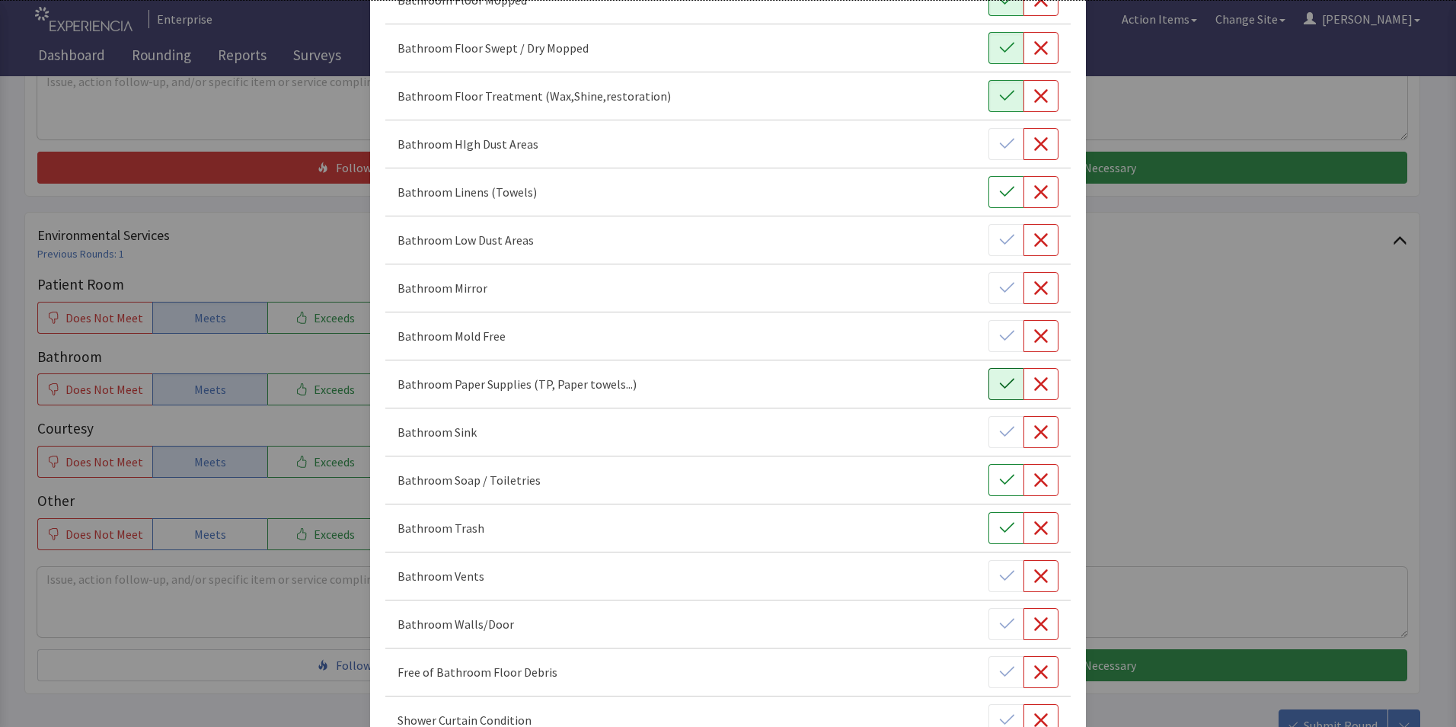
click at [999, 385] on icon "button" at bounding box center [1006, 383] width 15 height 15
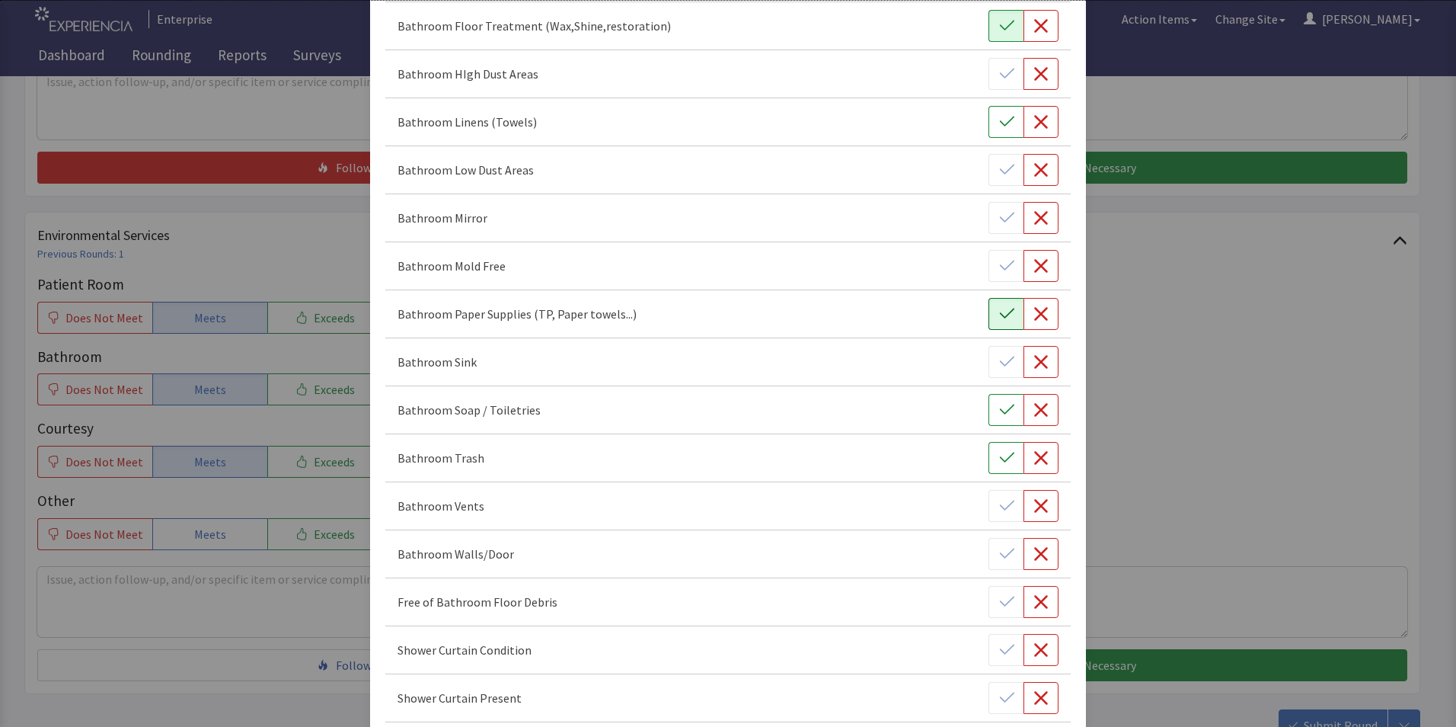
scroll to position [381, 0]
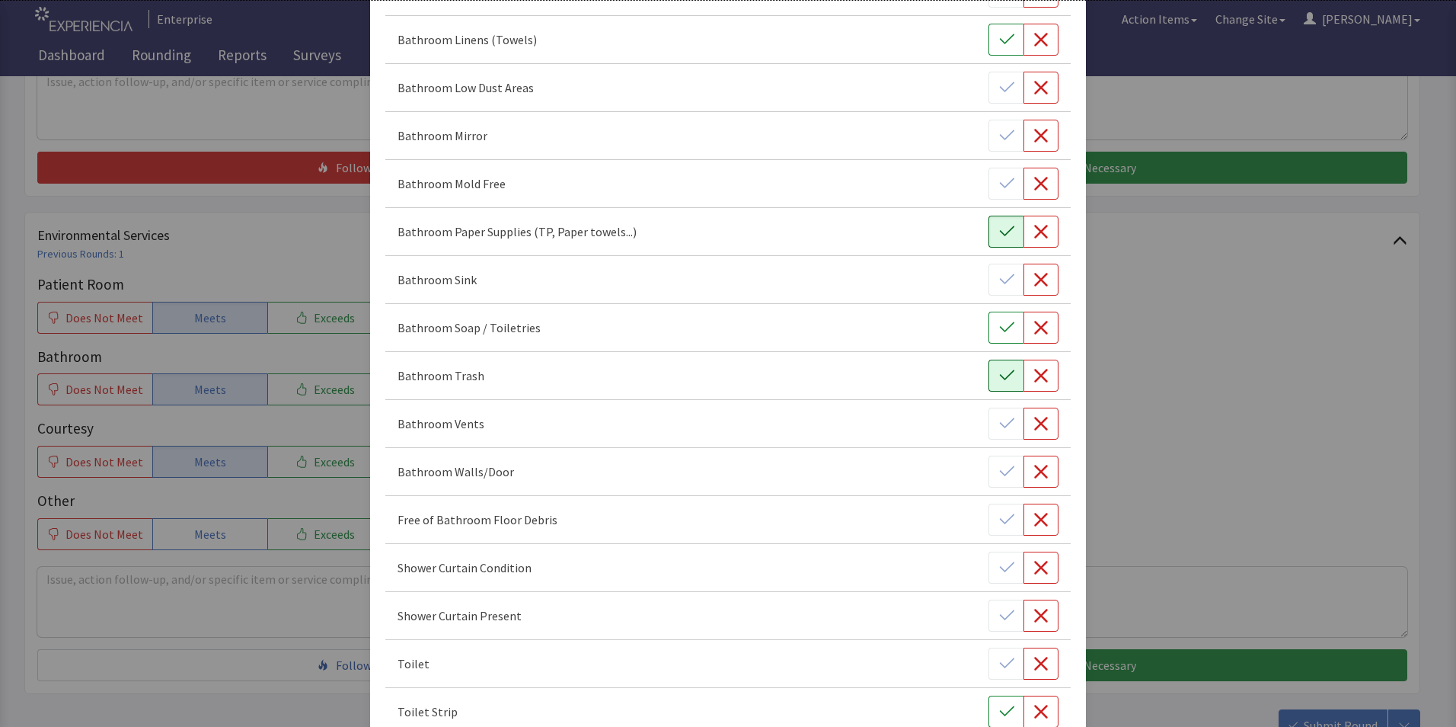
click at [999, 377] on icon "button" at bounding box center [1006, 375] width 14 height 10
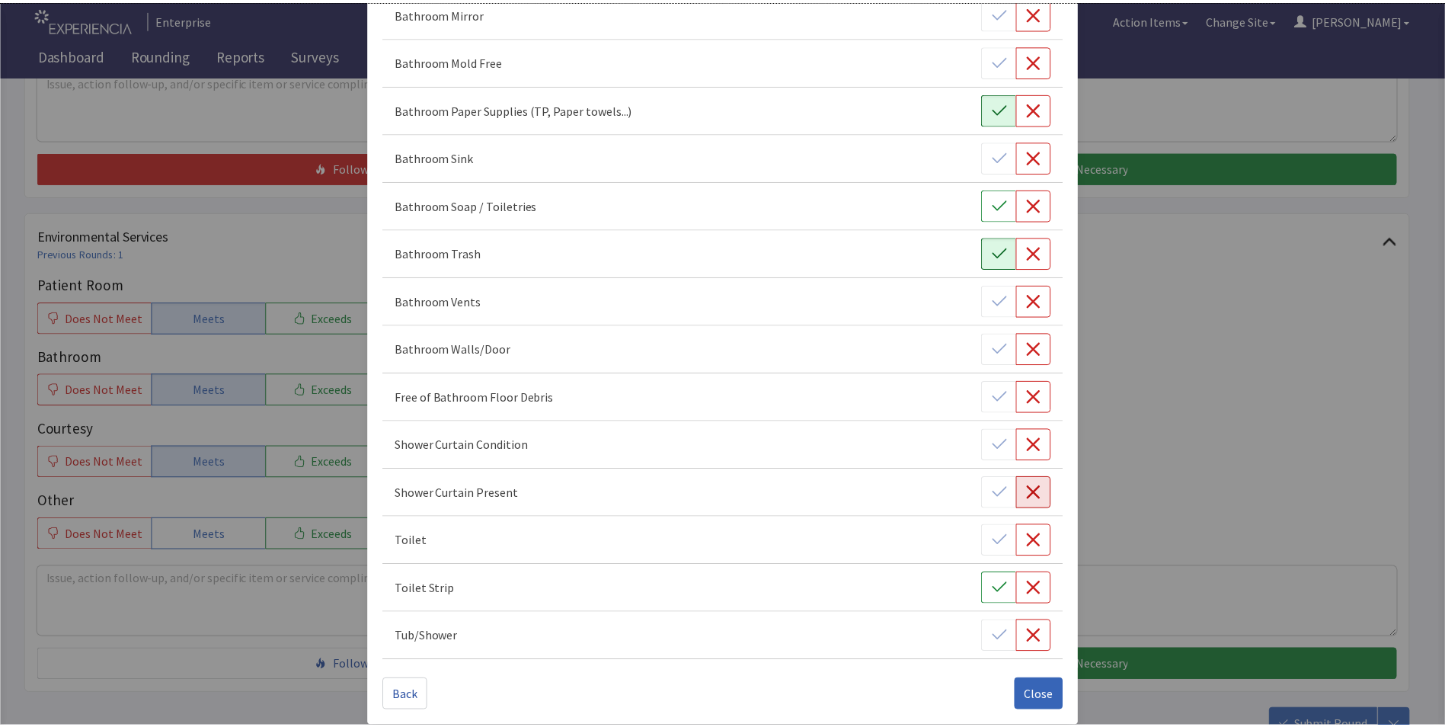
scroll to position [516, 0]
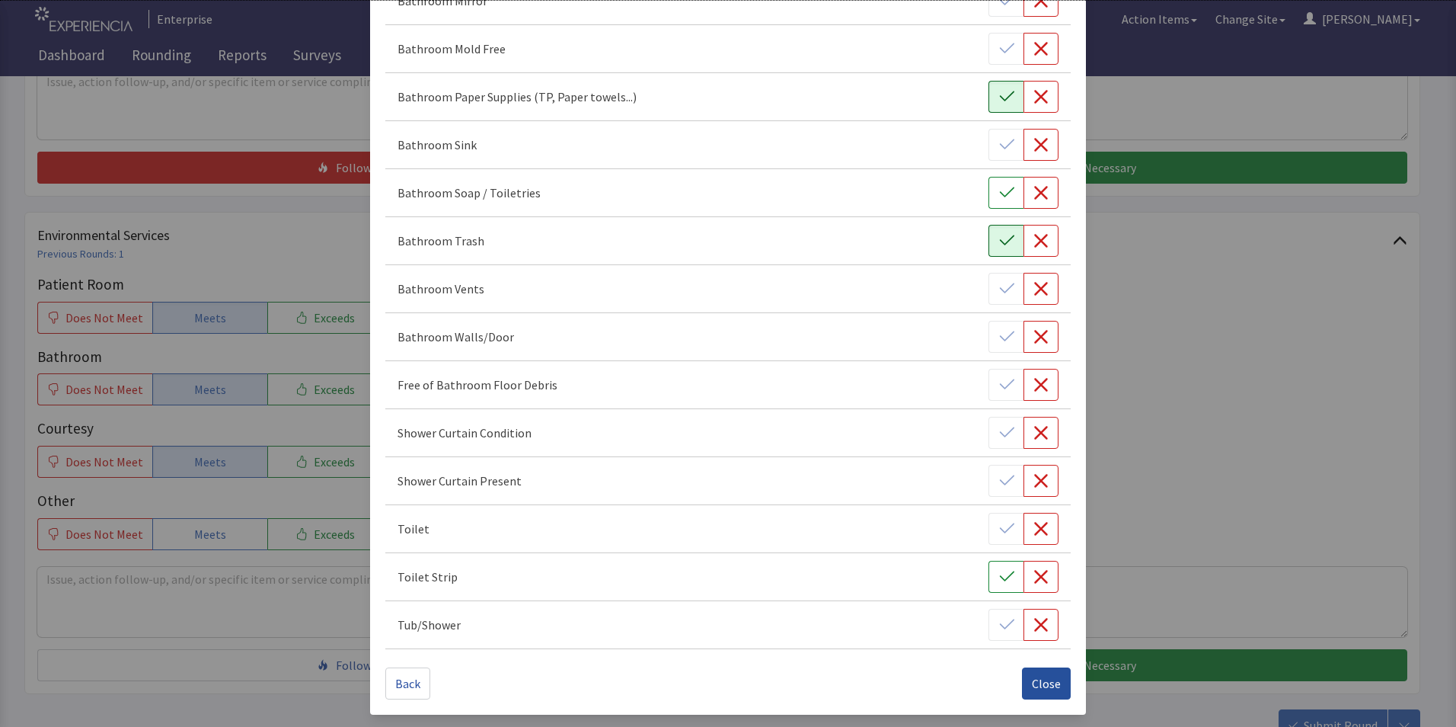
click at [1030, 673] on button "Close" at bounding box center [1046, 683] width 49 height 32
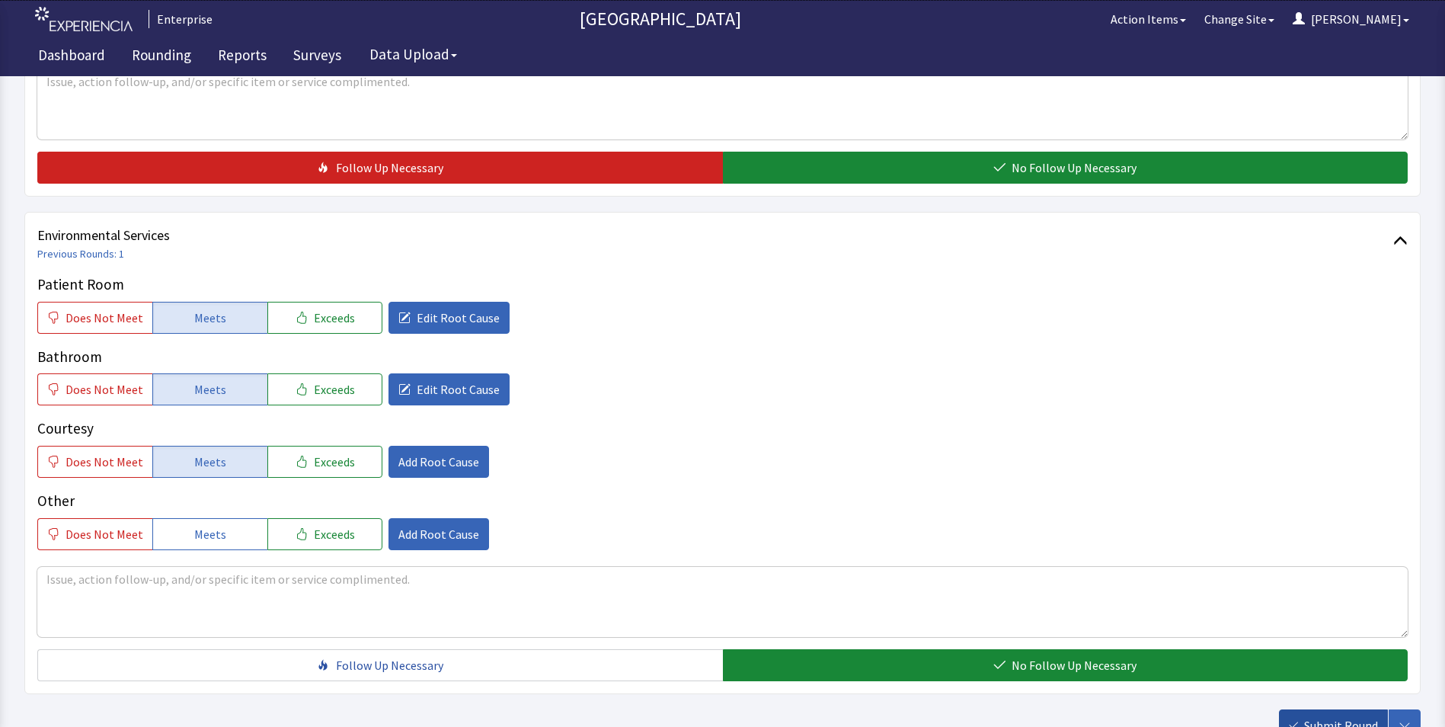
click at [1343, 716] on span "Submit Round" at bounding box center [1341, 725] width 74 height 18
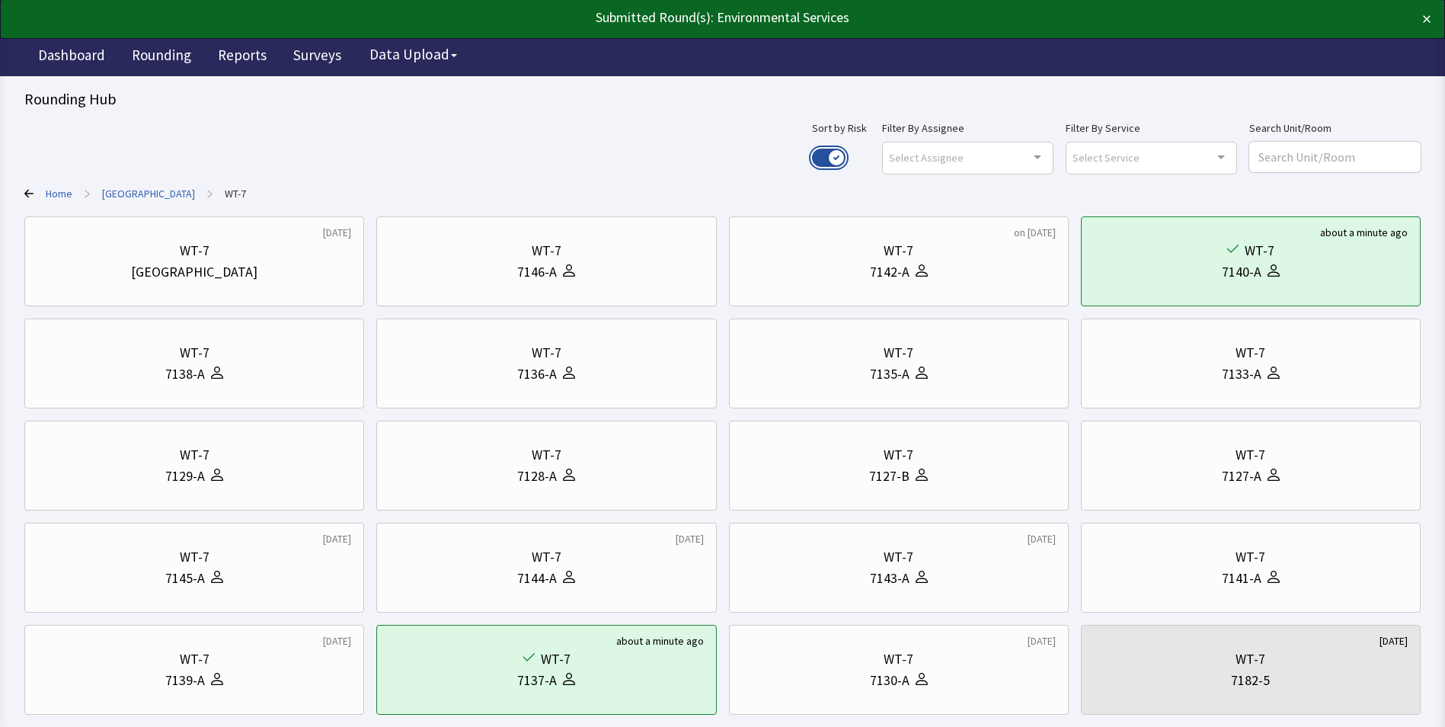
click at [845, 157] on button "Use setting" at bounding box center [829, 158] width 34 height 18
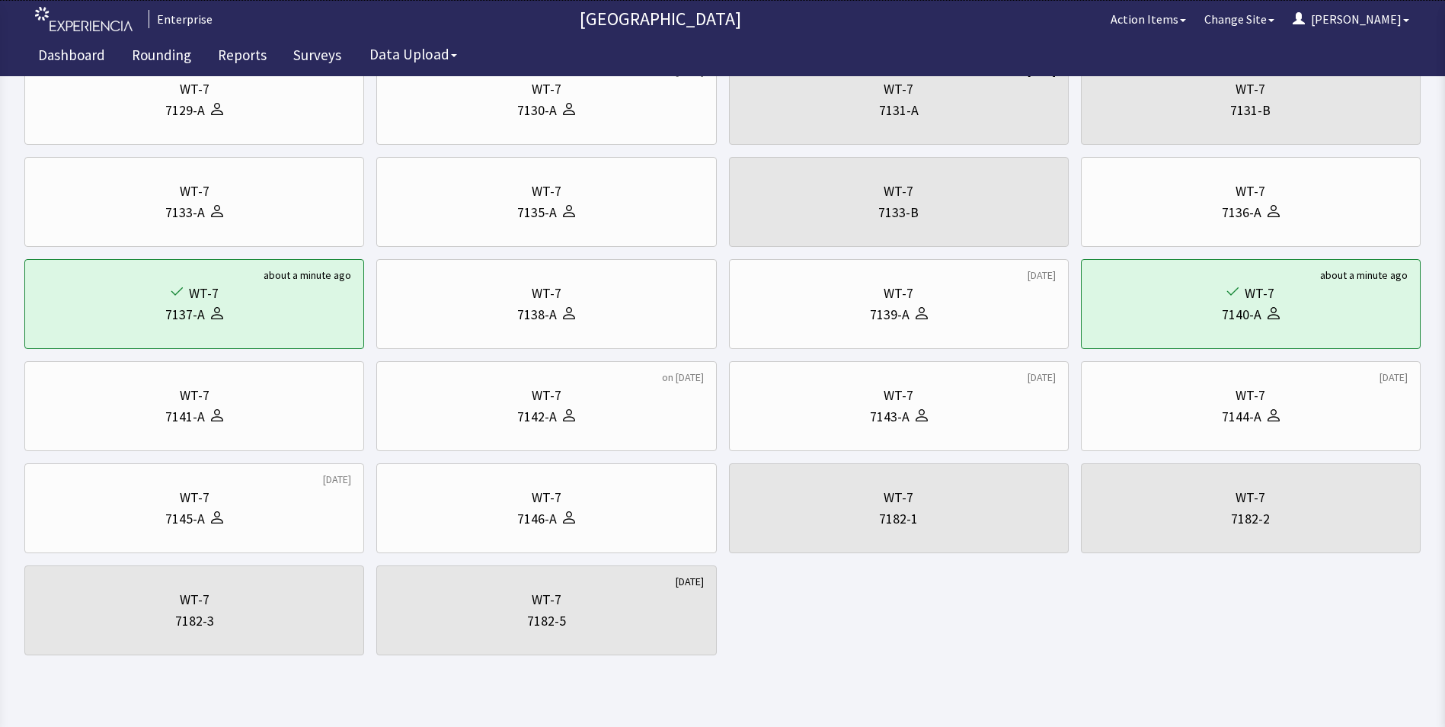
scroll to position [292, 0]
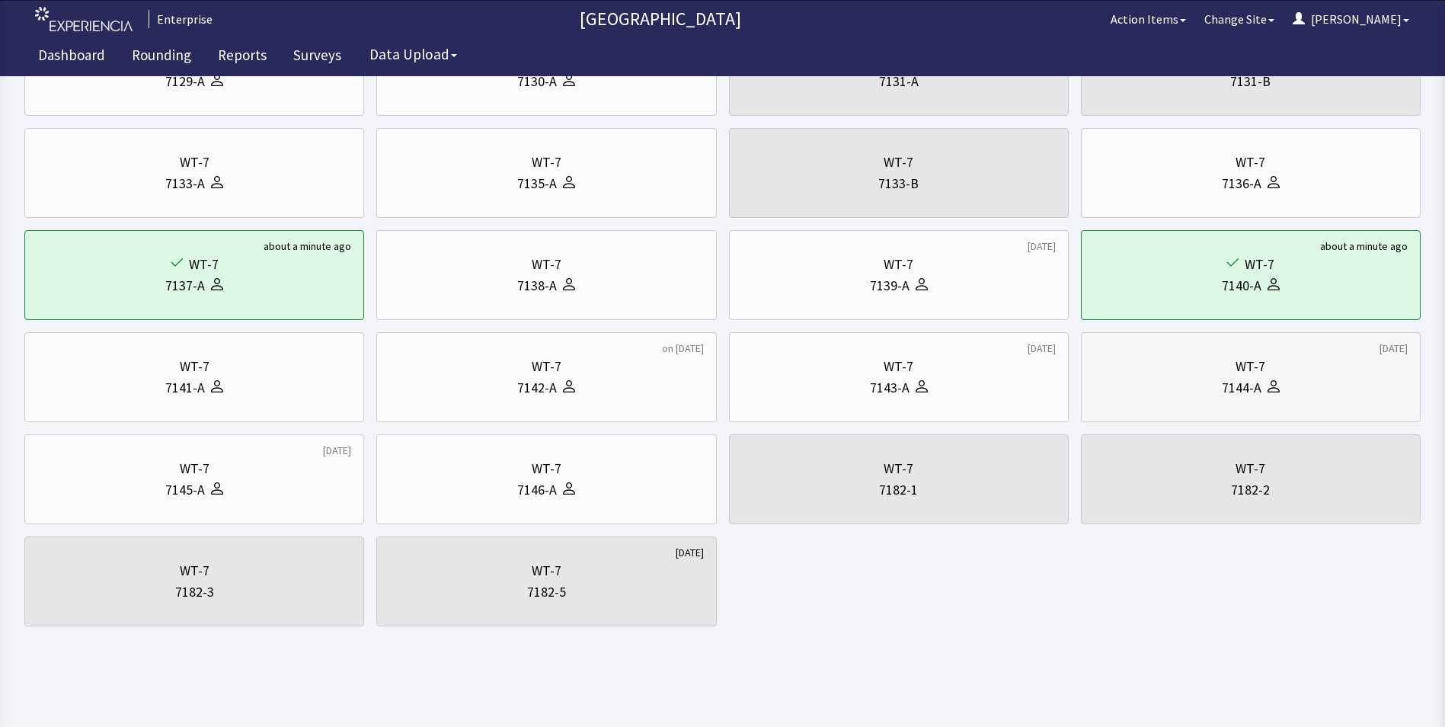
click at [1179, 382] on div "7144-A" at bounding box center [1251, 387] width 314 height 21
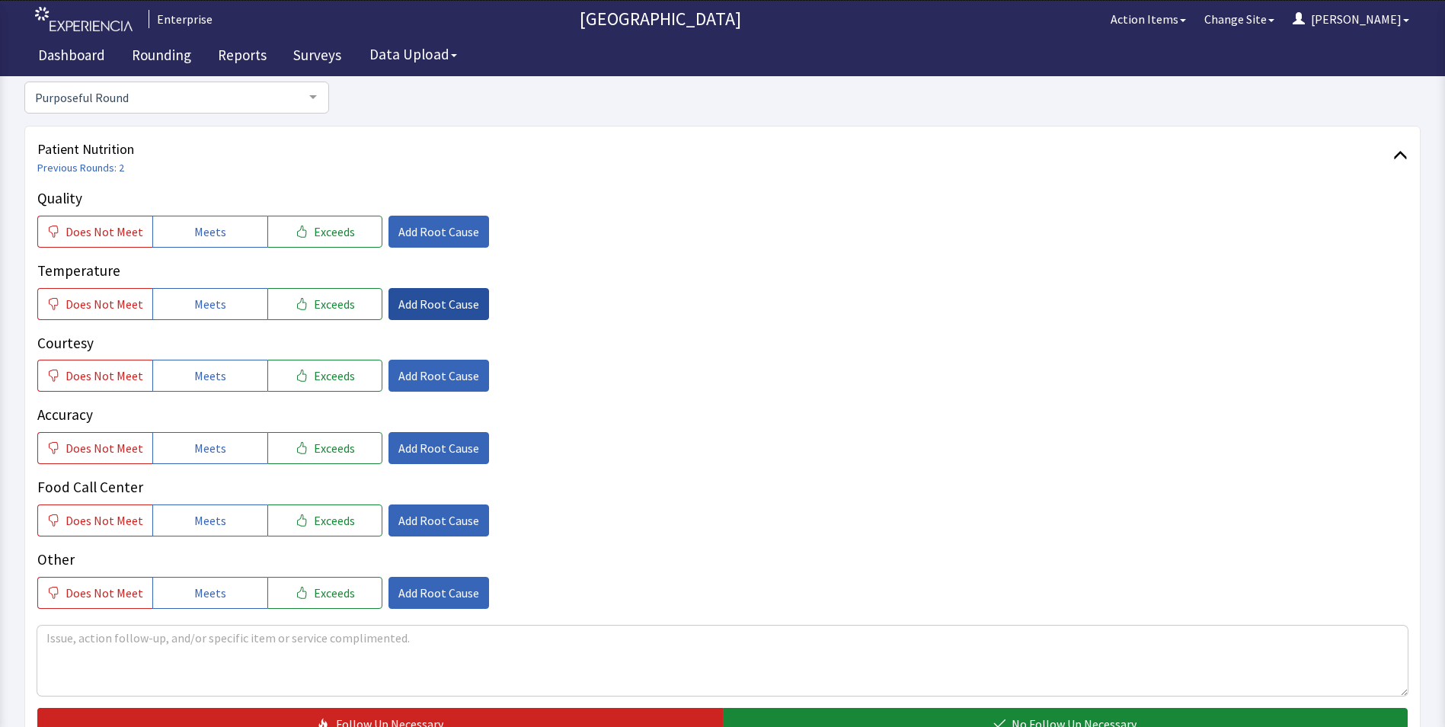
scroll to position [228, 0]
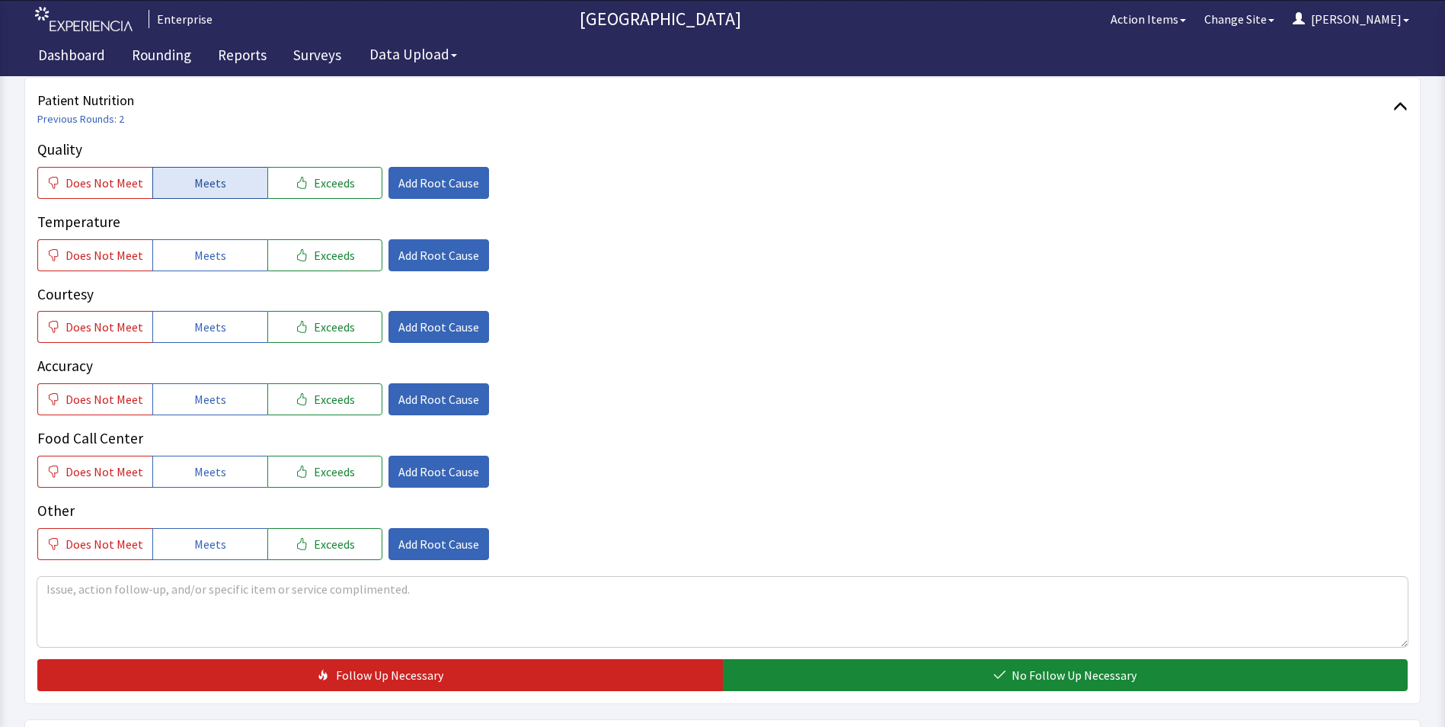
drag, startPoint x: 196, startPoint y: 181, endPoint x: 206, endPoint y: 226, distance: 45.9
click at [197, 189] on span "Meets" at bounding box center [210, 183] width 32 height 18
drag, startPoint x: 215, startPoint y: 254, endPoint x: 222, endPoint y: 292, distance: 39.4
click at [216, 259] on span "Meets" at bounding box center [210, 255] width 32 height 18
drag, startPoint x: 228, startPoint y: 323, endPoint x: 233, endPoint y: 370, distance: 47.5
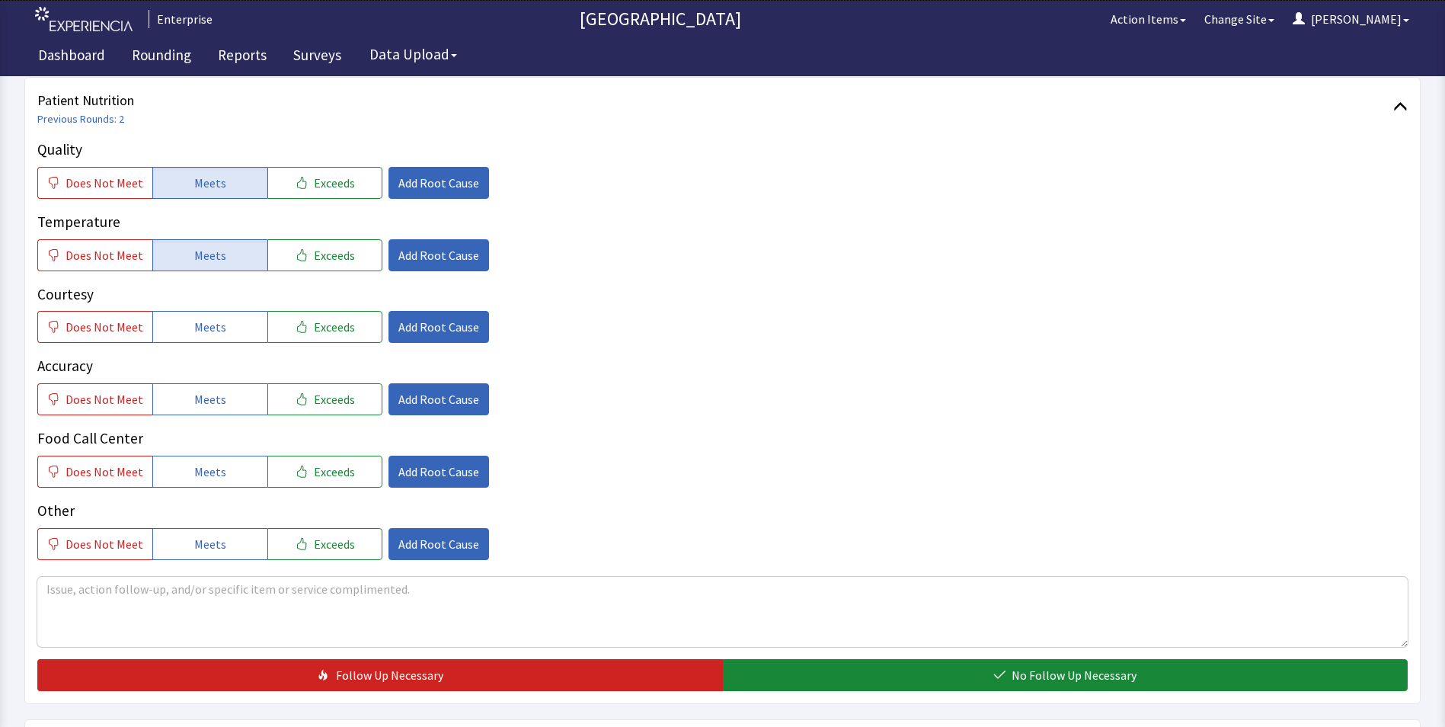
click at [228, 329] on button "Meets" at bounding box center [209, 327] width 115 height 32
drag, startPoint x: 235, startPoint y: 400, endPoint x: 238, endPoint y: 426, distance: 26.8
click at [238, 411] on button "Meets" at bounding box center [209, 399] width 115 height 32
click at [222, 471] on button "Meets" at bounding box center [209, 471] width 115 height 32
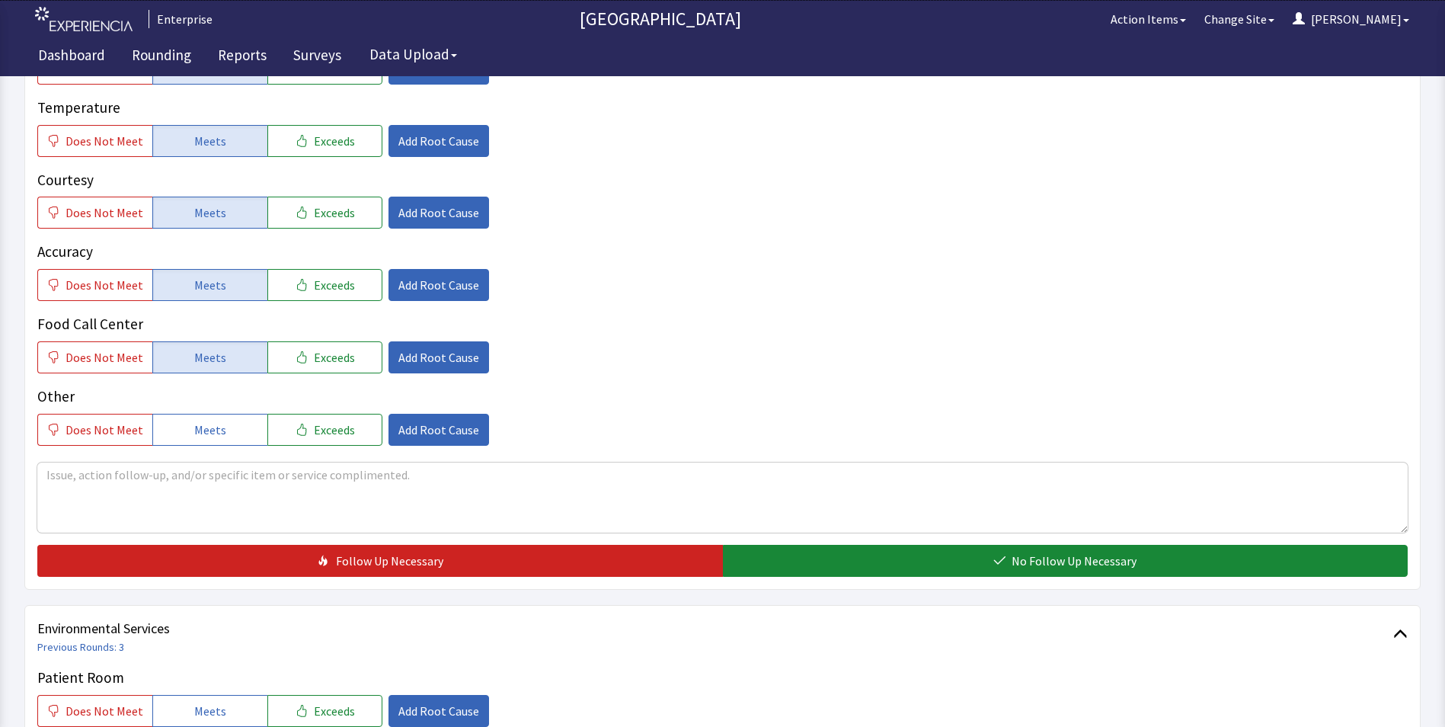
scroll to position [533, 0]
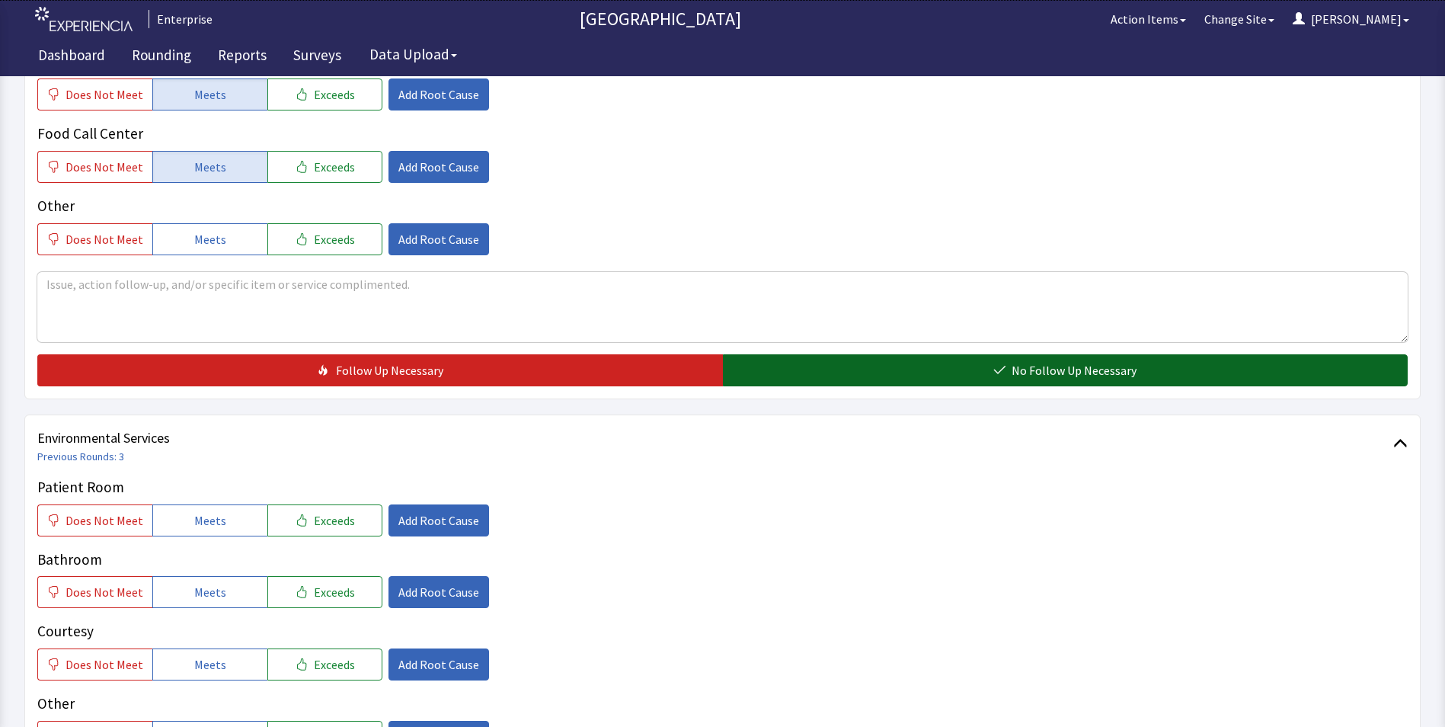
click at [801, 368] on button "No Follow Up Necessary" at bounding box center [1065, 370] width 685 height 32
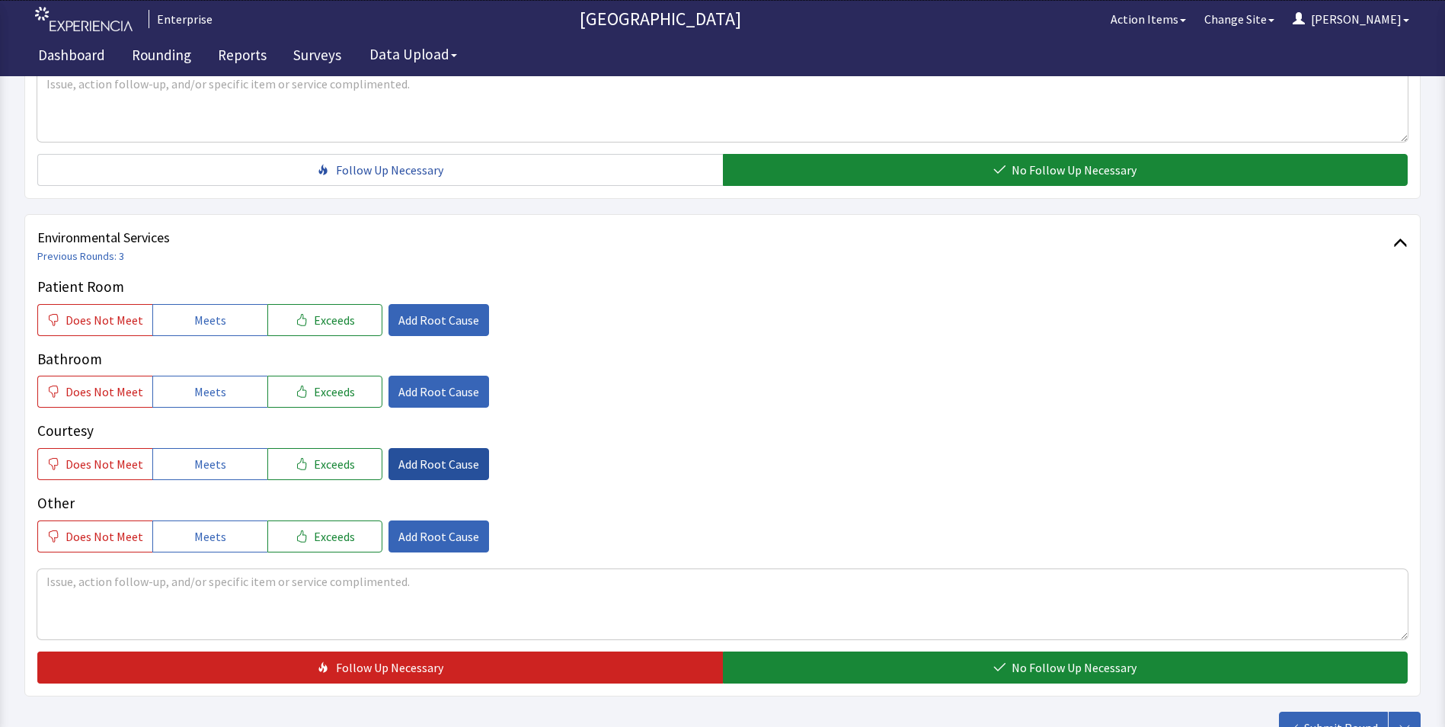
scroll to position [838, 0]
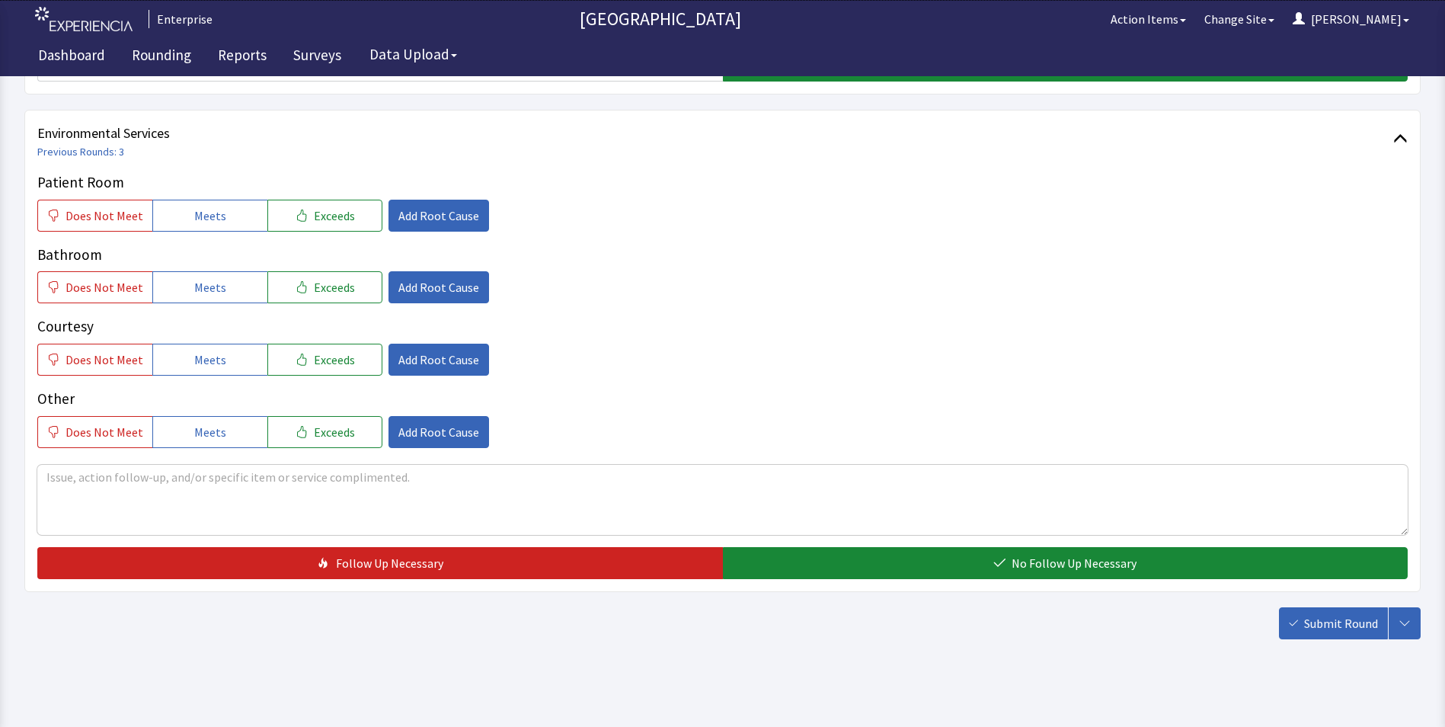
drag, startPoint x: 212, startPoint y: 216, endPoint x: 211, endPoint y: 268, distance: 52.6
click at [212, 221] on span "Meets" at bounding box center [210, 215] width 32 height 18
drag, startPoint x: 211, startPoint y: 293, endPoint x: 213, endPoint y: 334, distance: 40.4
click at [213, 306] on div "Patient Room Does Not Meet Meets Exceeds Add Root Cause Bathroom Does Not Meet …" at bounding box center [722, 309] width 1370 height 276
drag, startPoint x: 215, startPoint y: 358, endPoint x: 302, endPoint y: 386, distance: 92.0
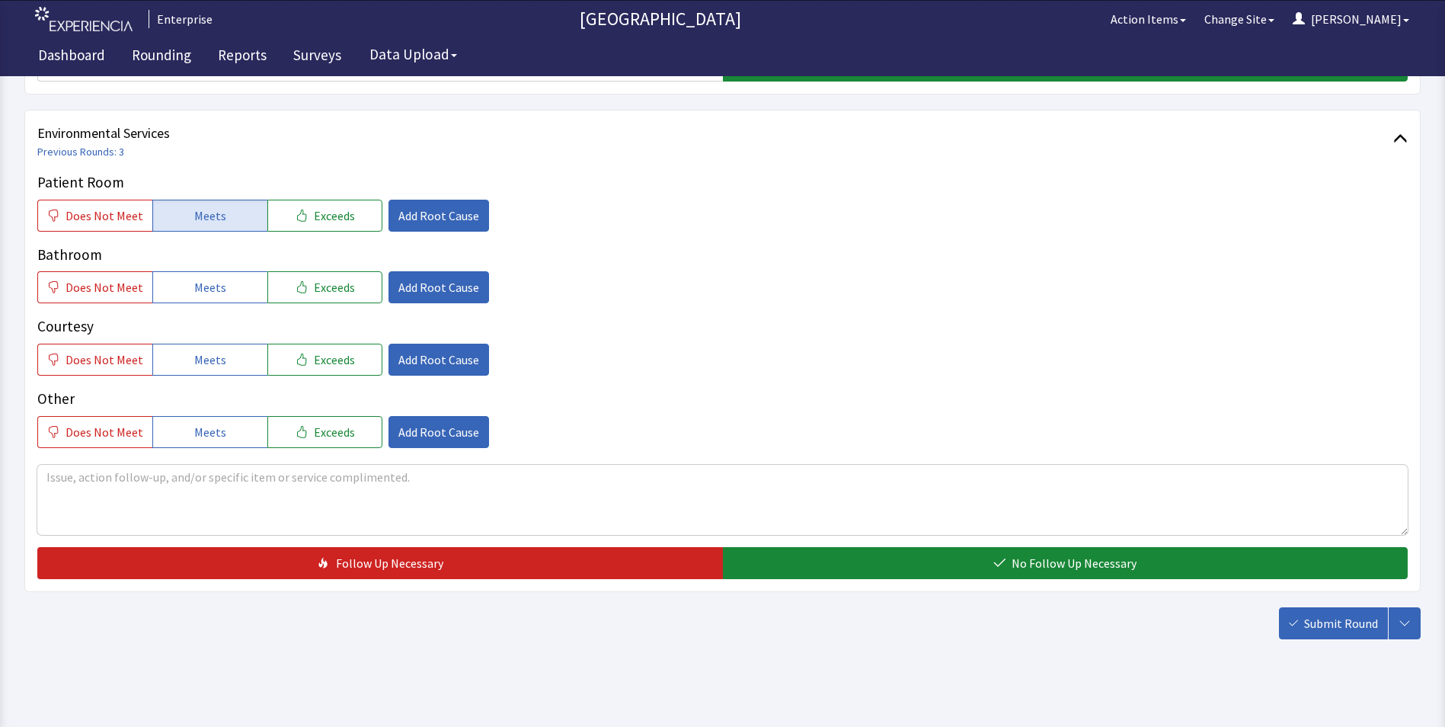
click at [226, 371] on button "Meets" at bounding box center [209, 359] width 115 height 32
drag, startPoint x: 214, startPoint y: 288, endPoint x: 332, endPoint y: 354, distance: 135.4
click at [218, 295] on span "Meets" at bounding box center [210, 287] width 32 height 18
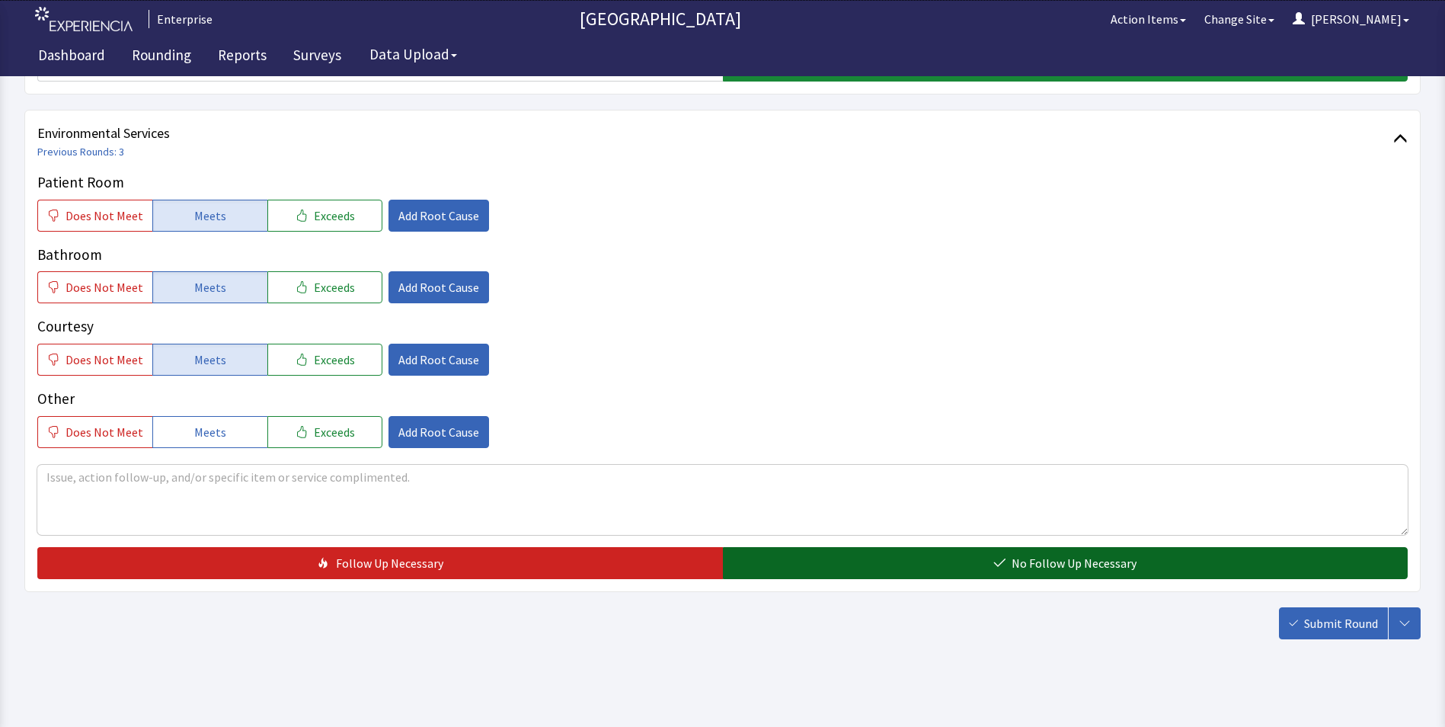
drag, startPoint x: 770, startPoint y: 566, endPoint x: 901, endPoint y: 577, distance: 131.5
click at [790, 572] on button "No Follow Up Necessary" at bounding box center [1065, 563] width 685 height 32
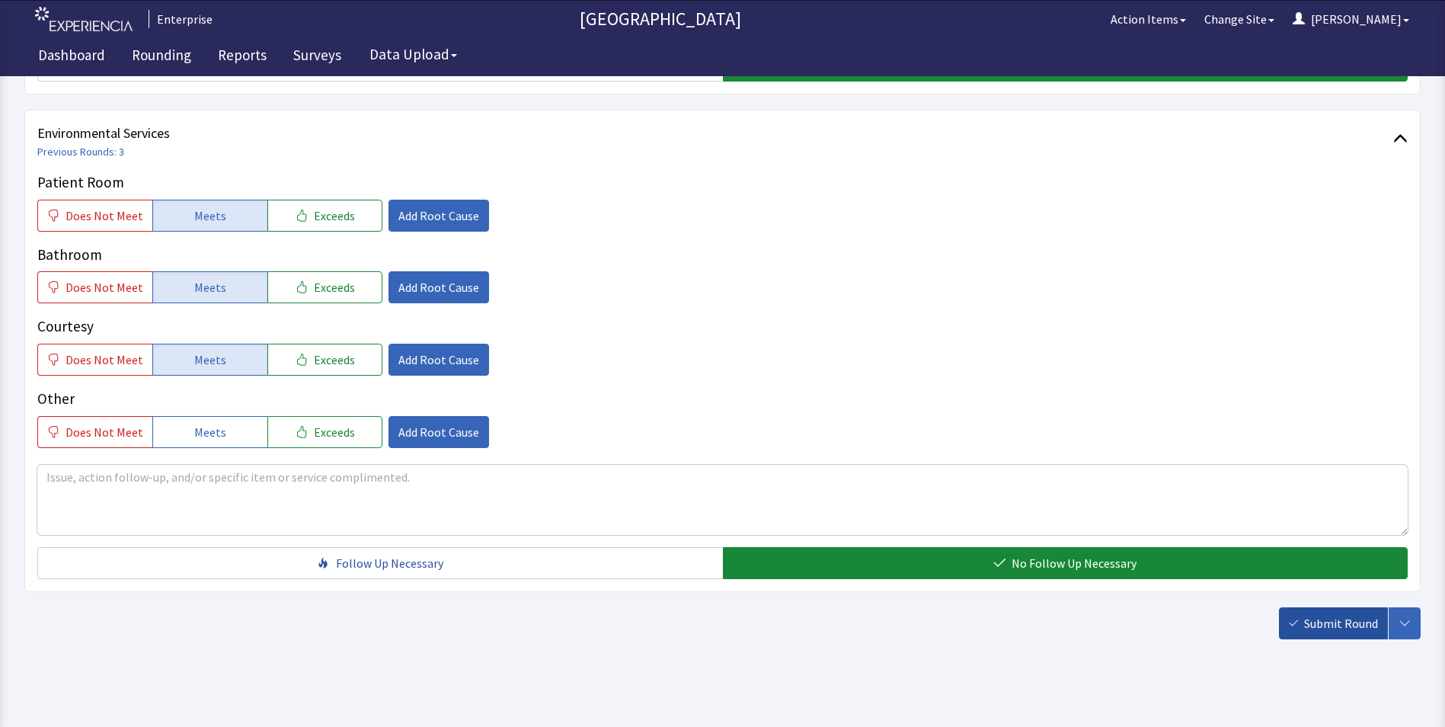
click at [1306, 625] on span "Submit Round" at bounding box center [1341, 623] width 74 height 18
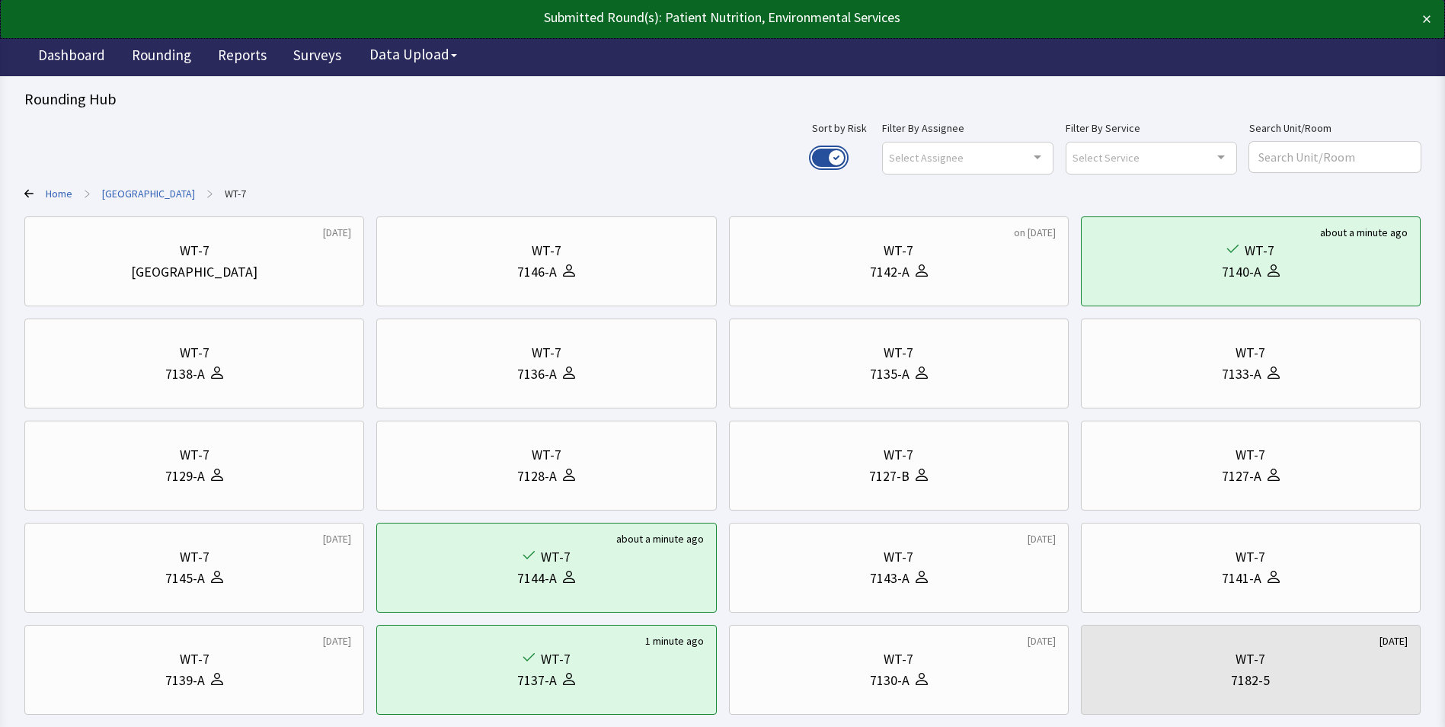
click at [845, 153] on button "Use setting" at bounding box center [829, 158] width 34 height 18
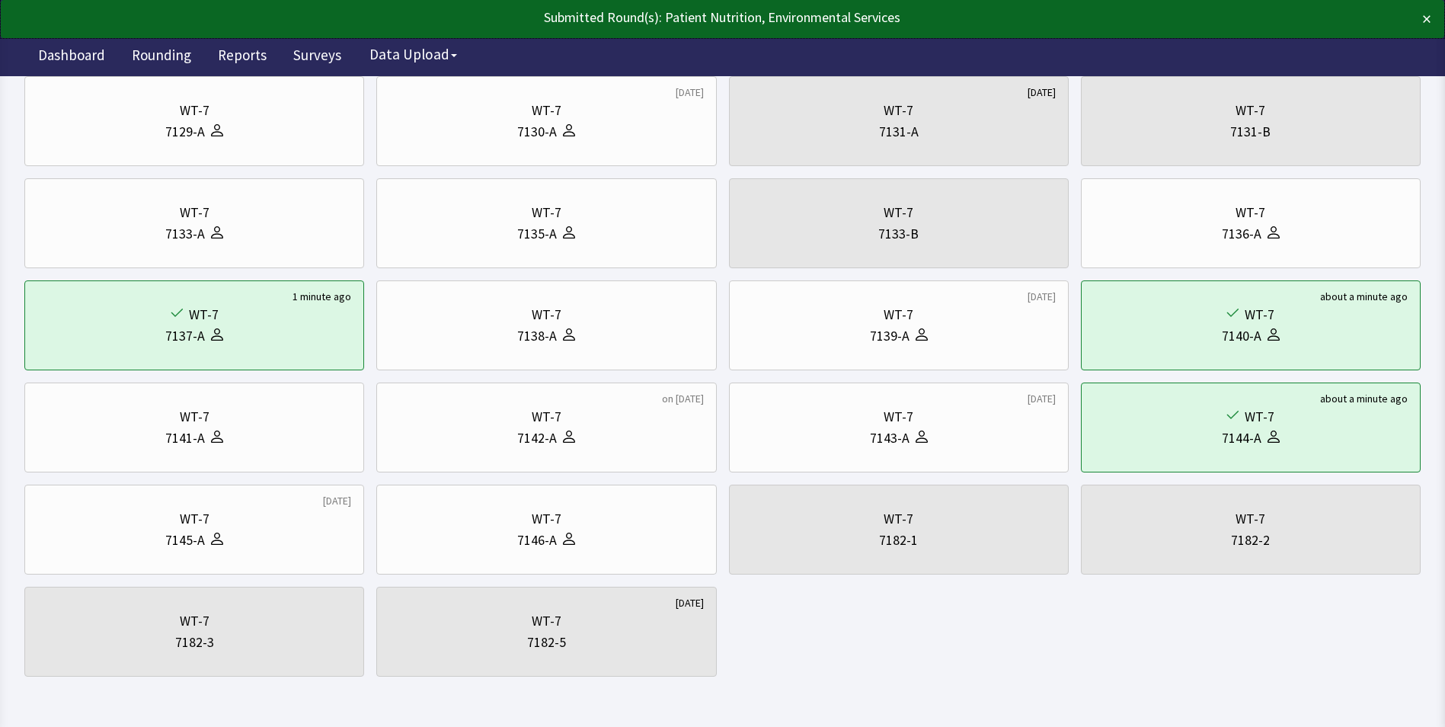
scroll to position [292, 0]
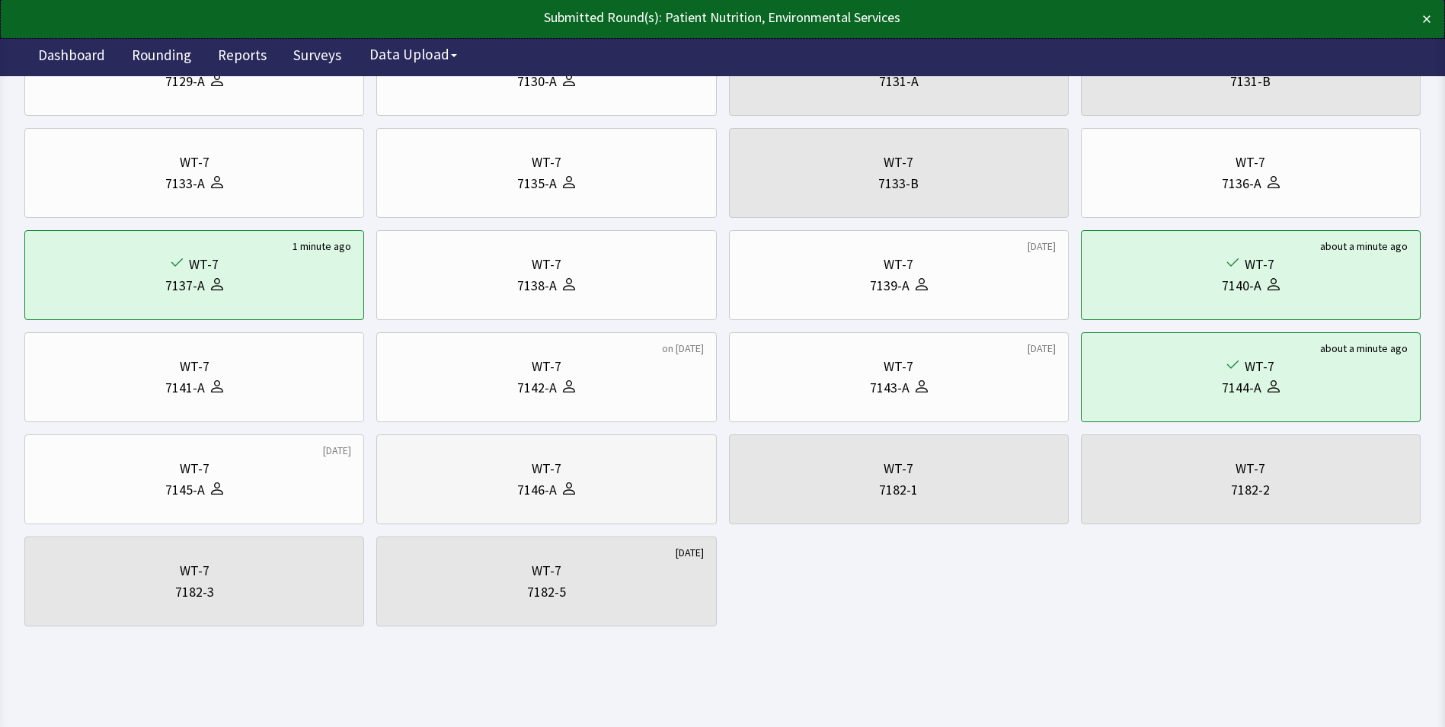
click at [474, 501] on div "WT-7 7146-A" at bounding box center [546, 478] width 314 height 73
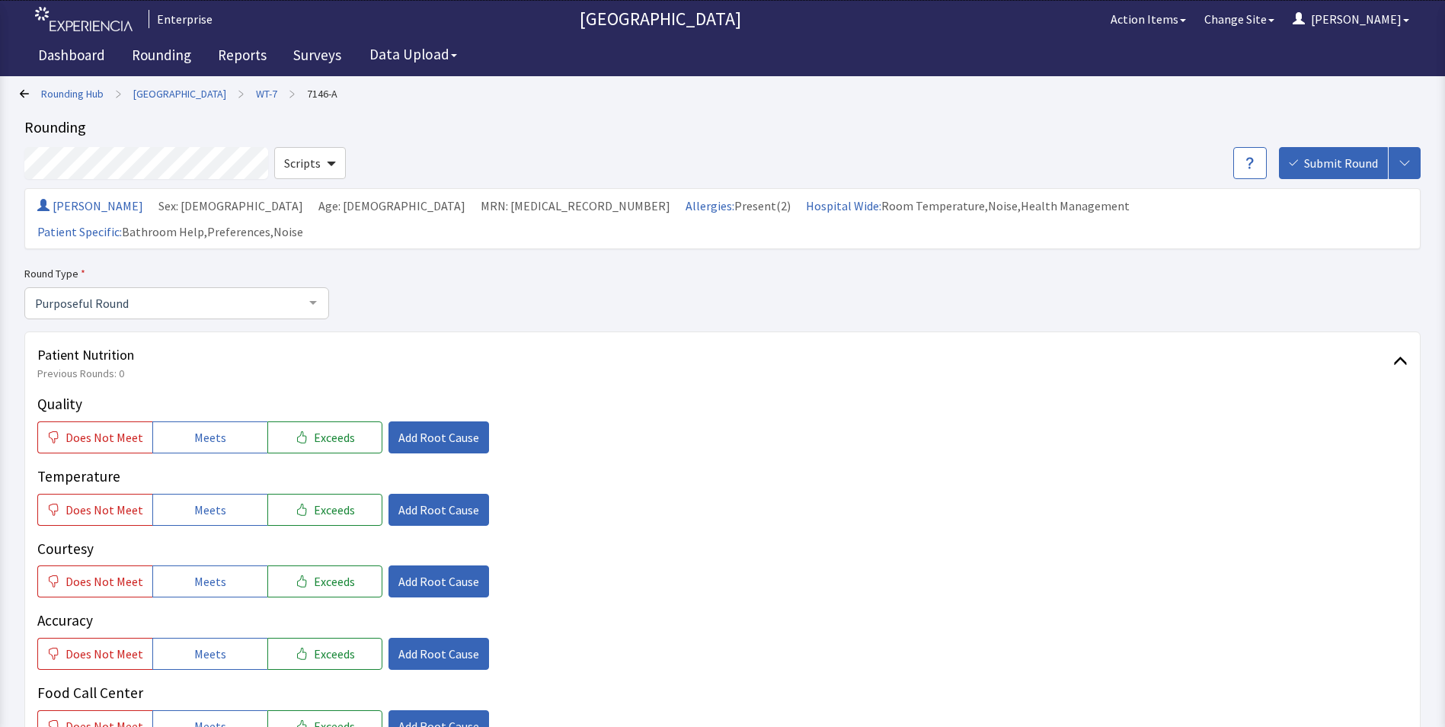
click at [183, 428] on div "Quality Does Not Meet Meets Exceeds Add Root Cause Temperature Does Not Meet Me…" at bounding box center [722, 603] width 1370 height 421
click at [224, 421] on button "Meets" at bounding box center [209, 437] width 115 height 32
drag, startPoint x: 225, startPoint y: 487, endPoint x: 224, endPoint y: 540, distance: 52.6
click at [225, 493] on button "Meets" at bounding box center [209, 509] width 115 height 32
drag, startPoint x: 221, startPoint y: 561, endPoint x: 222, endPoint y: 577, distance: 16.8
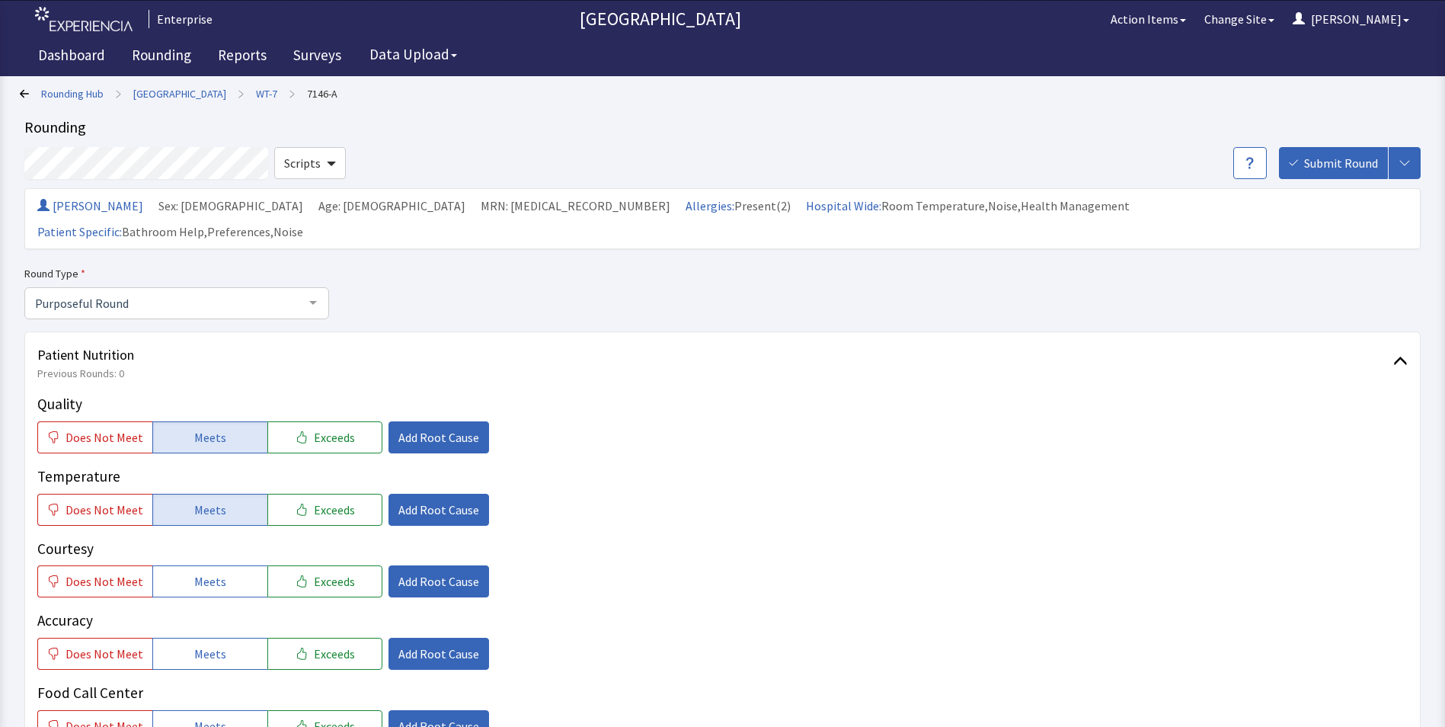
click at [222, 567] on button "Meets" at bounding box center [209, 581] width 115 height 32
click at [225, 637] on button "Meets" at bounding box center [209, 653] width 115 height 32
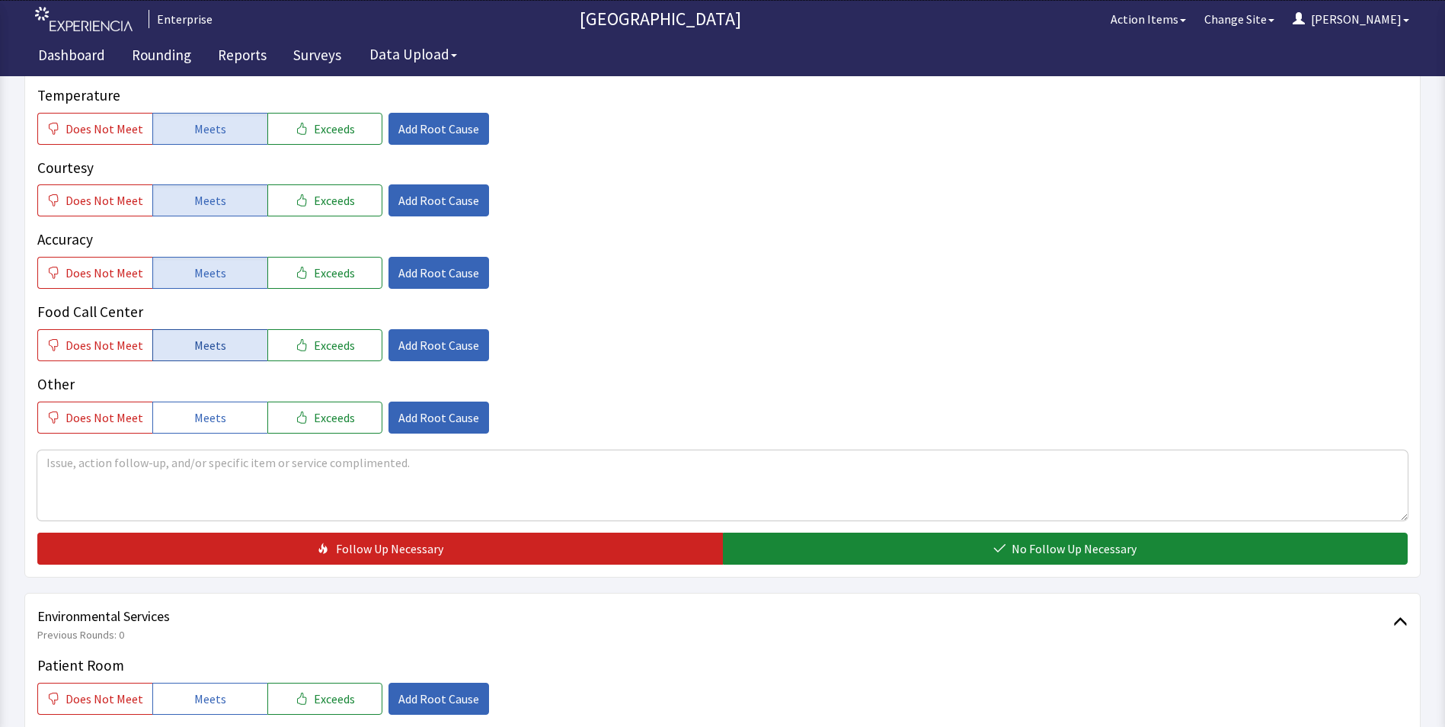
click at [240, 332] on button "Meets" at bounding box center [209, 345] width 115 height 32
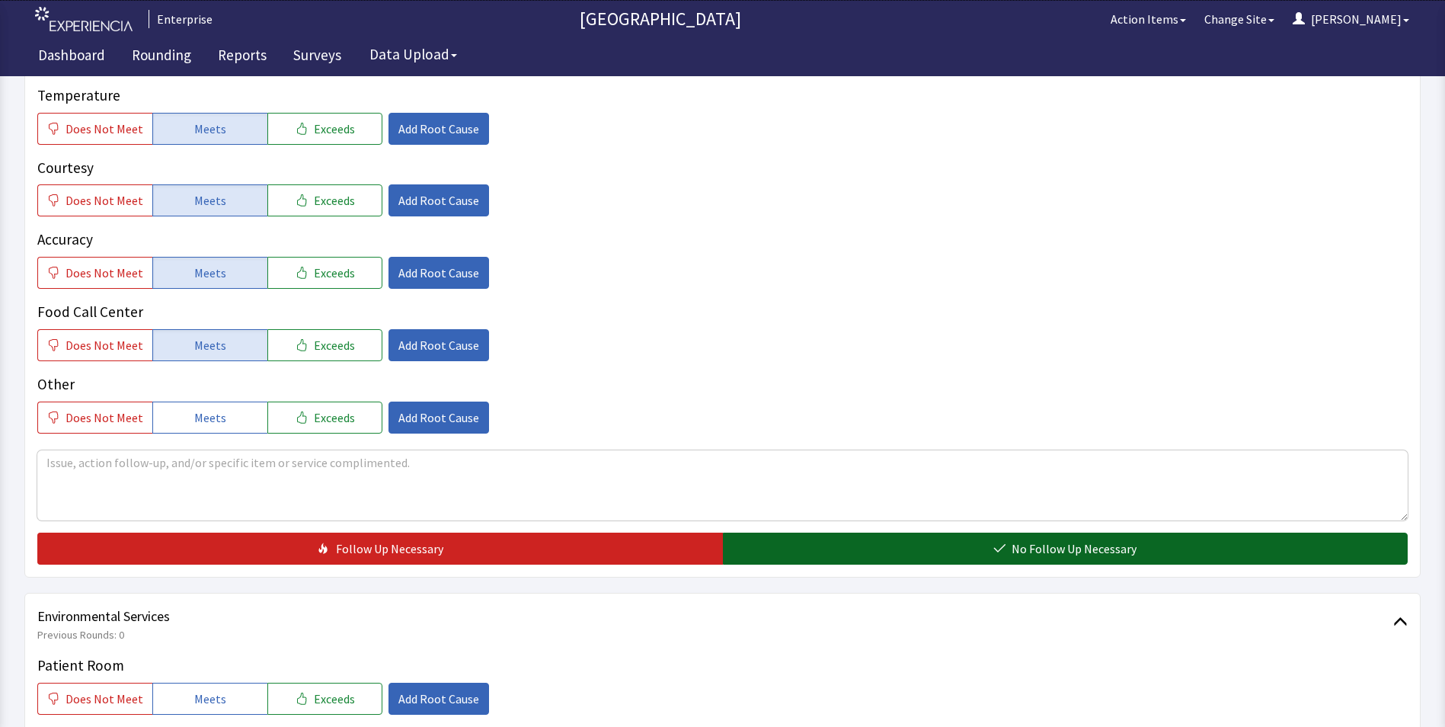
click at [781, 532] on button "No Follow Up Necessary" at bounding box center [1065, 548] width 685 height 32
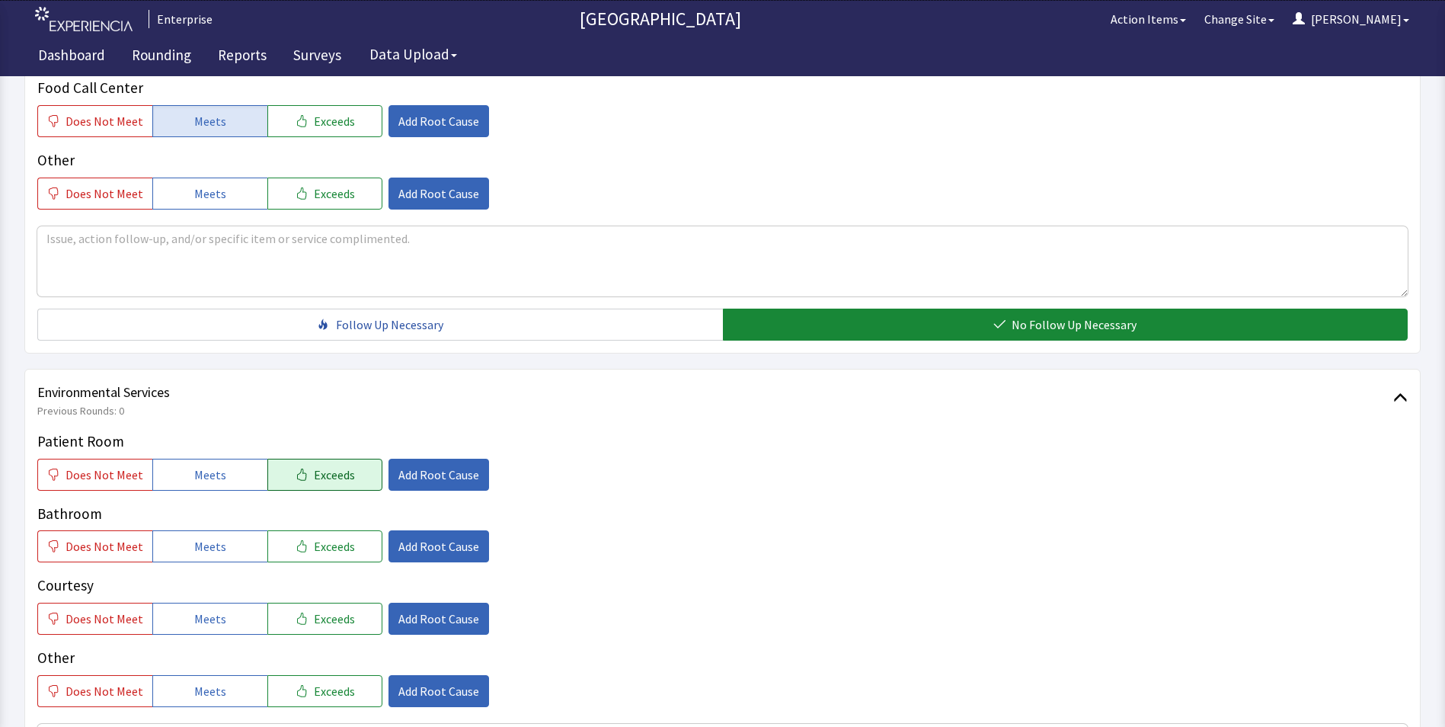
scroll to position [609, 0]
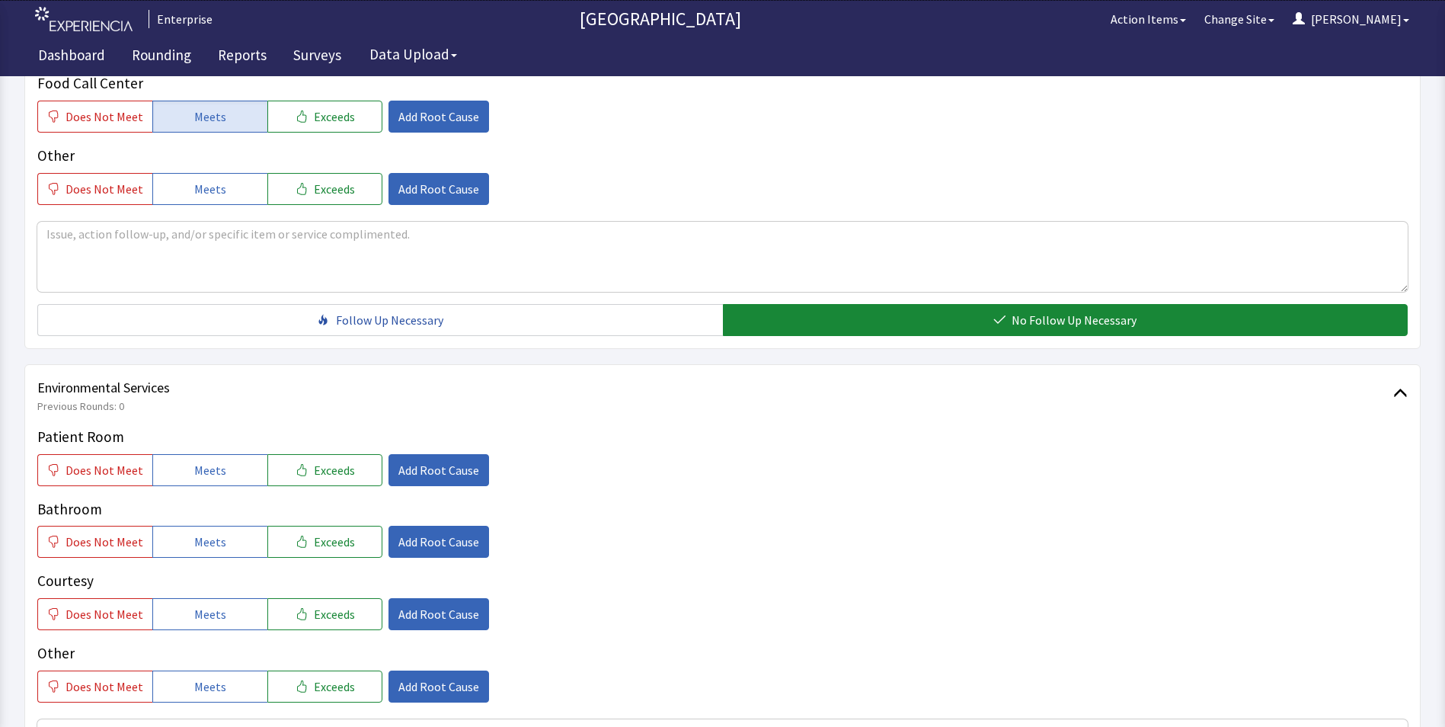
drag, startPoint x: 230, startPoint y: 451, endPoint x: 216, endPoint y: 487, distance: 38.3
click at [228, 458] on button "Meets" at bounding box center [209, 470] width 115 height 32
drag, startPoint x: 207, startPoint y: 524, endPoint x: 211, endPoint y: 553, distance: 29.2
click at [209, 531] on button "Meets" at bounding box center [209, 541] width 115 height 32
click at [212, 605] on span "Meets" at bounding box center [210, 614] width 32 height 18
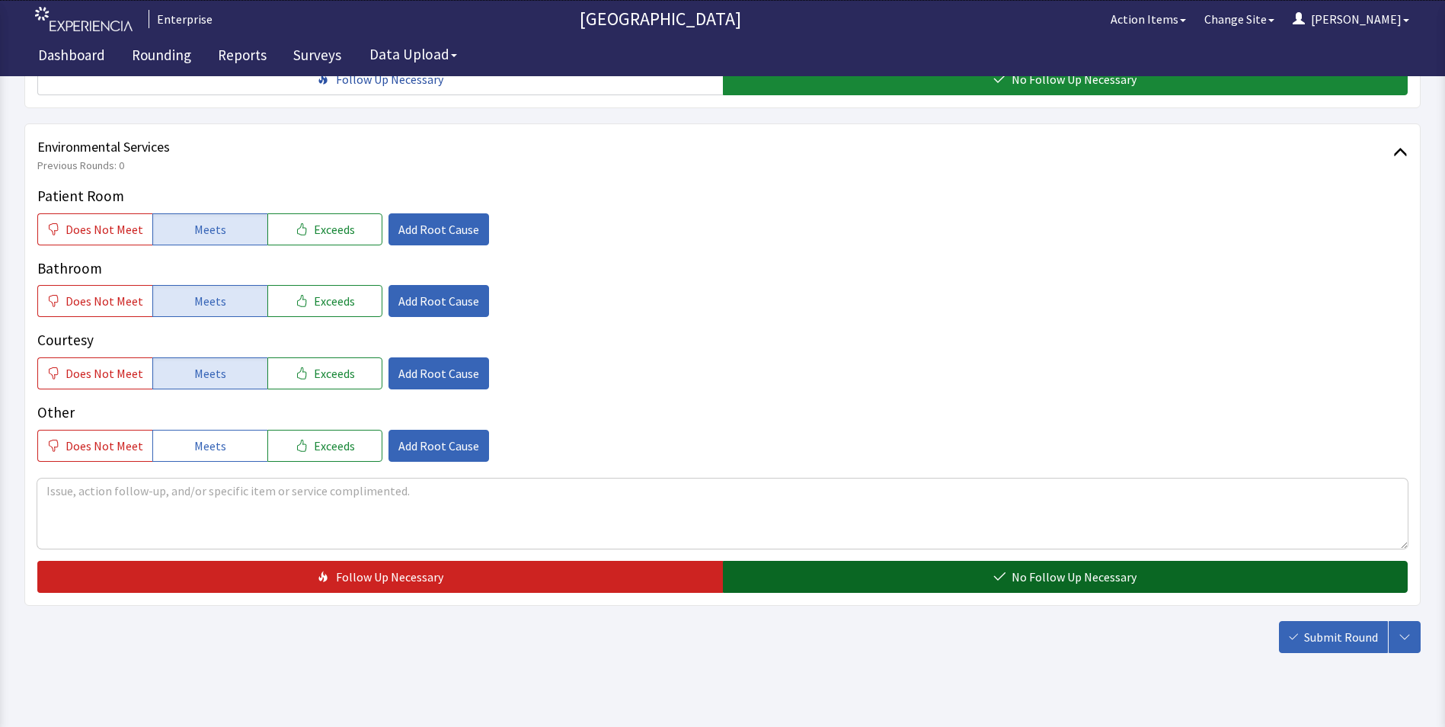
scroll to position [851, 0]
drag, startPoint x: 848, startPoint y: 559, endPoint x: 955, endPoint y: 565, distance: 106.8
click at [849, 560] on button "No Follow Up Necessary" at bounding box center [1065, 576] width 685 height 32
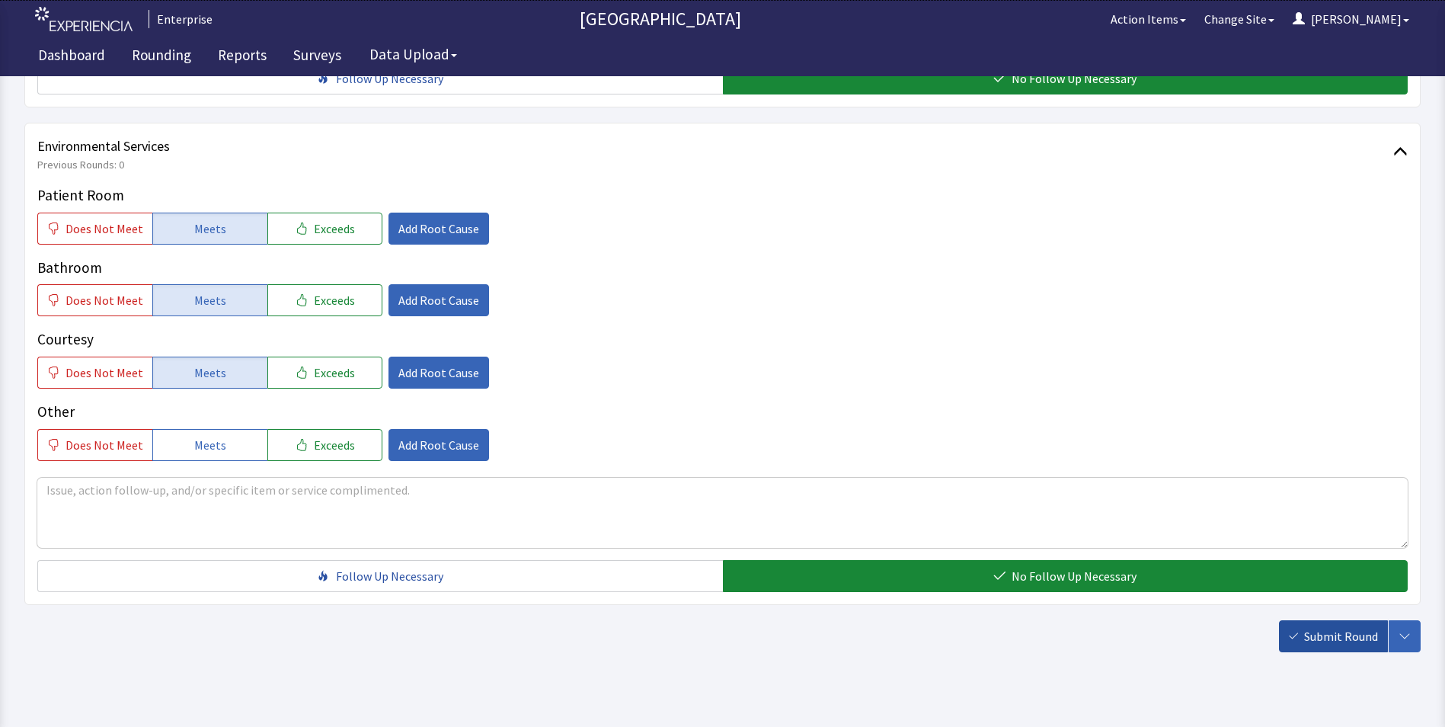
click at [1323, 627] on span "Submit Round" at bounding box center [1341, 636] width 74 height 18
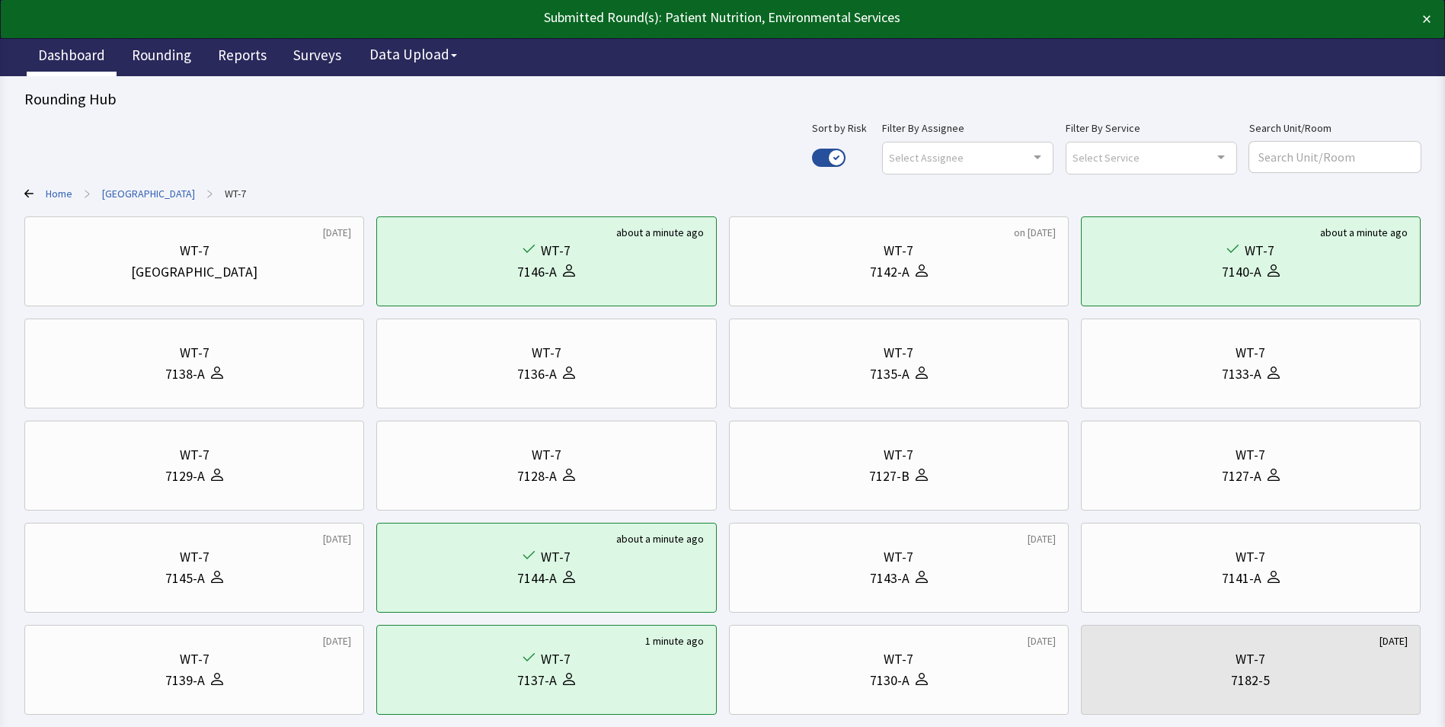
click at [92, 56] on link "Dashboard" at bounding box center [72, 57] width 90 height 38
